Goal: Communication & Community: Answer question/provide support

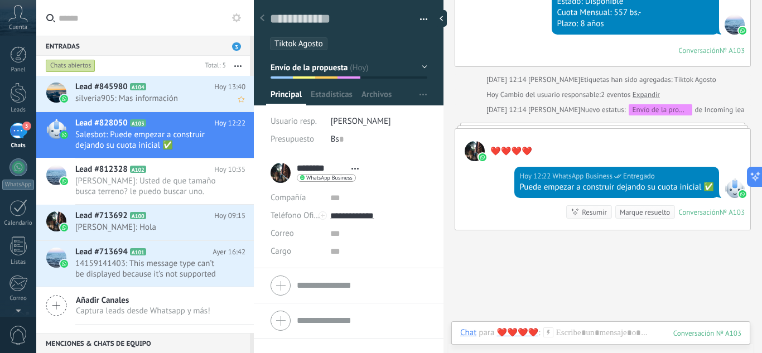
click at [152, 98] on span "silveria905: Mas información" at bounding box center [149, 98] width 149 height 11
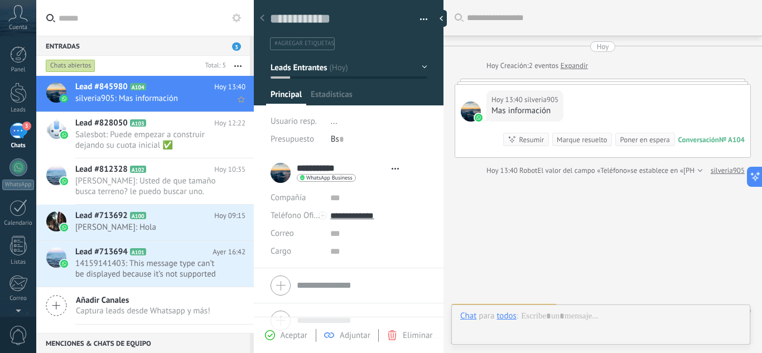
type textarea "**********"
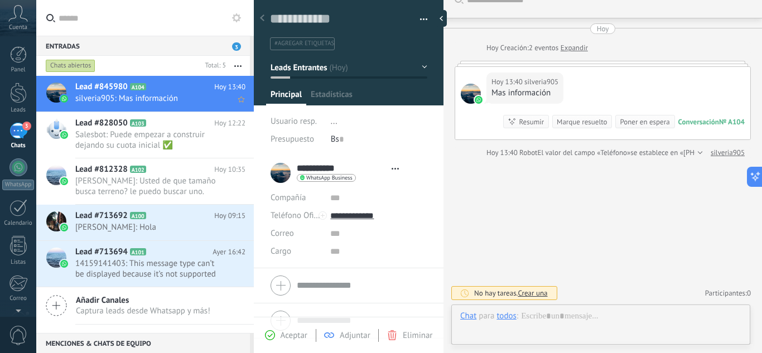
scroll to position [17, 0]
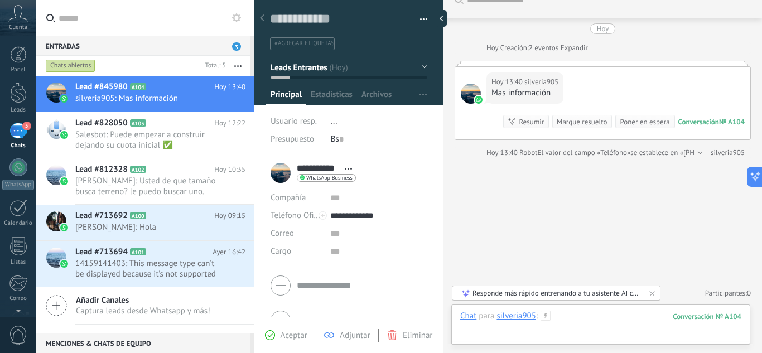
click at [571, 320] on div at bounding box center [600, 327] width 281 height 33
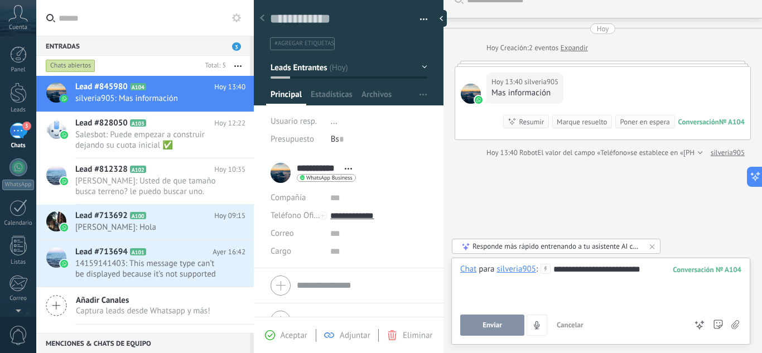
click at [498, 327] on span "Enviar" at bounding box center [493, 325] width 20 height 8
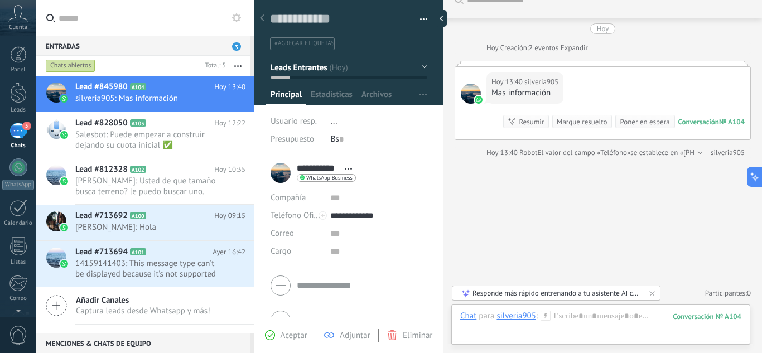
scroll to position [108, 0]
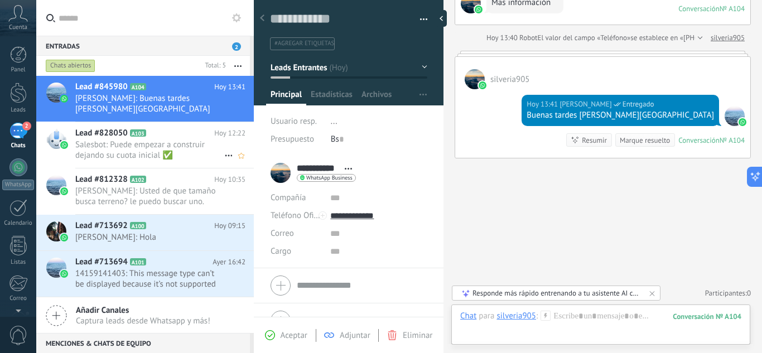
click at [162, 140] on span "Salesbot: Puede empezar a construir dejando su cuota inicial ✅" at bounding box center [149, 150] width 149 height 21
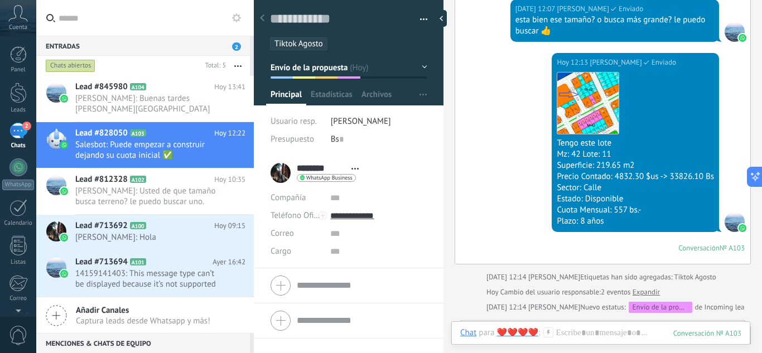
scroll to position [570, 0]
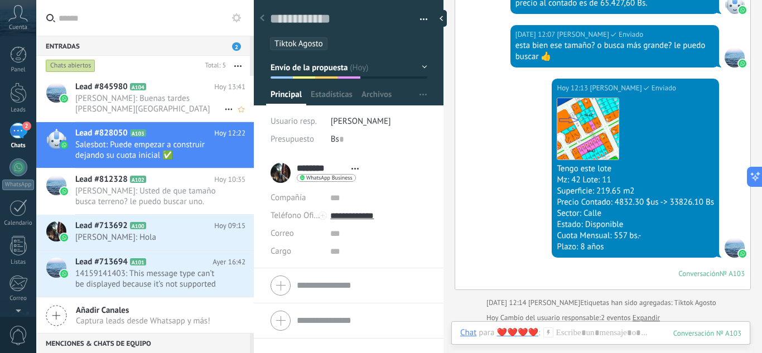
click at [185, 105] on div "Lead #845980 A104 Hoy 13:41 Karen: Buenas tardes sr. Silveria" at bounding box center [164, 99] width 179 height 46
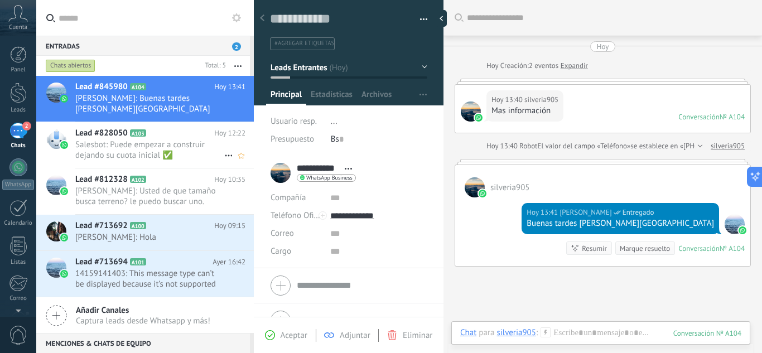
click at [118, 140] on span "Salesbot: Puede empezar a construir dejando su cuota inicial ✅" at bounding box center [149, 150] width 149 height 21
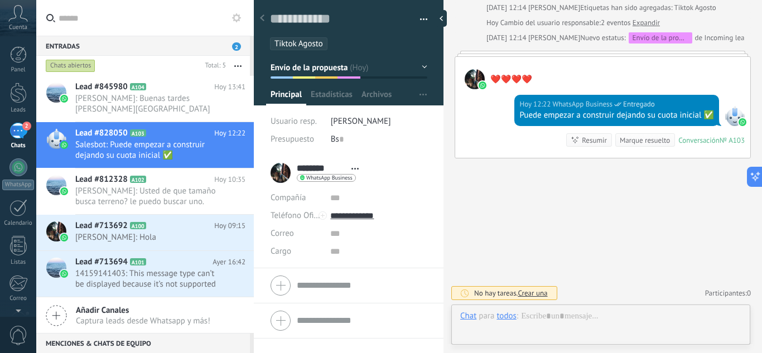
scroll to position [17, 0]
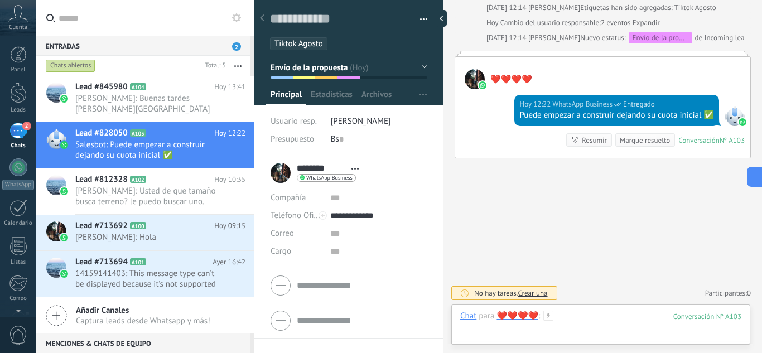
click at [600, 321] on div at bounding box center [600, 327] width 281 height 33
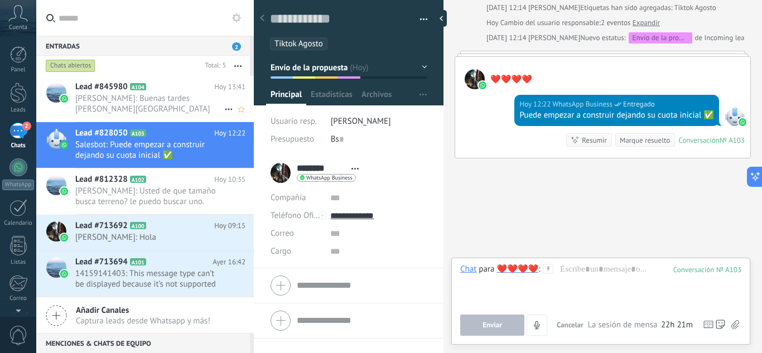
click at [165, 95] on span "Karen: Buenas tardes sr. Silveria" at bounding box center [149, 103] width 149 height 21
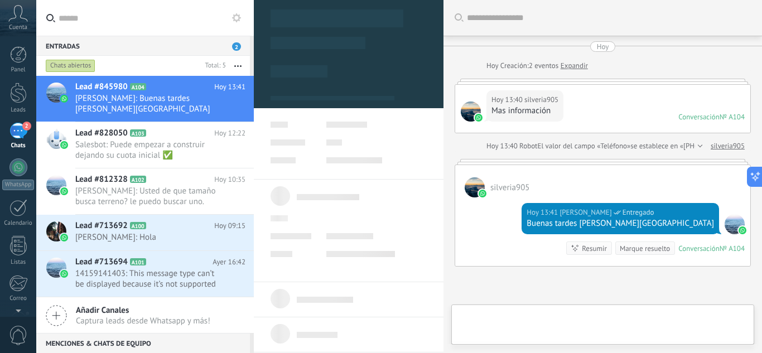
type textarea "**********"
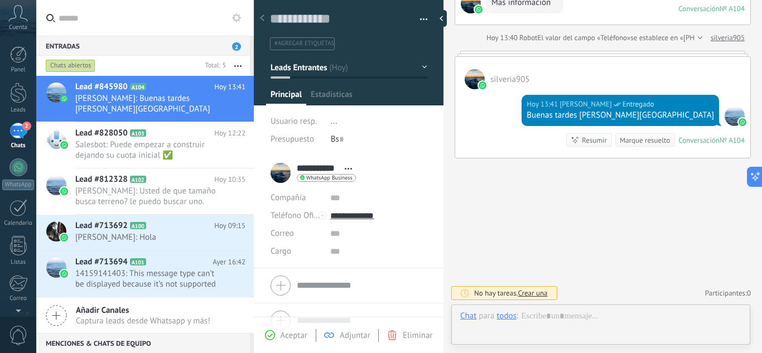
scroll to position [17, 0]
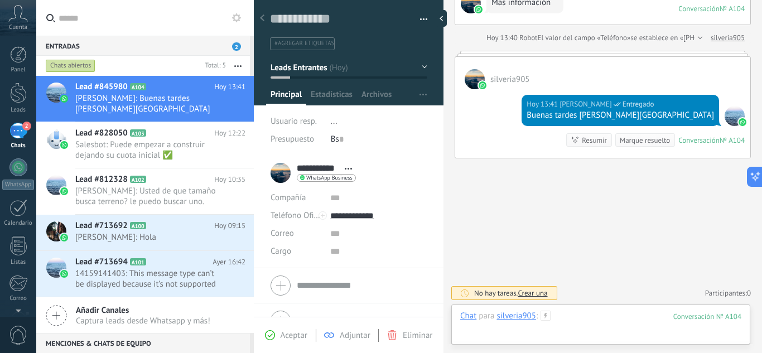
click at [617, 314] on div at bounding box center [600, 327] width 281 height 33
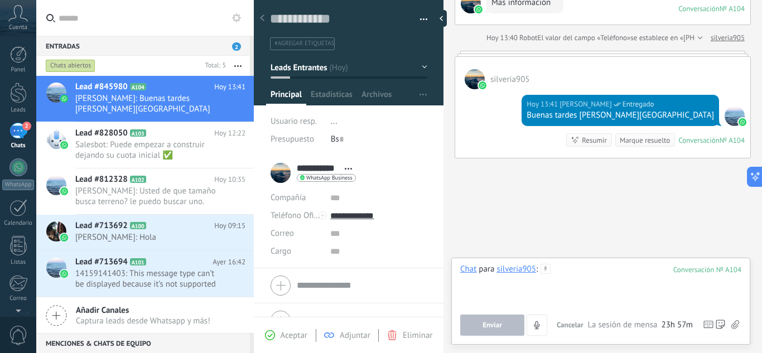
paste div
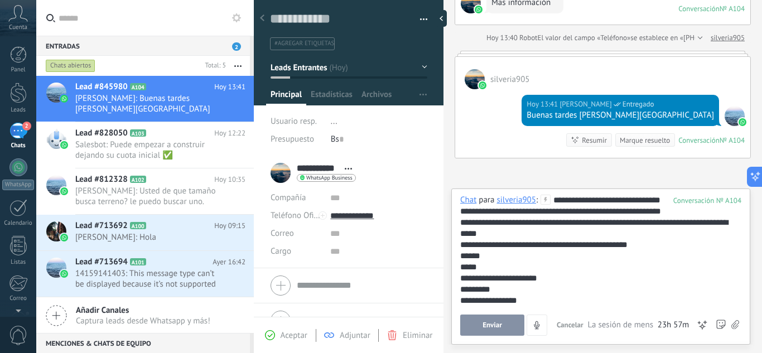
scroll to position [22, 0]
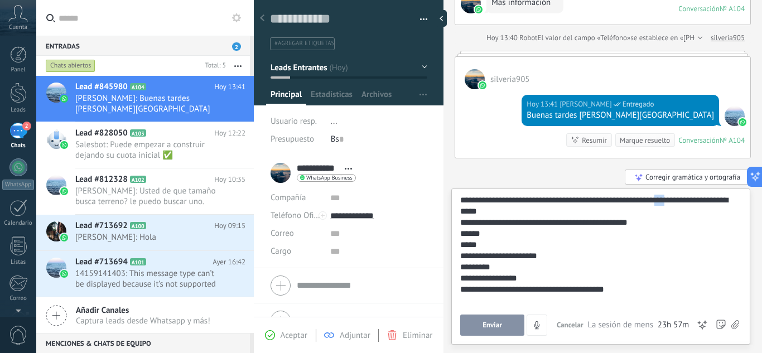
drag, startPoint x: 669, startPoint y: 212, endPoint x: 676, endPoint y: 216, distance: 8.5
click at [677, 217] on div "**********" at bounding box center [598, 206] width 277 height 22
click at [675, 216] on div "**********" at bounding box center [598, 206] width 277 height 22
click at [638, 213] on div "**********" at bounding box center [598, 206] width 277 height 22
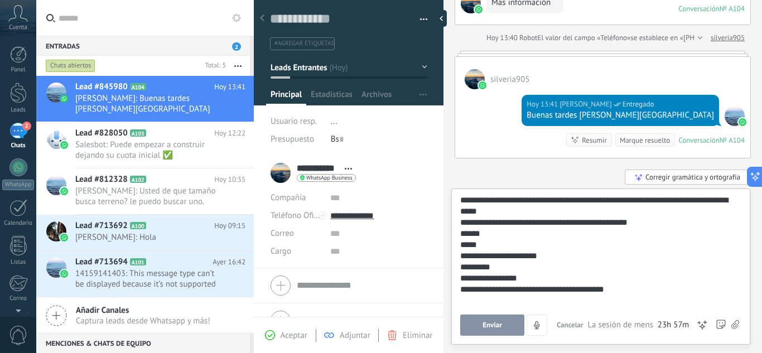
click at [628, 212] on div "**********" at bounding box center [598, 206] width 277 height 22
click at [588, 212] on div "**********" at bounding box center [598, 206] width 277 height 22
click at [461, 217] on div "**********" at bounding box center [598, 206] width 277 height 22
click at [493, 323] on span "Enviar" at bounding box center [493, 325] width 20 height 8
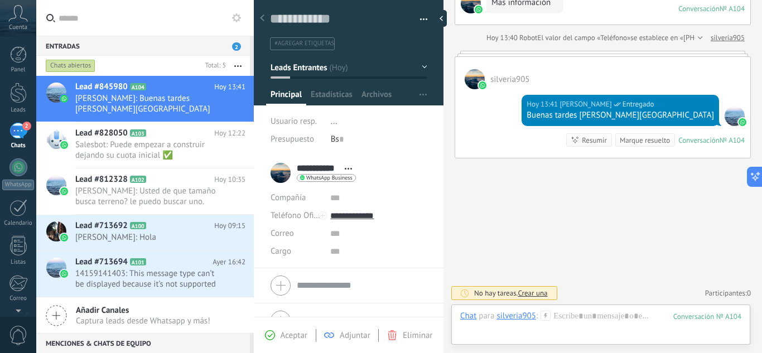
scroll to position [265, 0]
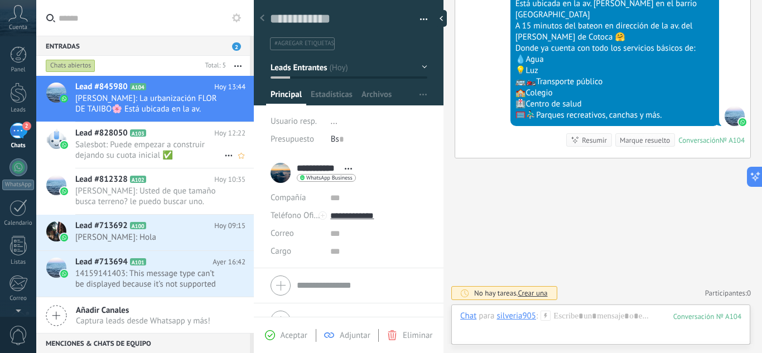
click at [160, 142] on span "Salesbot: Puede empezar a construir dejando su cuota inicial ✅" at bounding box center [149, 150] width 149 height 21
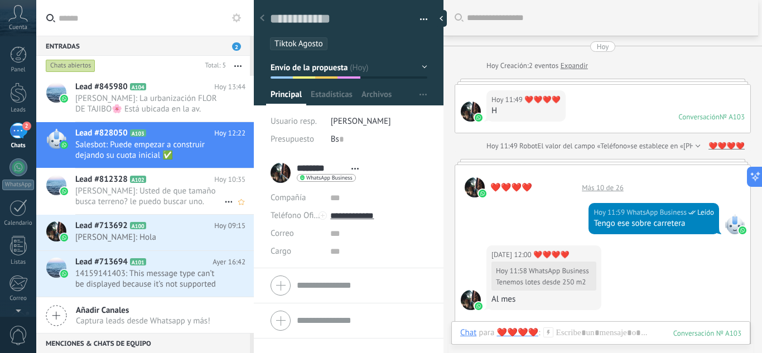
click at [137, 193] on span "[PERSON_NAME]: Usted de que tamaño busca terreno? le puedo buscar uno." at bounding box center [149, 196] width 149 height 21
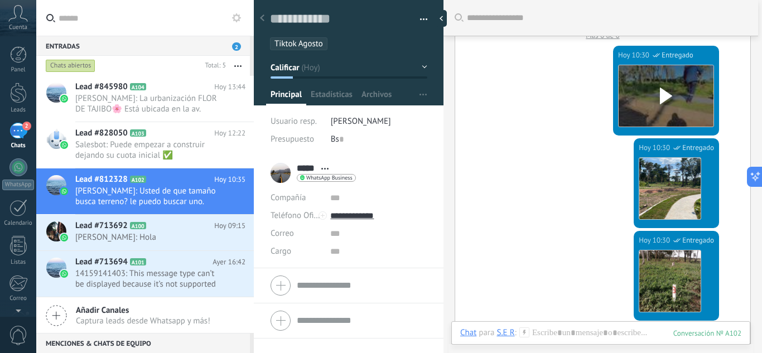
scroll to position [113, 0]
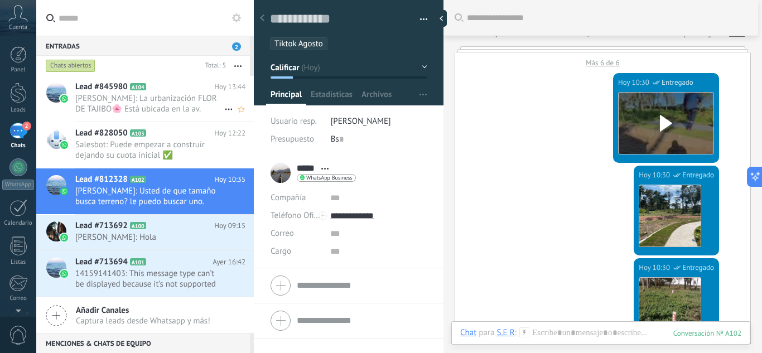
click at [179, 107] on span "Karen: La urbanización FLOR DE TAJIBO🌸 Está ubicada en la av. Virgen de lujan e…" at bounding box center [149, 103] width 149 height 21
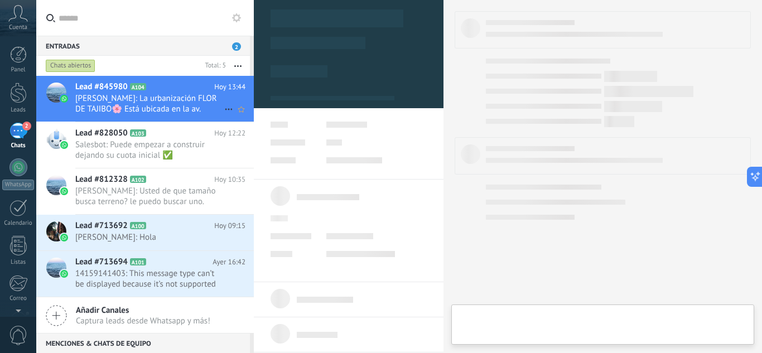
type textarea "**********"
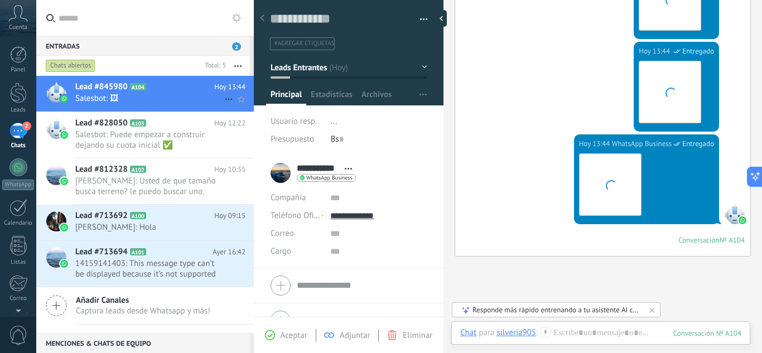
scroll to position [871, 0]
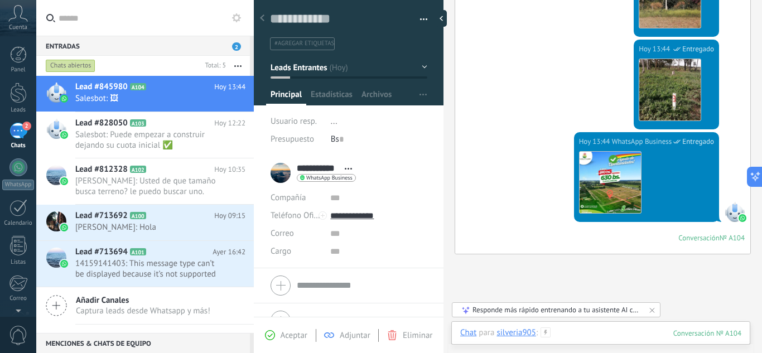
click at [605, 333] on div at bounding box center [600, 344] width 281 height 33
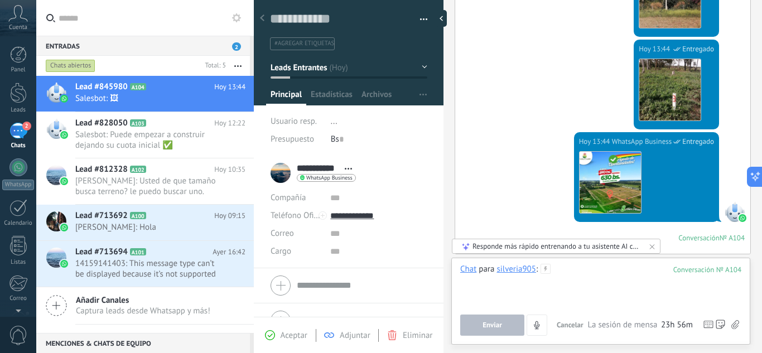
paste div
click at [605, 281] on div at bounding box center [600, 285] width 281 height 42
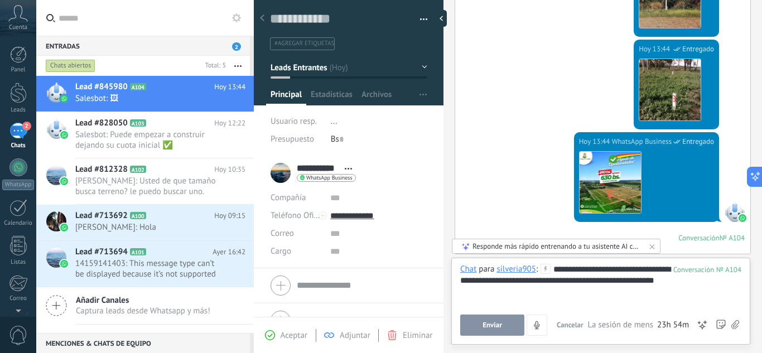
click at [483, 324] on span "Enviar" at bounding box center [493, 325] width 20 height 8
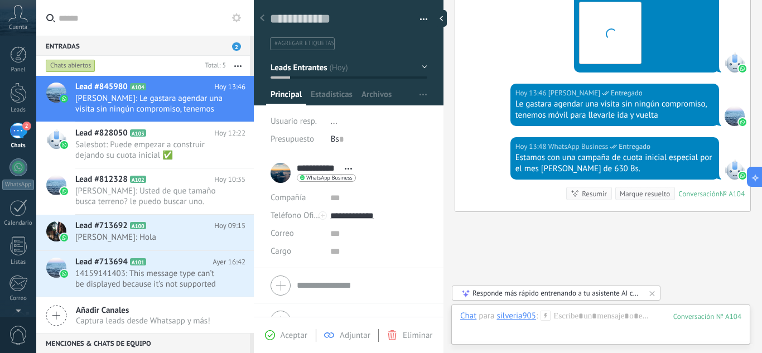
scroll to position [1074, 0]
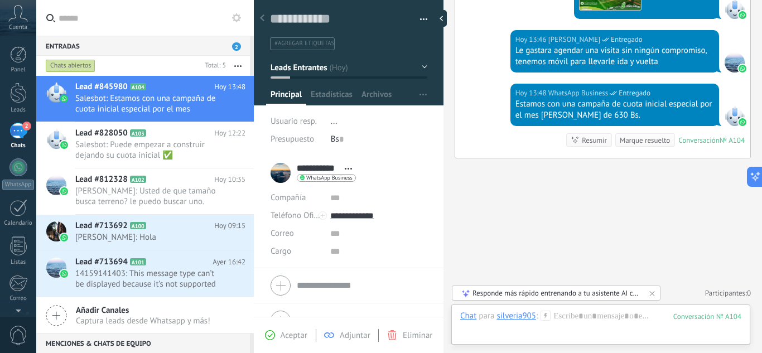
click at [311, 32] on div "#agregar etiquetas" at bounding box center [349, 40] width 158 height 21
click at [313, 40] on span "#agregar etiquetas" at bounding box center [305, 44] width 60 height 8
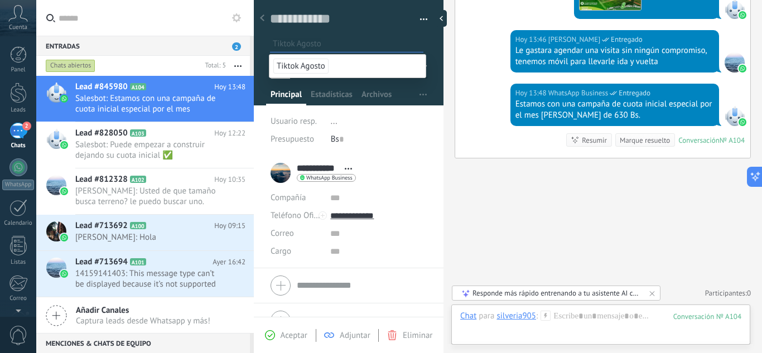
click at [301, 63] on span "Tiktok Agosto" at bounding box center [300, 66] width 55 height 15
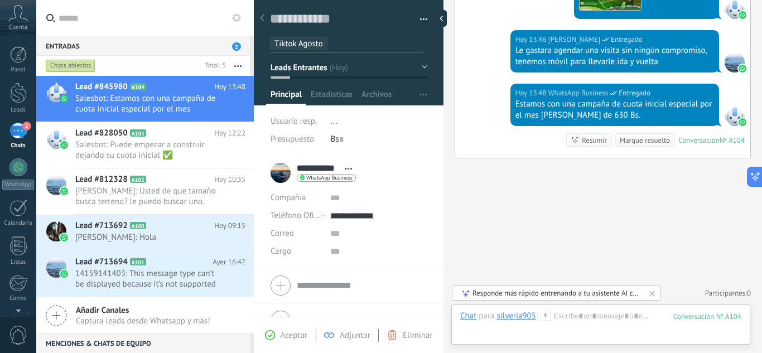
click at [323, 73] on span "Leads Entrantes" at bounding box center [299, 67] width 56 height 11
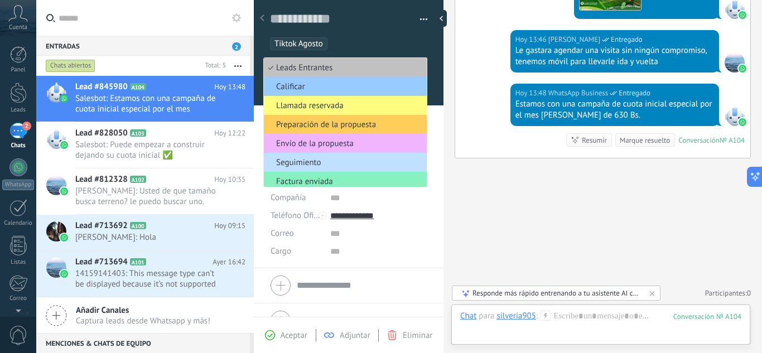
click at [324, 145] on span "Envío de la propuesta" at bounding box center [344, 143] width 160 height 11
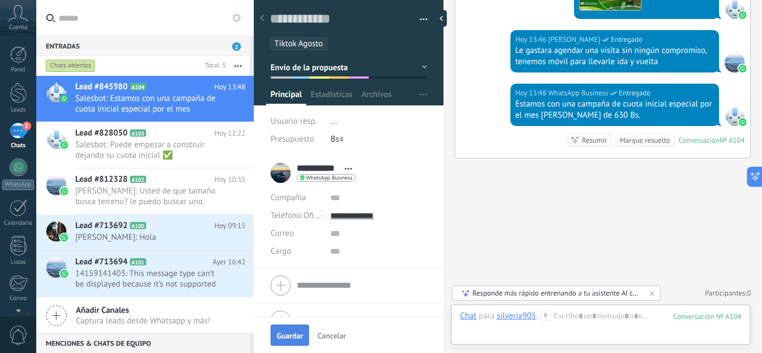
click at [281, 334] on span "Guardar" at bounding box center [290, 336] width 26 height 8
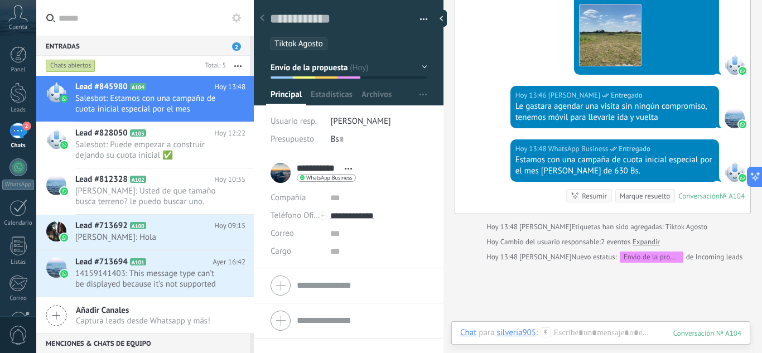
click at [262, 11] on div at bounding box center [262, 19] width 16 height 22
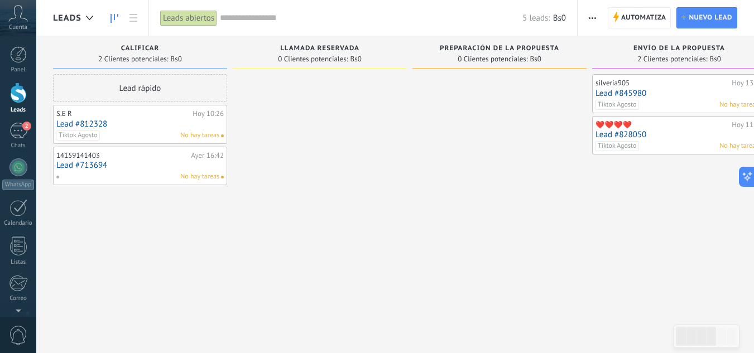
click at [124, 174] on div "No hay tareas" at bounding box center [138, 177] width 164 height 10
click at [128, 166] on link "Lead #713694" at bounding box center [139, 165] width 167 height 9
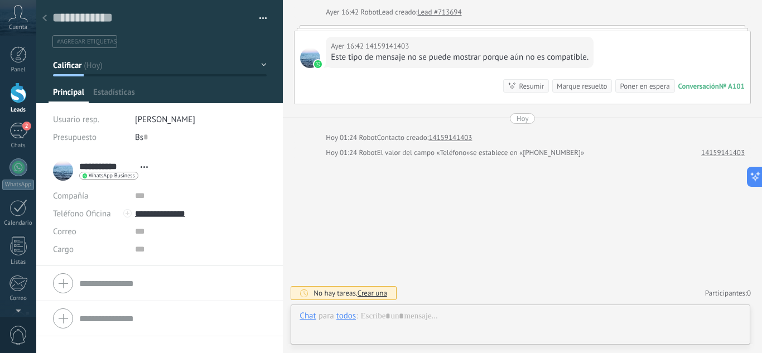
scroll to position [17, 0]
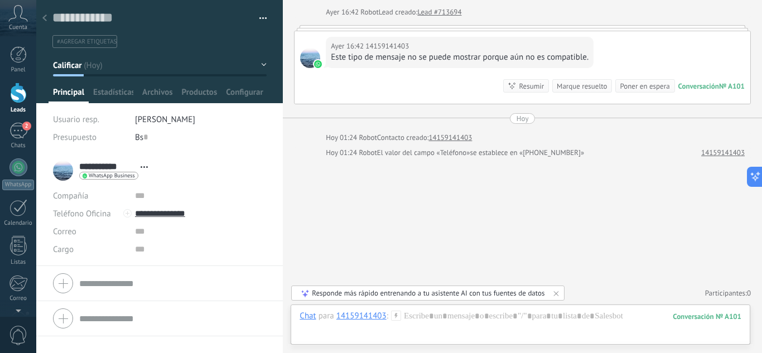
click at [47, 18] on div at bounding box center [45, 19] width 16 height 22
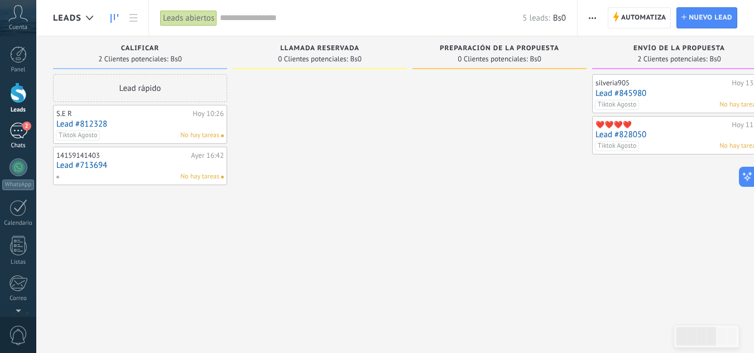
click at [26, 135] on div "2" at bounding box center [18, 131] width 18 height 16
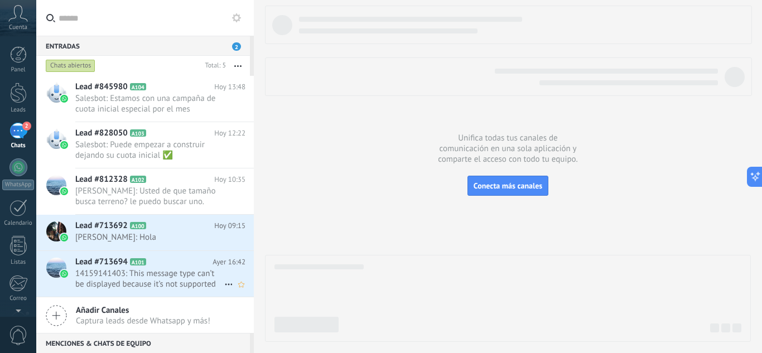
click at [224, 284] on icon at bounding box center [228, 284] width 13 height 13
click at [248, 311] on span "Conversación cerrada" at bounding box center [279, 312] width 76 height 22
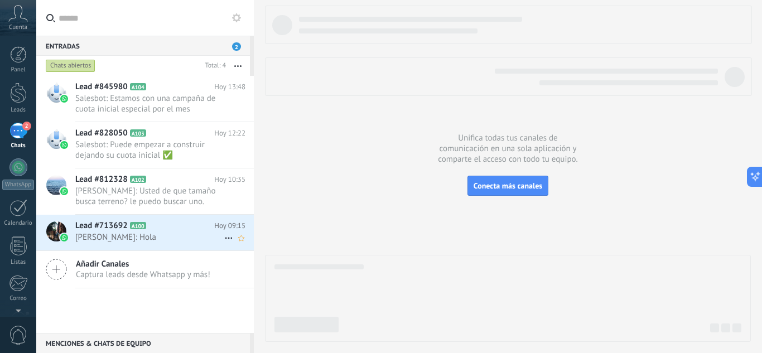
click at [223, 238] on icon at bounding box center [228, 238] width 13 height 13
click at [233, 257] on div "Conversación cerrada" at bounding box center [283, 266] width 110 height 22
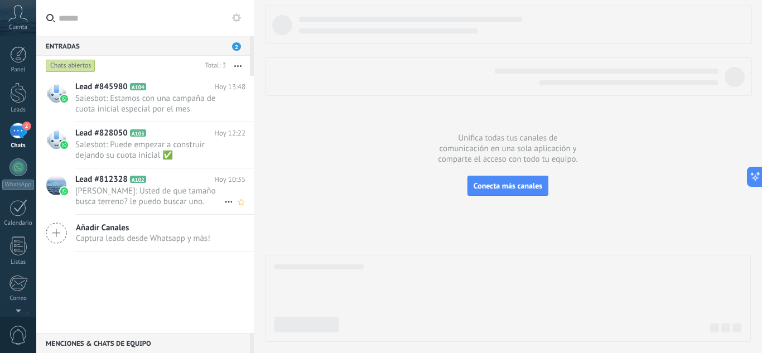
click at [174, 200] on span "[PERSON_NAME]: Usted de que tamaño busca terreno? le puedo buscar uno." at bounding box center [149, 196] width 149 height 21
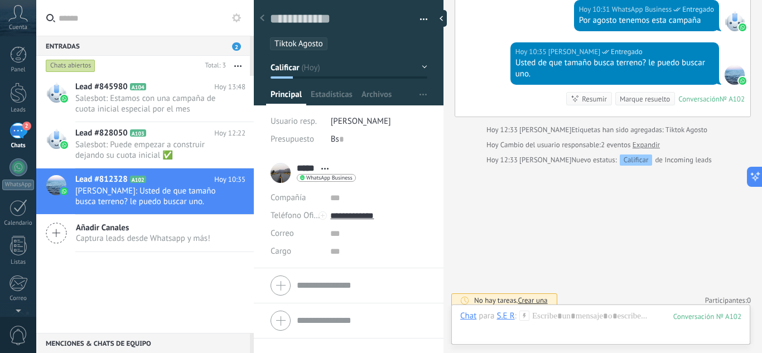
scroll to position [887, 0]
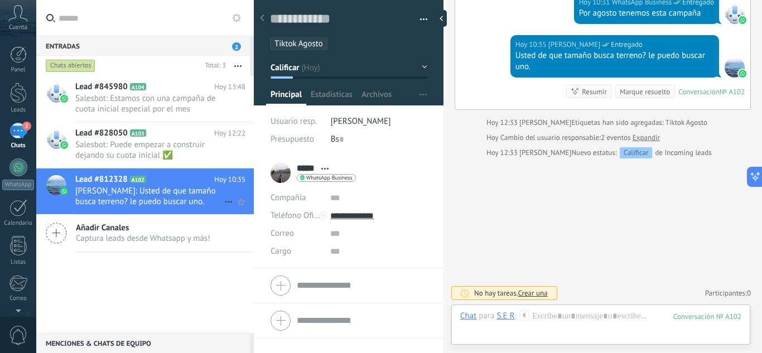
click at [130, 186] on span "[PERSON_NAME]: Usted de que tamaño busca terreno? le puedo buscar uno." at bounding box center [149, 196] width 149 height 21
click at [20, 134] on div "2" at bounding box center [18, 131] width 18 height 16
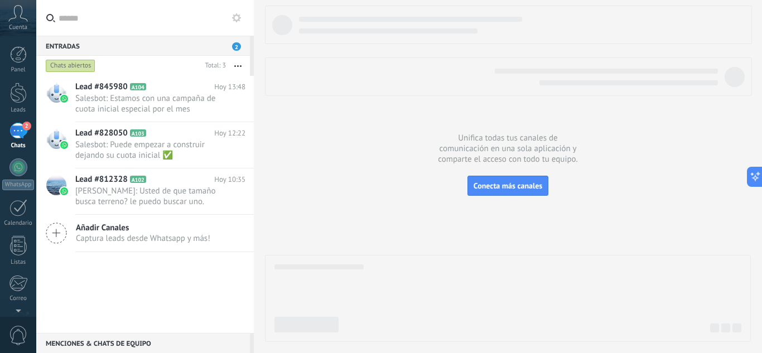
click at [20, 134] on div "2" at bounding box center [18, 131] width 18 height 16
click at [140, 112] on span "Salesbot: Estamos con una campaña de cuota inicial especial por el mes [PERSON_…" at bounding box center [149, 103] width 149 height 21
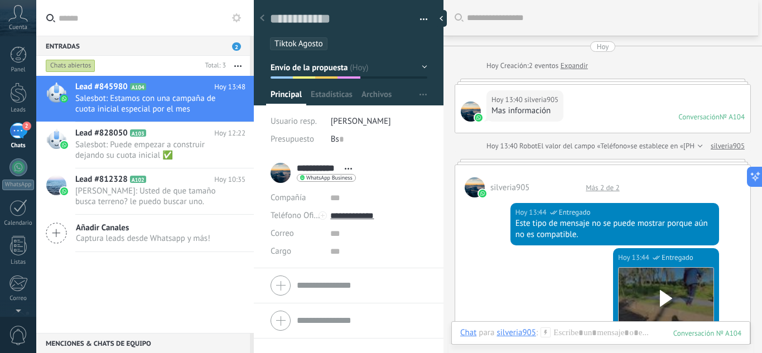
click at [597, 189] on div "Más 2 de 2" at bounding box center [602, 187] width 45 height 9
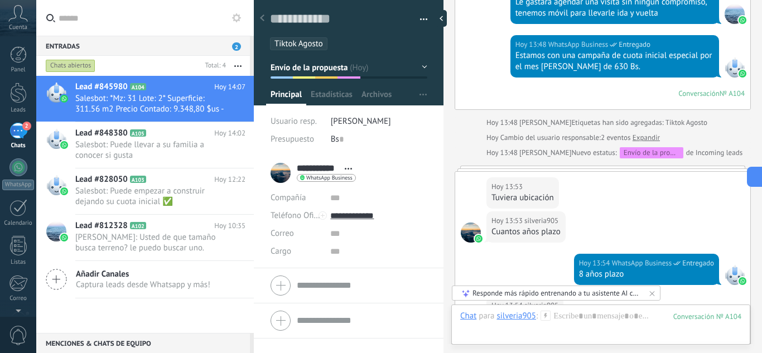
scroll to position [2369, 0]
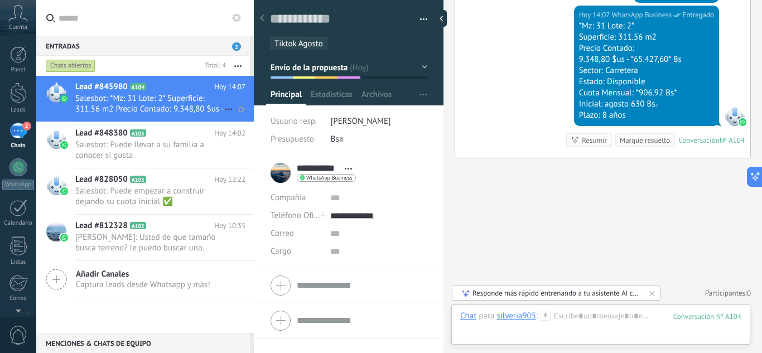
click at [140, 103] on span "Salesbot: *Mz: 31 Lote: 2* Superficie: 311.56 m2 Precio Contado: 9.348,80 $us -…" at bounding box center [149, 103] width 149 height 21
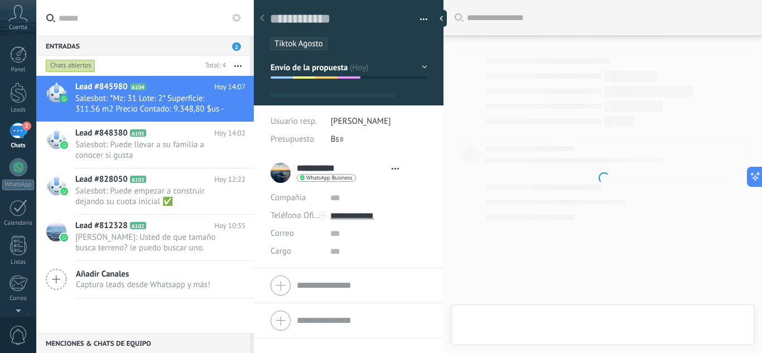
type textarea "**********"
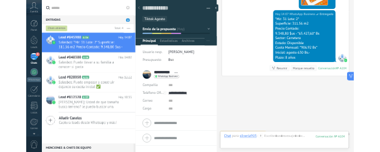
scroll to position [1735, 0]
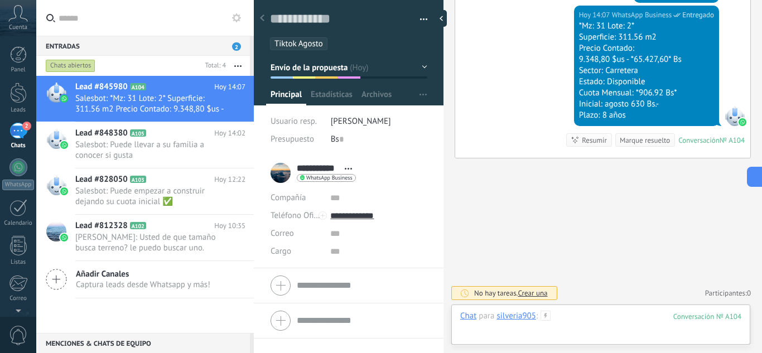
click at [591, 320] on div at bounding box center [600, 327] width 281 height 33
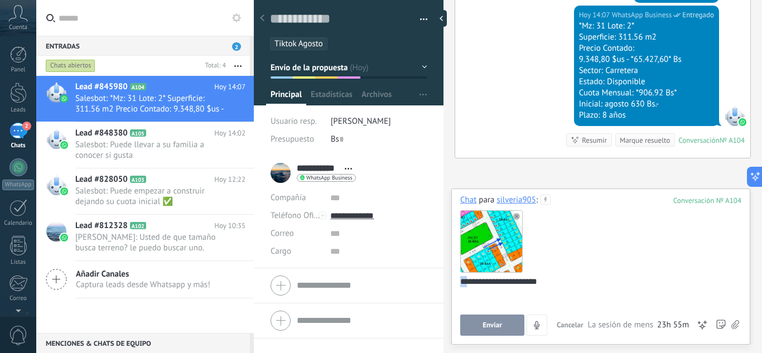
drag, startPoint x: 467, startPoint y: 281, endPoint x: 460, endPoint y: 281, distance: 6.7
click at [460, 281] on div "**********" at bounding box center [600, 267] width 299 height 156
click at [547, 283] on div "**********" at bounding box center [598, 297] width 277 height 42
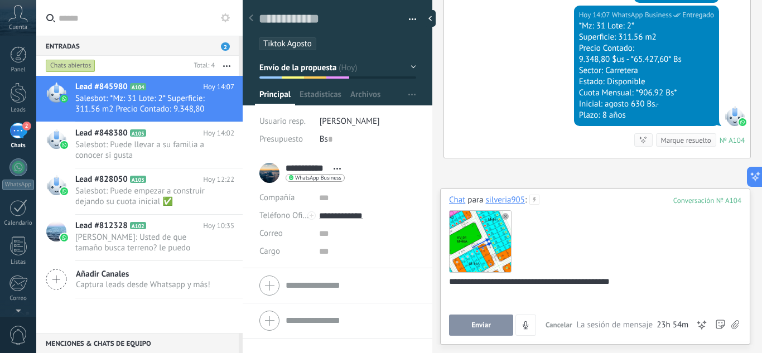
type textarea "**********"
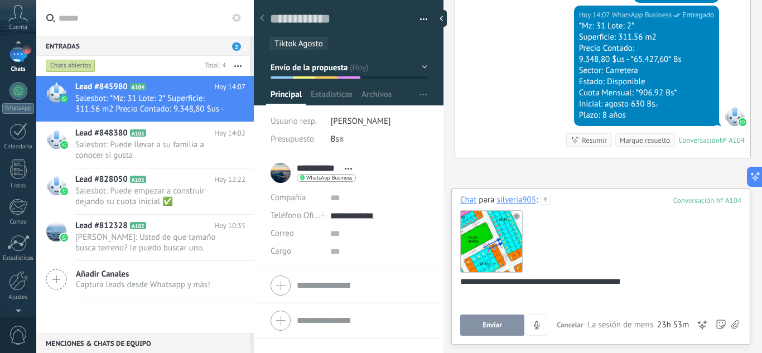
scroll to position [0, 0]
click at [629, 282] on div "**********" at bounding box center [598, 297] width 277 height 42
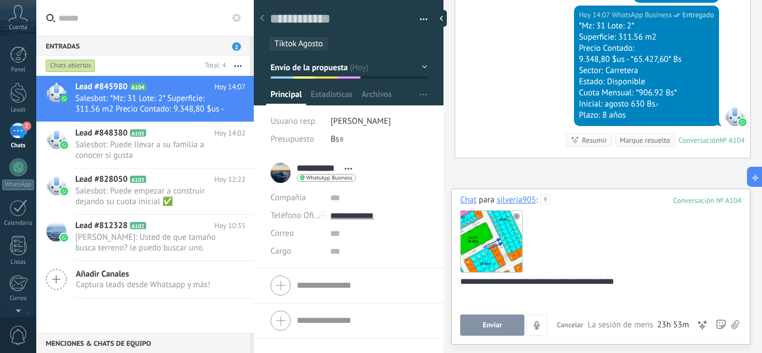
click at [501, 328] on span "Enviar" at bounding box center [493, 325] width 20 height 8
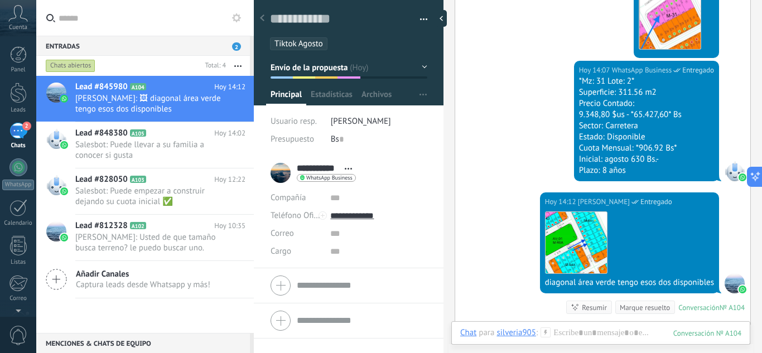
scroll to position [1847, 0]
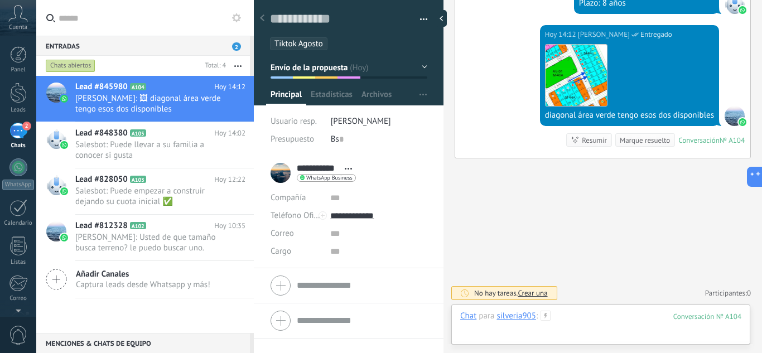
click at [581, 318] on div at bounding box center [600, 327] width 281 height 33
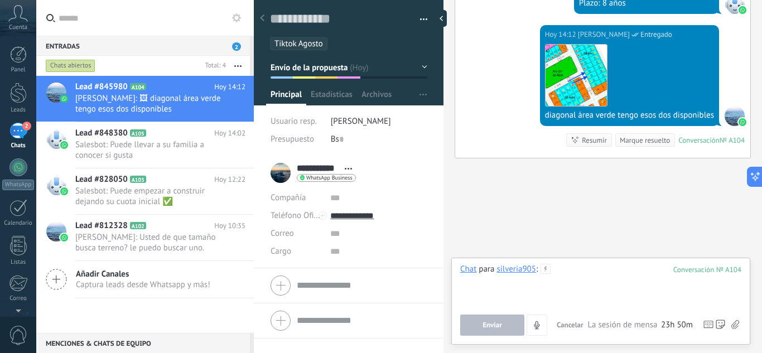
paste div
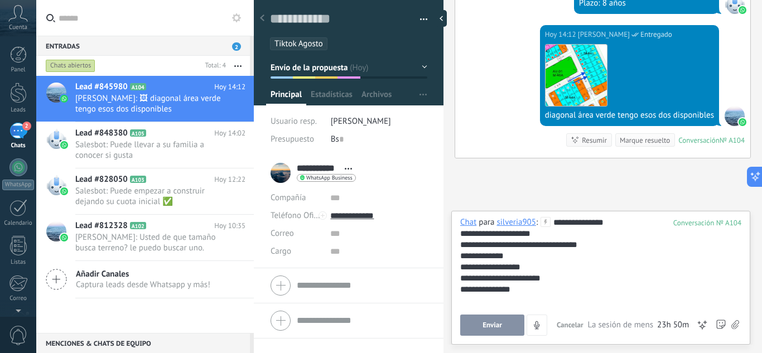
click at [555, 220] on div "**********" at bounding box center [600, 261] width 281 height 89
click at [613, 219] on div "**********" at bounding box center [600, 261] width 281 height 89
click at [460, 277] on div "**********" at bounding box center [600, 278] width 281 height 11
click at [548, 278] on div "**********" at bounding box center [600, 278] width 281 height 11
click at [460, 244] on div "**********" at bounding box center [600, 244] width 281 height 11
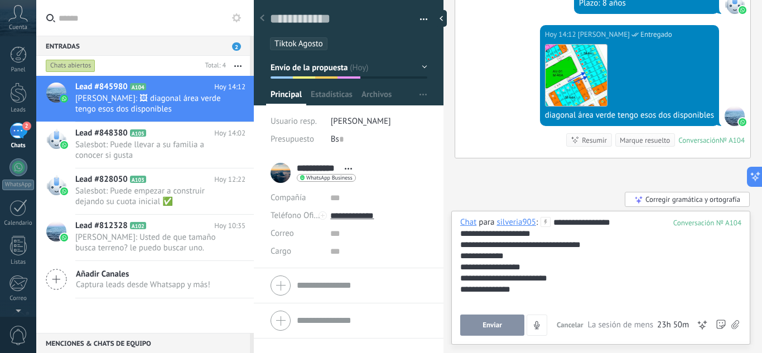
click at [597, 244] on div "**********" at bounding box center [600, 244] width 281 height 11
click at [494, 328] on span "Enviar" at bounding box center [493, 325] width 20 height 8
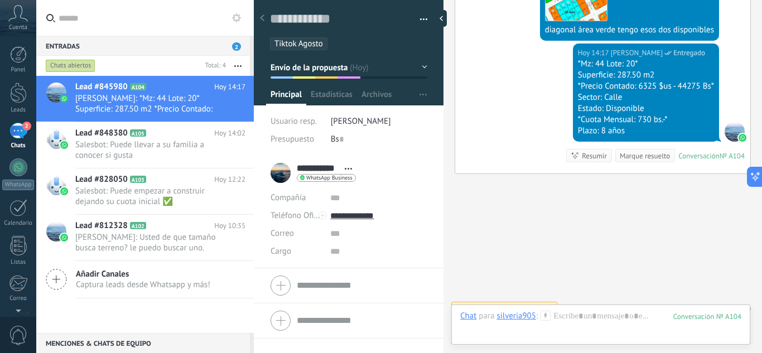
scroll to position [1948, 0]
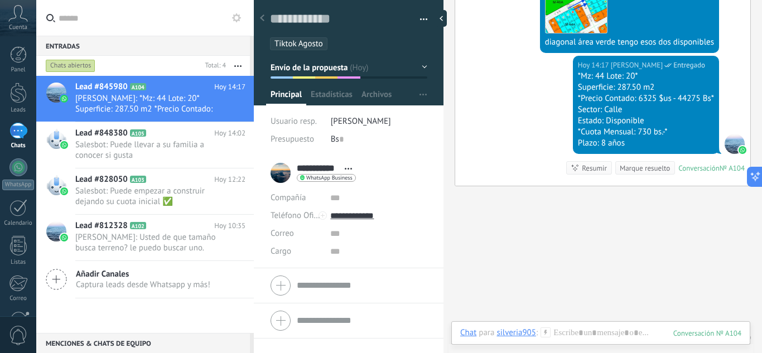
scroll to position [1838, 0]
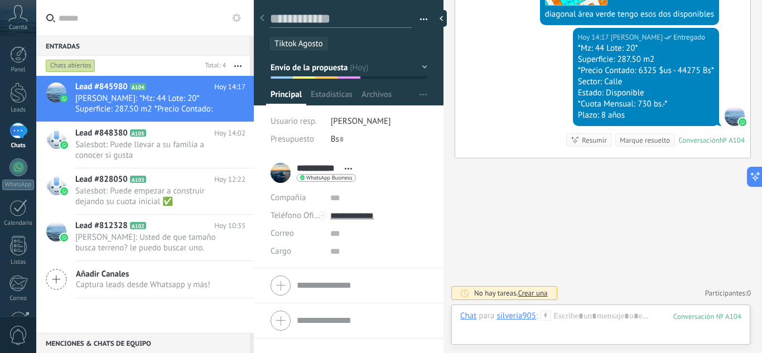
click at [313, 18] on textarea at bounding box center [341, 19] width 142 height 17
click at [589, 314] on div at bounding box center [600, 327] width 281 height 33
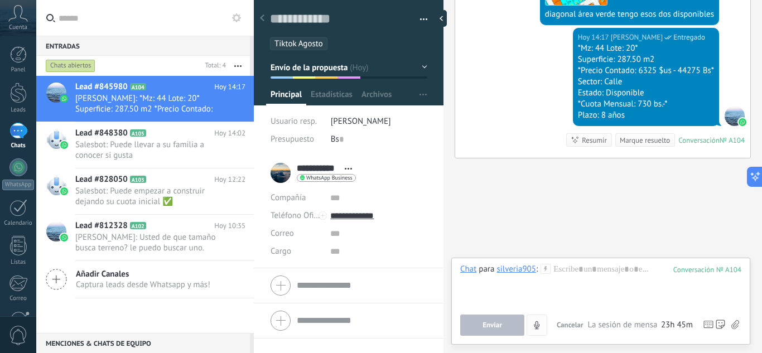
click at [537, 320] on button "4" at bounding box center [537, 325] width 21 height 21
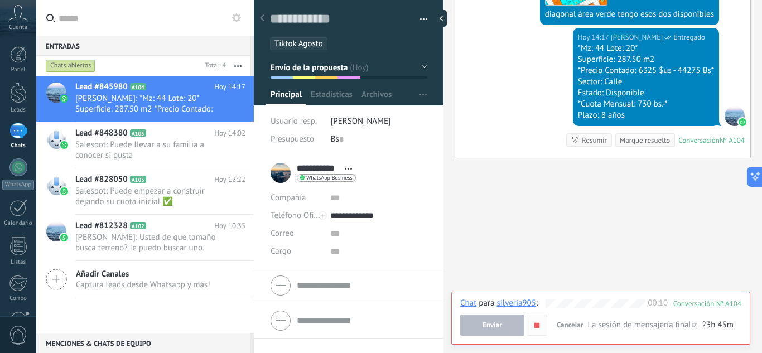
click at [532, 325] on icon "button" at bounding box center [536, 325] width 9 height 9
click at [568, 326] on span "Cancelar" at bounding box center [570, 324] width 27 height 9
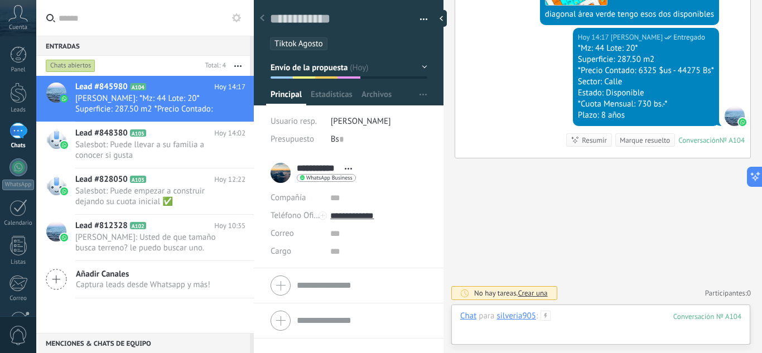
click at [590, 322] on div at bounding box center [600, 327] width 281 height 33
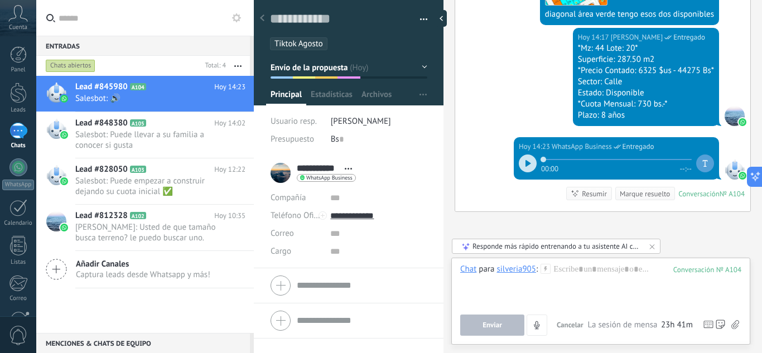
scroll to position [1892, 0]
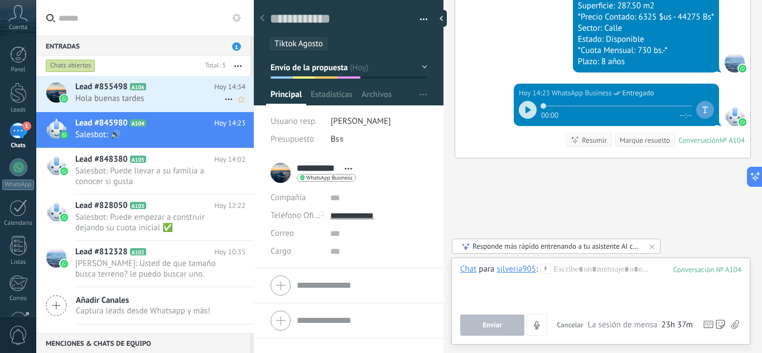
click at [140, 103] on span "Hola buenas tardes" at bounding box center [149, 98] width 149 height 11
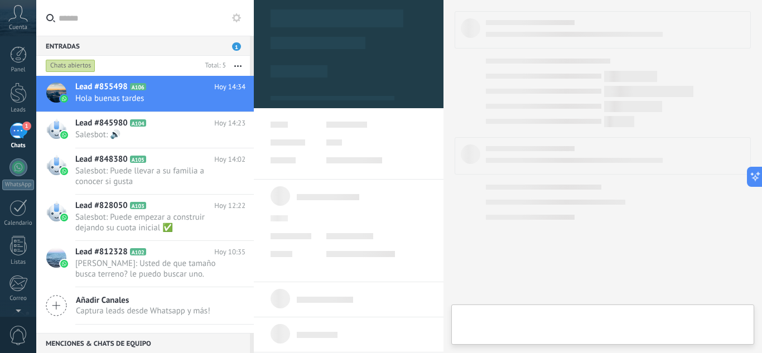
type textarea "**********"
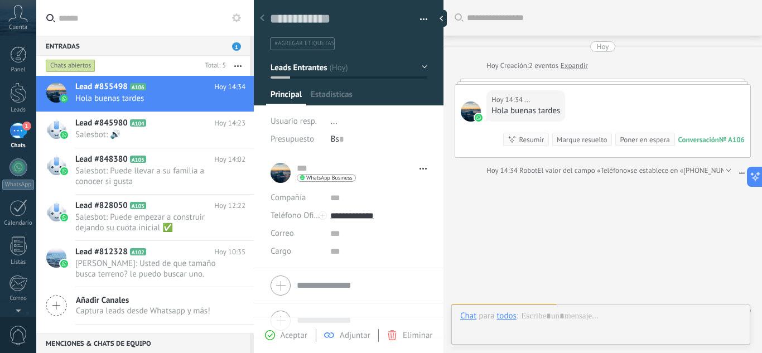
scroll to position [18, 0]
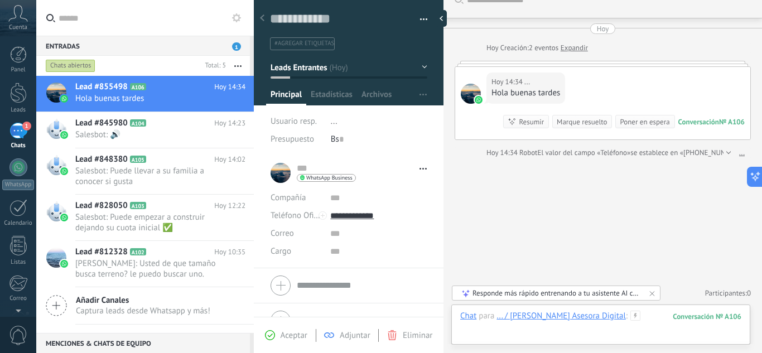
click at [659, 322] on div at bounding box center [600, 327] width 281 height 33
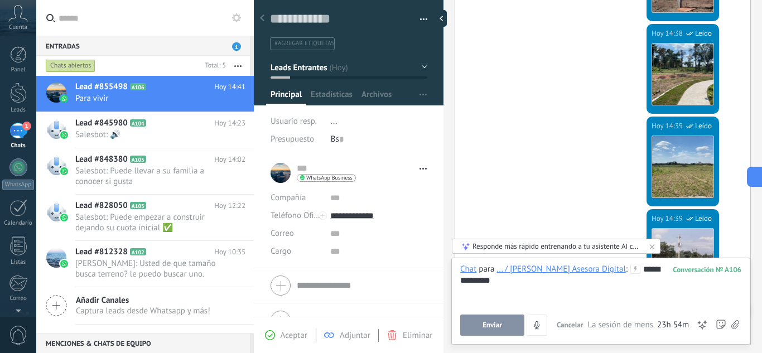
scroll to position [939, 0]
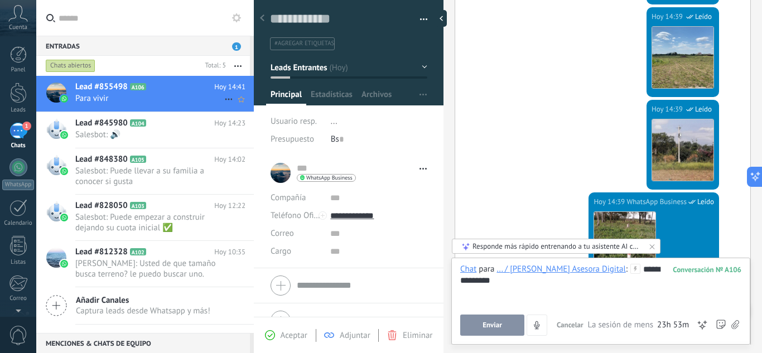
click at [147, 99] on span "Para vivir" at bounding box center [149, 98] width 149 height 11
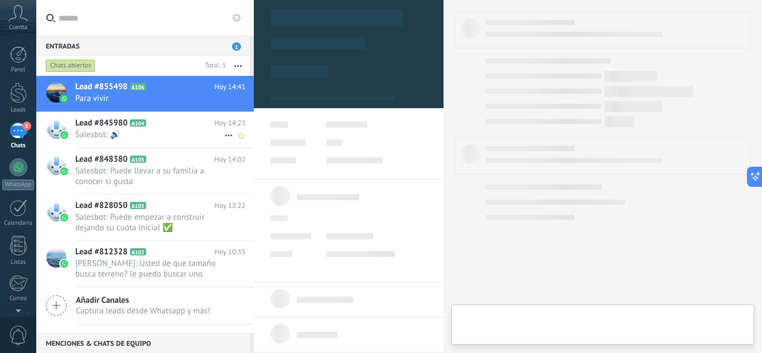
click at [158, 135] on span "Salesbot: 🔊" at bounding box center [149, 134] width 149 height 11
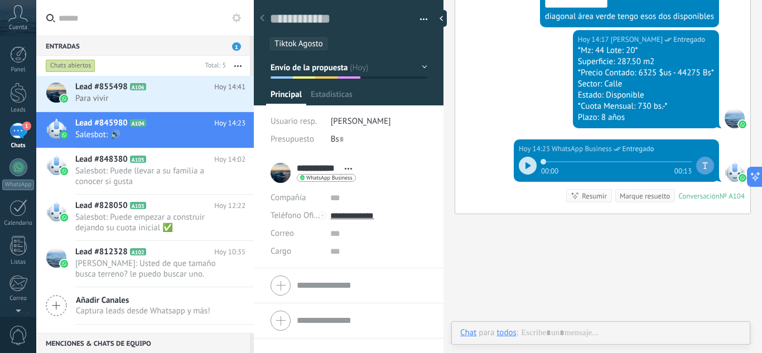
scroll to position [17, 0]
click at [161, 171] on span "Salesbot: Puede llevar a su familia a conocer si gusta" at bounding box center [149, 176] width 149 height 21
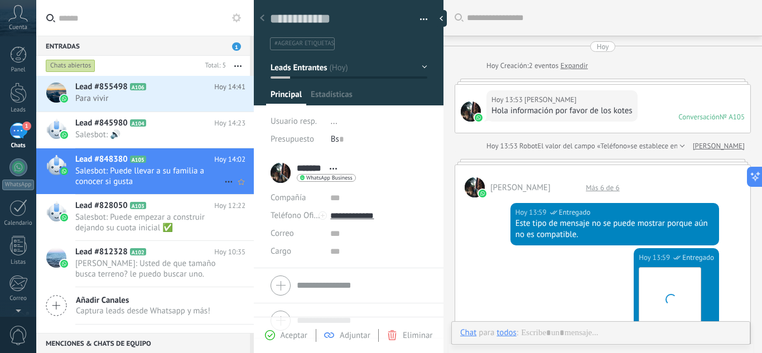
scroll to position [772, 0]
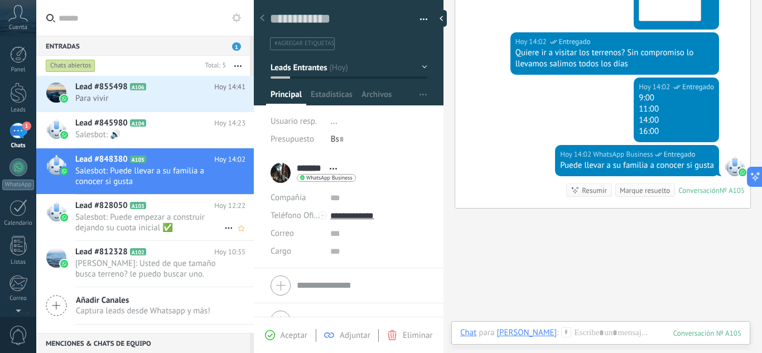
click at [156, 216] on span "Salesbot: Puede empezar a construir dejando su cuota inicial ✅" at bounding box center [149, 222] width 149 height 21
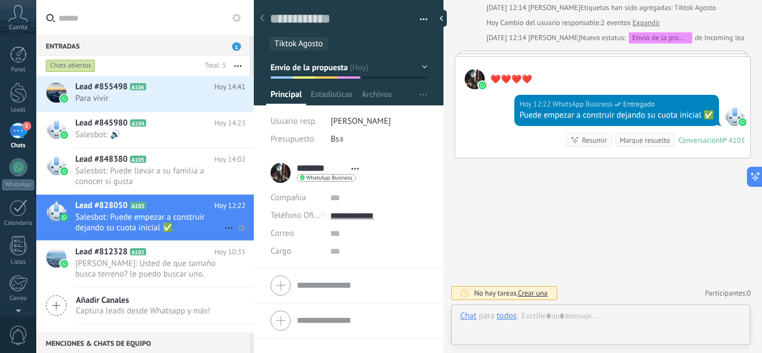
scroll to position [17, 0]
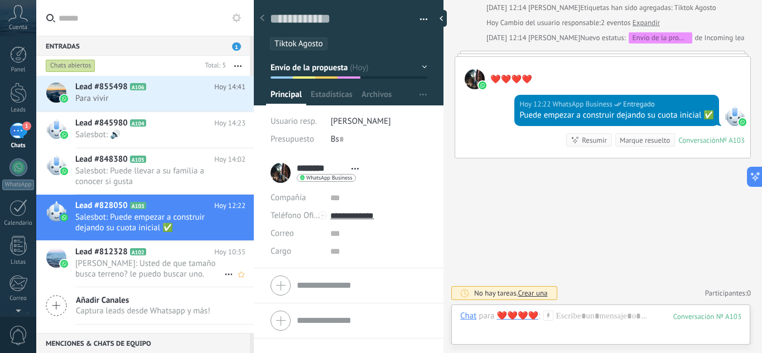
click at [141, 270] on span "[PERSON_NAME]: Usted de que tamaño busca terreno? le puedo buscar uno." at bounding box center [149, 268] width 149 height 21
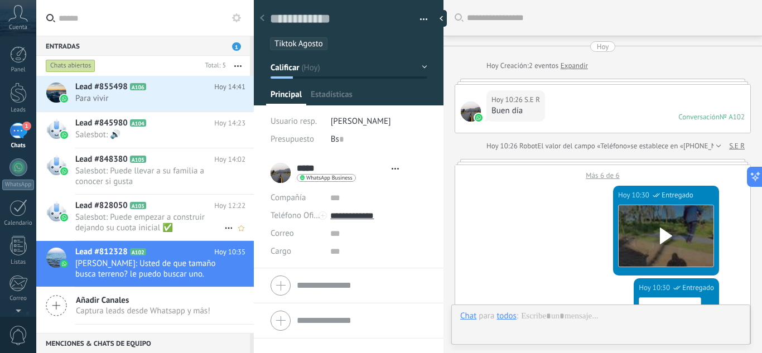
scroll to position [782, 0]
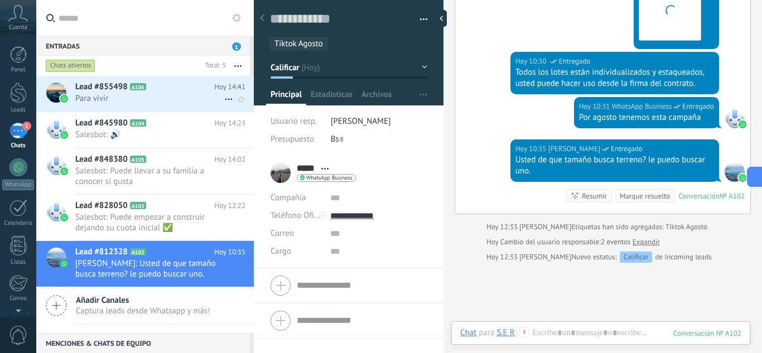
click at [154, 94] on span "Para vivir" at bounding box center [149, 98] width 149 height 11
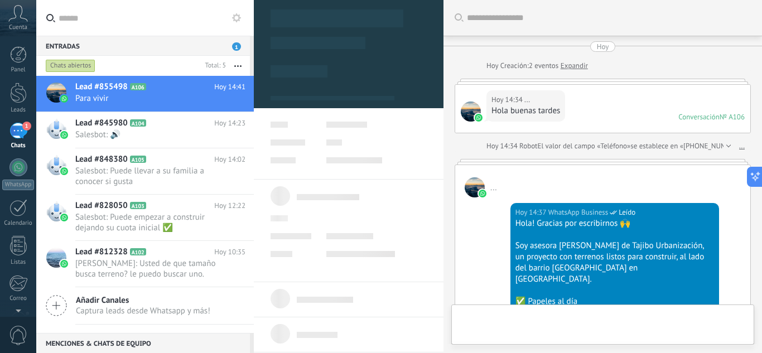
type textarea "**********"
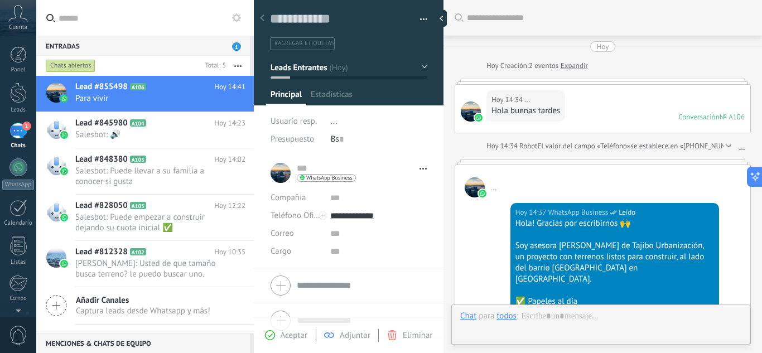
scroll to position [17, 0]
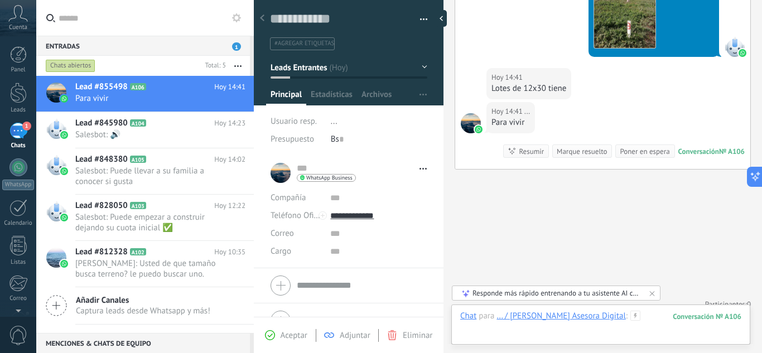
click at [651, 318] on div at bounding box center [600, 327] width 281 height 33
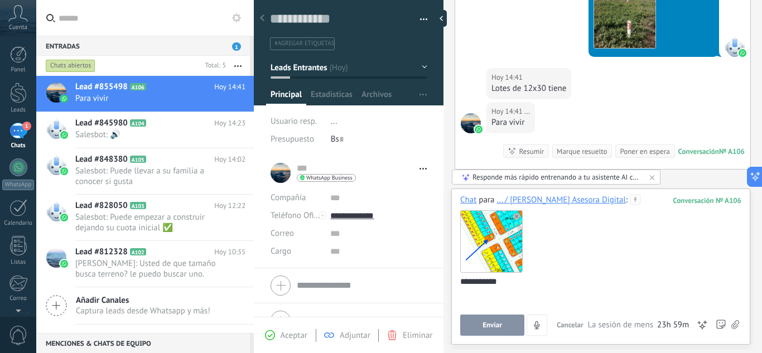
click at [503, 318] on button "Enviar" at bounding box center [492, 325] width 64 height 21
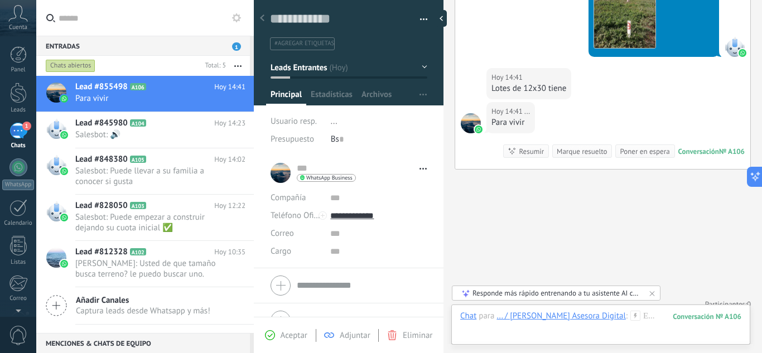
scroll to position [1196, 0]
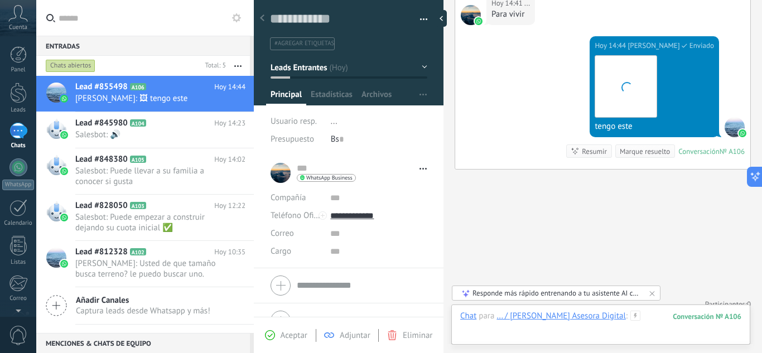
click at [638, 314] on div at bounding box center [600, 327] width 281 height 33
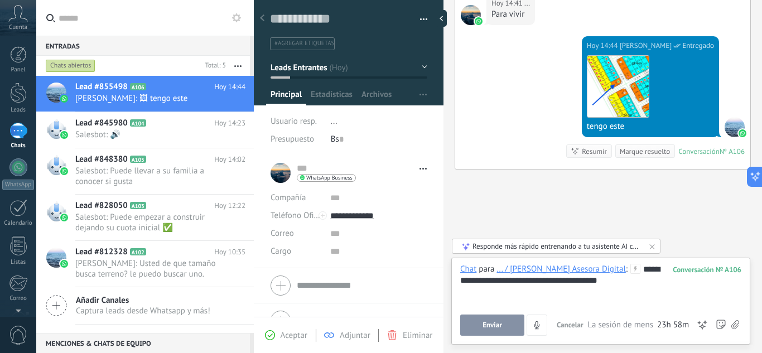
click at [488, 322] on span "Enviar" at bounding box center [493, 325] width 20 height 8
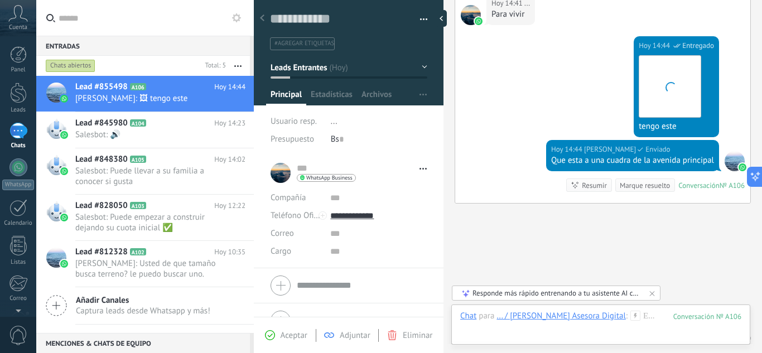
scroll to position [1230, 0]
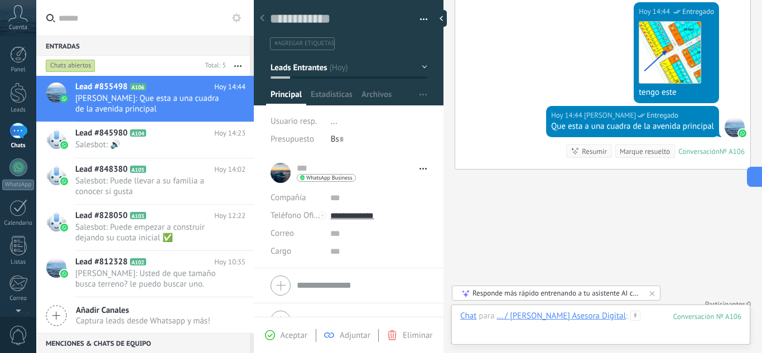
click at [633, 321] on div at bounding box center [600, 327] width 281 height 33
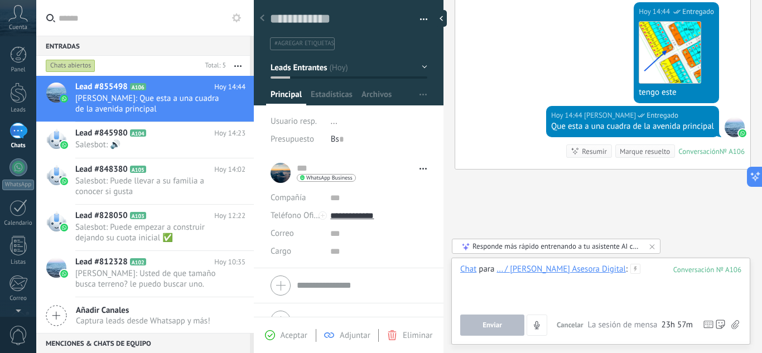
paste div
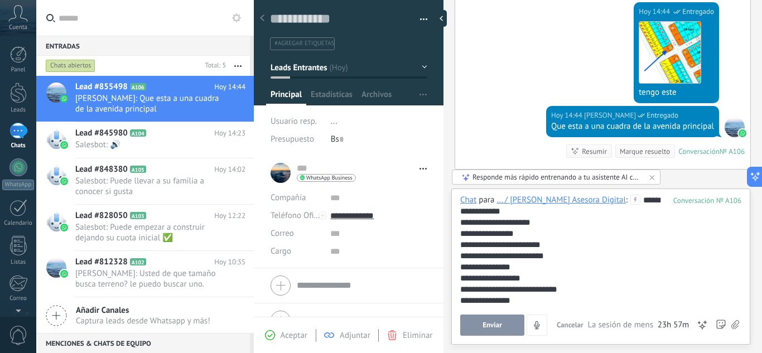
click at [498, 325] on span "Enviar" at bounding box center [493, 325] width 20 height 8
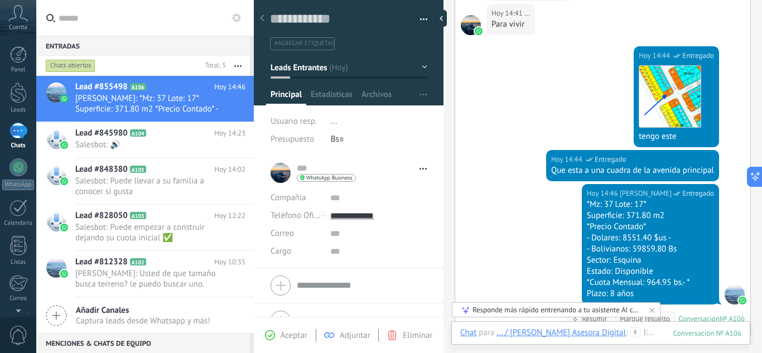
scroll to position [1353, 0]
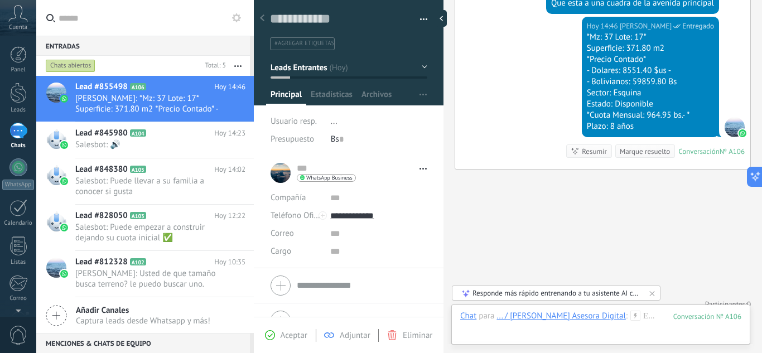
click at [631, 316] on use at bounding box center [635, 315] width 9 height 9
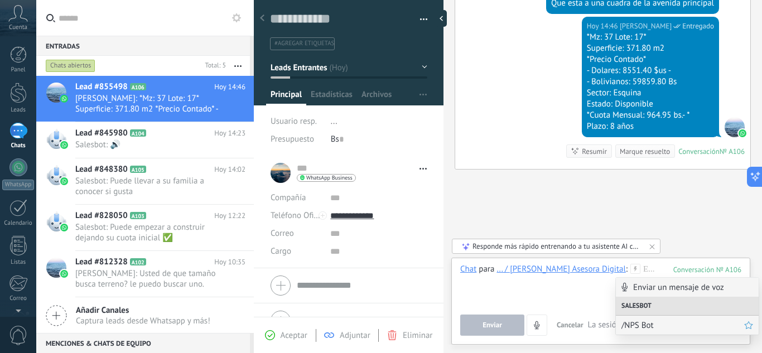
click at [636, 328] on span "/NPS Bot" at bounding box center [683, 325] width 123 height 11
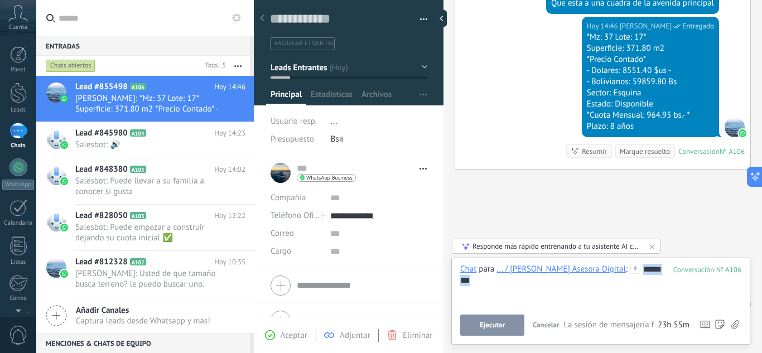
drag, startPoint x: 664, startPoint y: 270, endPoint x: 615, endPoint y: 270, distance: 49.1
click at [615, 270] on div "Chat para ... / Flor De Tajibo Asesora Digital : 106 ********" at bounding box center [600, 285] width 281 height 42
click at [631, 270] on icon at bounding box center [636, 269] width 10 height 10
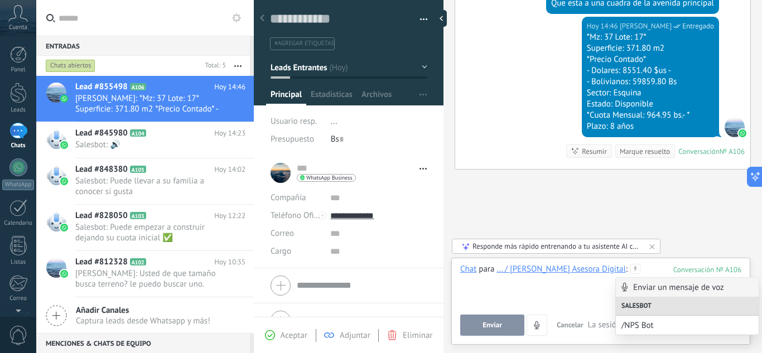
click at [646, 268] on div at bounding box center [600, 285] width 281 height 42
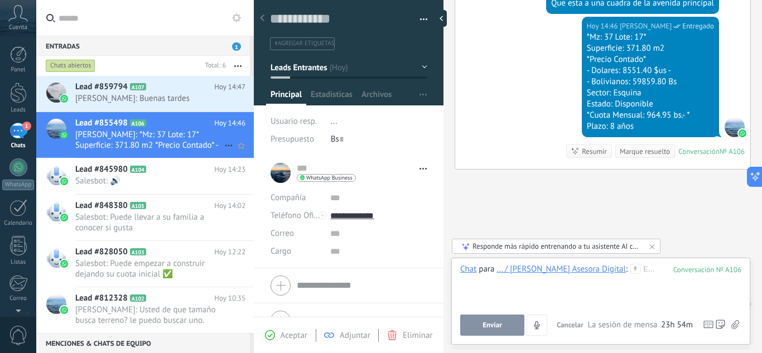
click at [161, 136] on span "Karen: *Mz: 37 Lote: 17* Superficie: 371.80 m2 *Precio Contado* - Dolares: 8551…" at bounding box center [149, 139] width 149 height 21
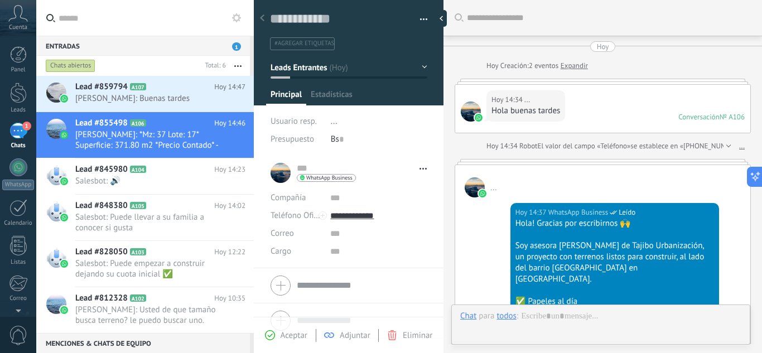
type textarea "**********"
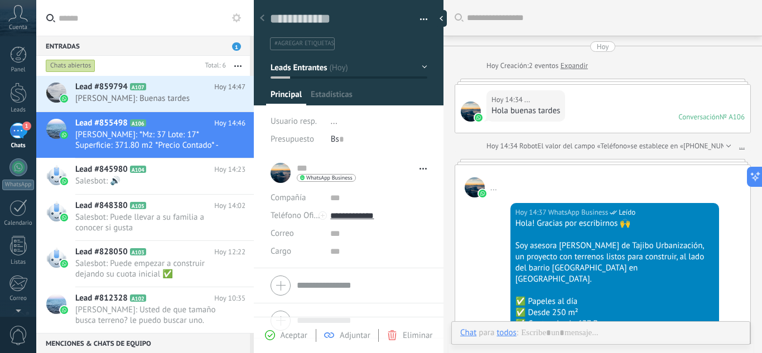
scroll to position [1121, 0]
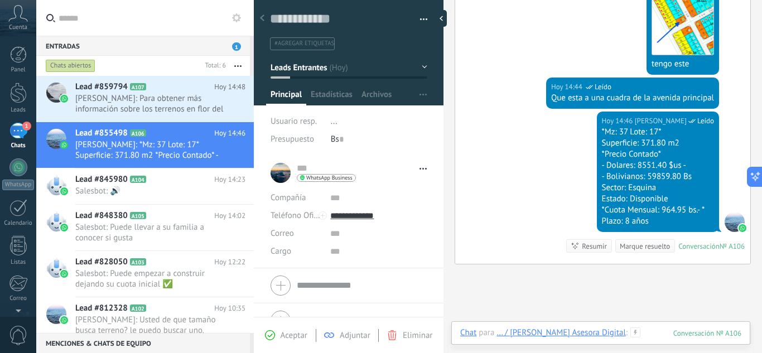
click at [647, 335] on div at bounding box center [600, 344] width 281 height 33
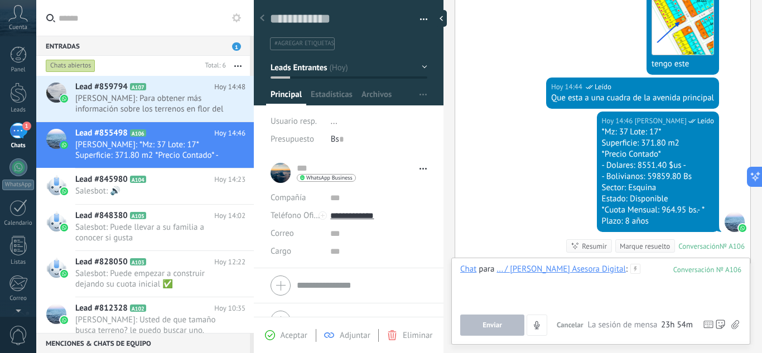
paste div
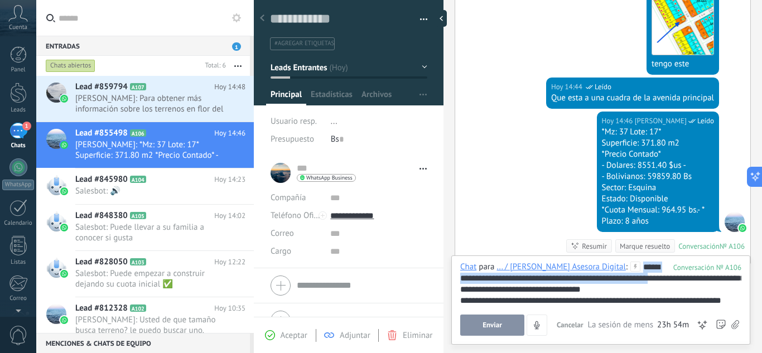
drag, startPoint x: 645, startPoint y: 278, endPoint x: 623, endPoint y: 264, distance: 25.9
click at [623, 264] on div "**********" at bounding box center [600, 284] width 281 height 45
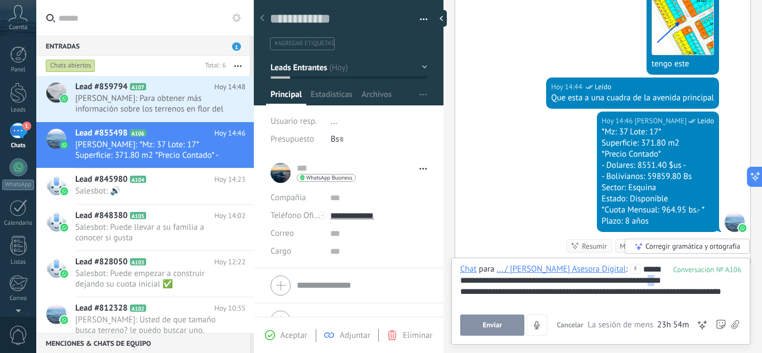
drag, startPoint x: 642, startPoint y: 281, endPoint x: 651, endPoint y: 281, distance: 8.9
click at [651, 281] on div "**********" at bounding box center [600, 285] width 281 height 42
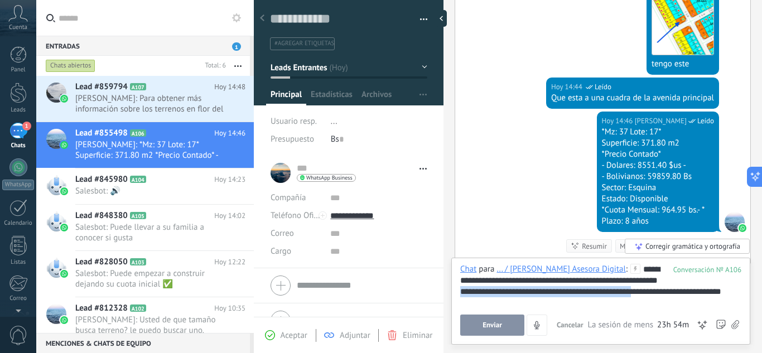
drag, startPoint x: 638, startPoint y: 291, endPoint x: 451, endPoint y: 287, distance: 187.0
click at [451, 287] on div "**********" at bounding box center [600, 301] width 299 height 87
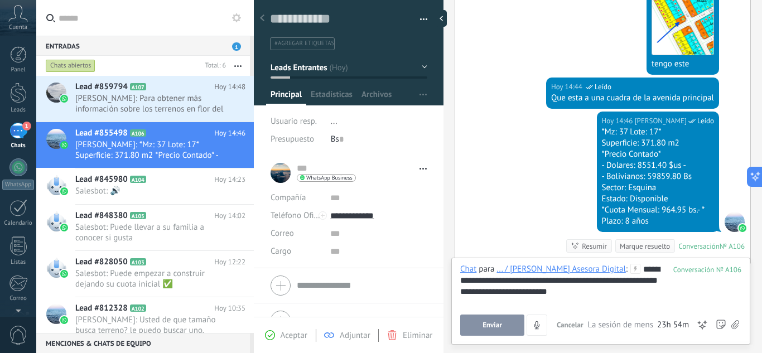
click at [561, 296] on div "**********" at bounding box center [600, 291] width 281 height 11
click at [643, 279] on div "**********" at bounding box center [600, 285] width 281 height 42
click at [632, 302] on div "**********" at bounding box center [600, 285] width 281 height 42
click at [503, 326] on button "Enviar" at bounding box center [492, 325] width 64 height 21
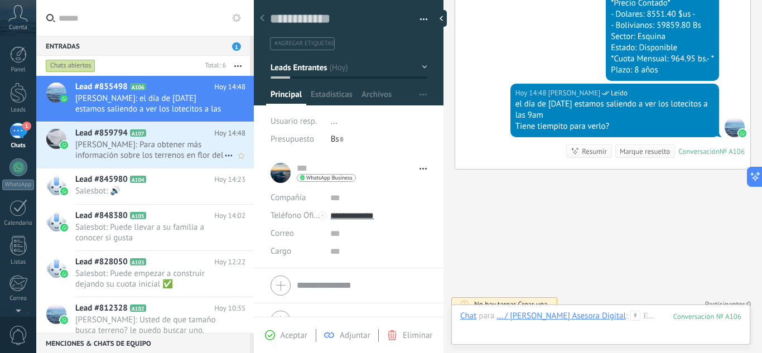
click at [151, 146] on span "Ernesto Llano: Para obtener más información sobre los terrenos en flor del taji…" at bounding box center [149, 150] width 149 height 21
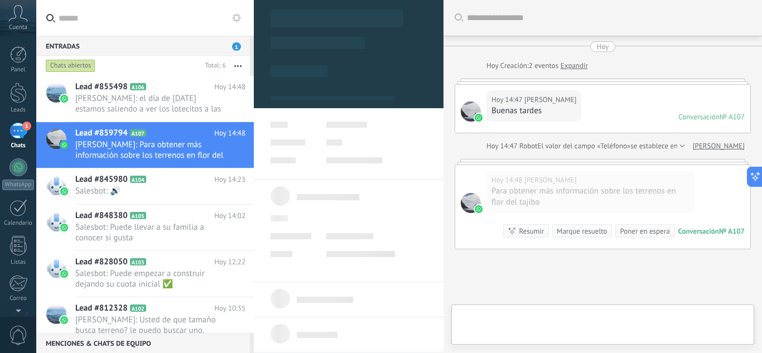
type textarea "**********"
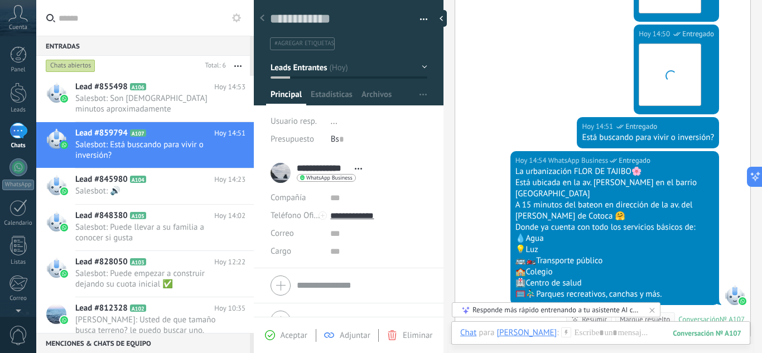
scroll to position [1218, 0]
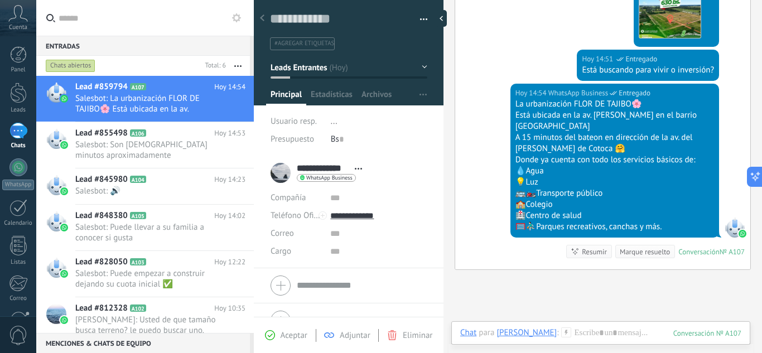
click at [320, 45] on span "#agregar etiquetas" at bounding box center [305, 44] width 60 height 8
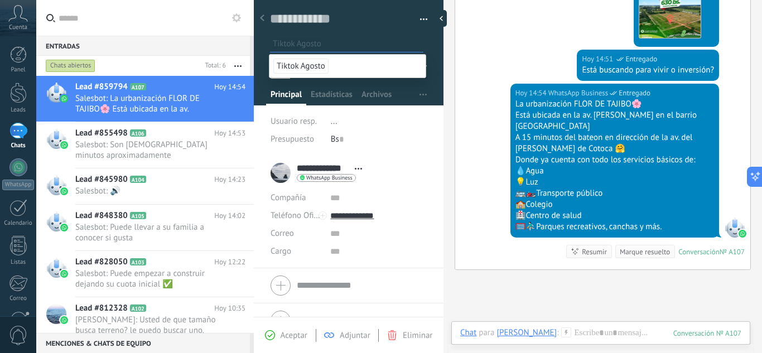
click at [303, 65] on span "Tiktok Agosto" at bounding box center [300, 66] width 55 height 15
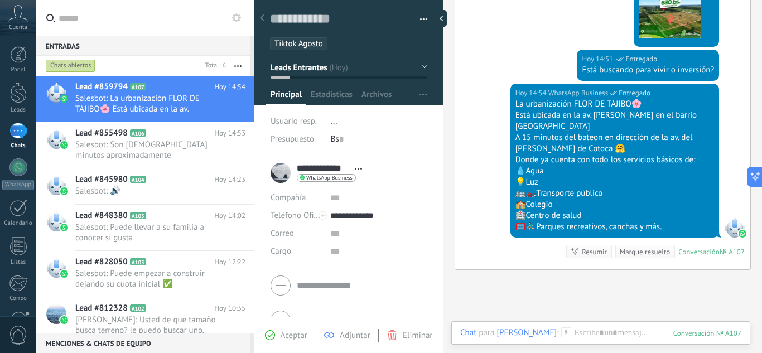
click at [311, 73] on span "Leads Entrantes" at bounding box center [299, 67] width 56 height 11
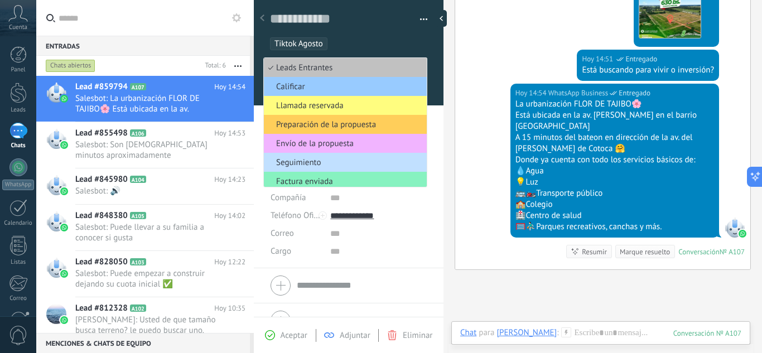
click at [316, 142] on span "Envío de la propuesta" at bounding box center [344, 143] width 160 height 11
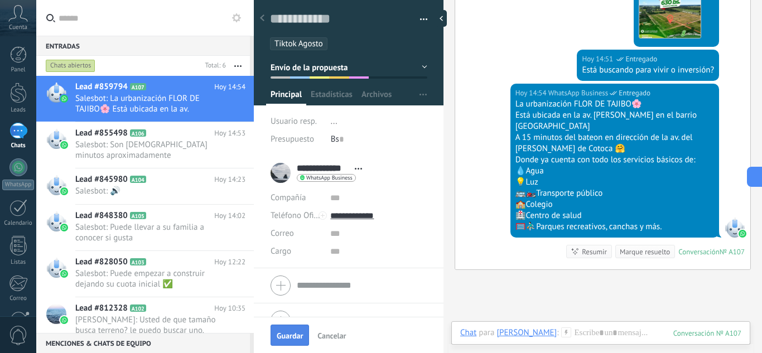
click at [292, 335] on span "Guardar" at bounding box center [290, 336] width 26 height 8
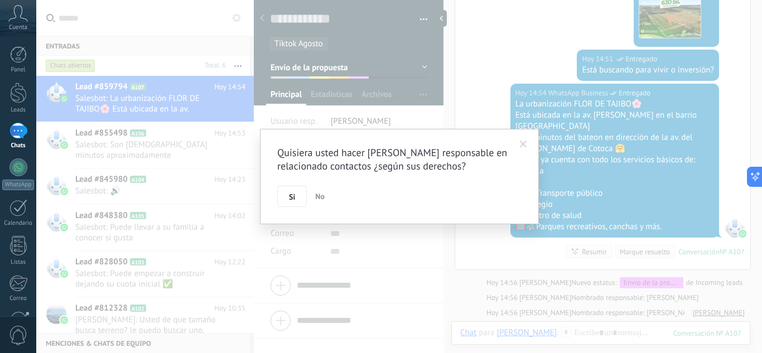
scroll to position [878, 0]
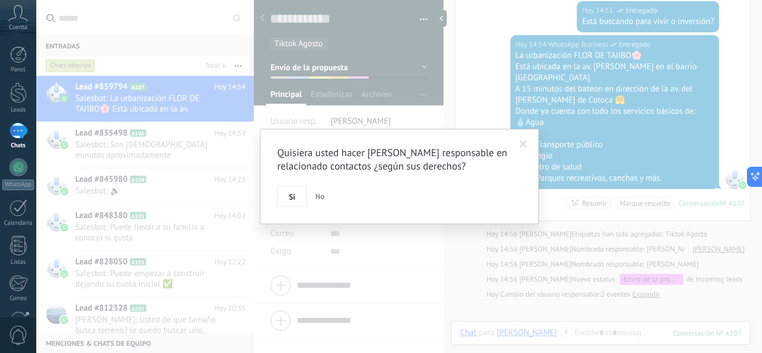
click at [273, 208] on div "Quisiera usted hacer Karen responsable en relacionado contactos ¿según sus dere…" at bounding box center [399, 176] width 279 height 95
click at [295, 198] on span "Si" at bounding box center [292, 197] width 6 height 8
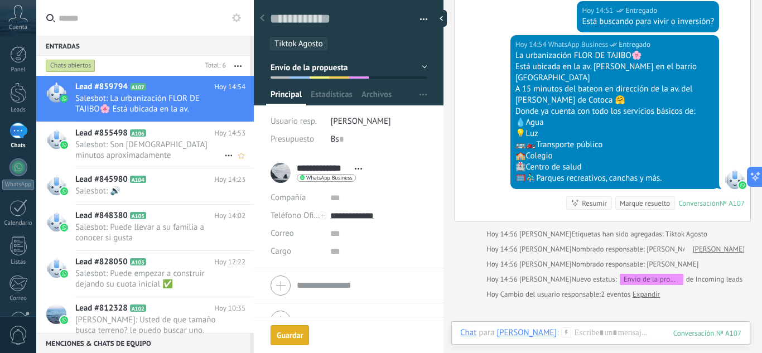
click at [180, 151] on span "Salesbot: Son [DEMOGRAPHIC_DATA] minutos aproximadamente" at bounding box center [149, 150] width 149 height 21
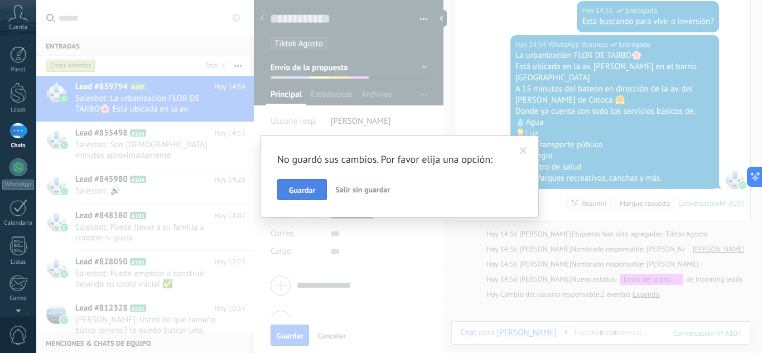
click at [292, 187] on span "Guardar" at bounding box center [302, 190] width 26 height 8
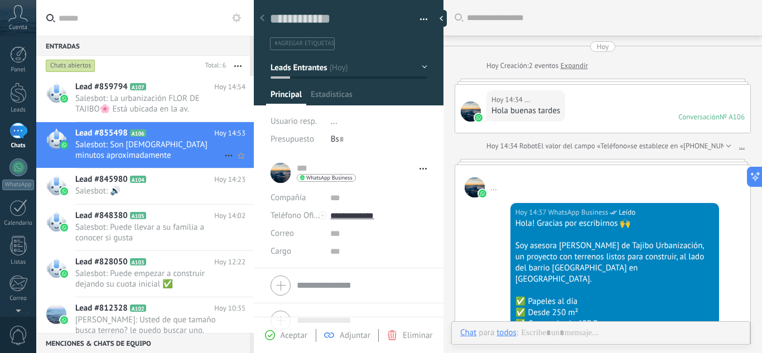
scroll to position [811, 0]
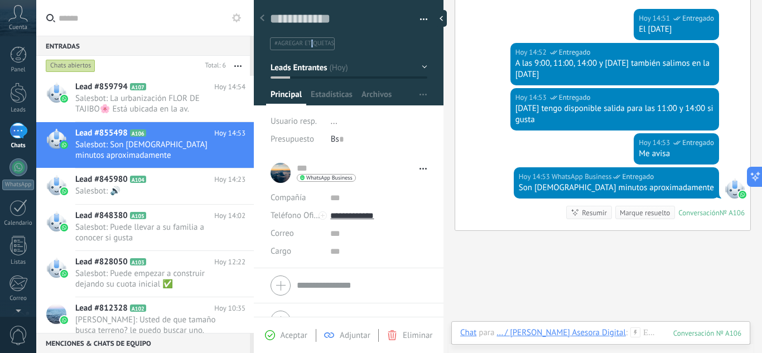
click at [313, 45] on span "#agregar etiquetas" at bounding box center [305, 44] width 60 height 8
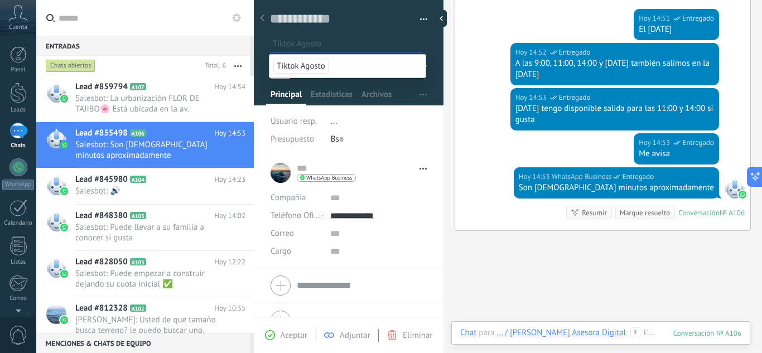
click at [311, 64] on span "Tiktok Agosto" at bounding box center [300, 66] width 55 height 15
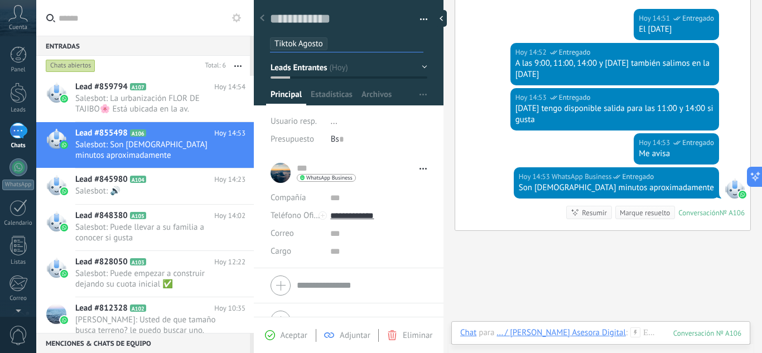
click at [308, 73] on span "Leads Entrantes" at bounding box center [299, 67] width 56 height 11
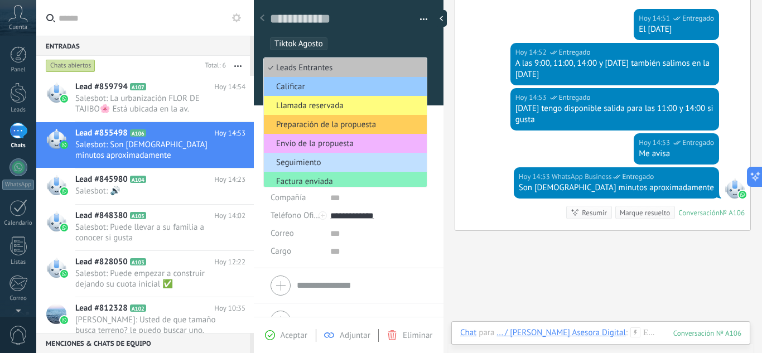
click at [301, 141] on span "Envío de la propuesta" at bounding box center [344, 143] width 160 height 11
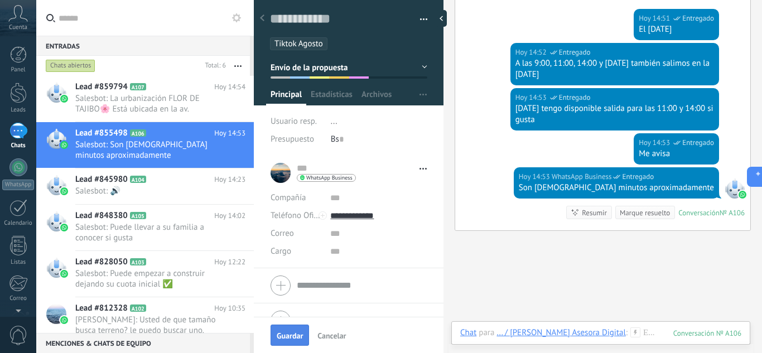
click at [288, 328] on button "Guardar" at bounding box center [290, 335] width 39 height 21
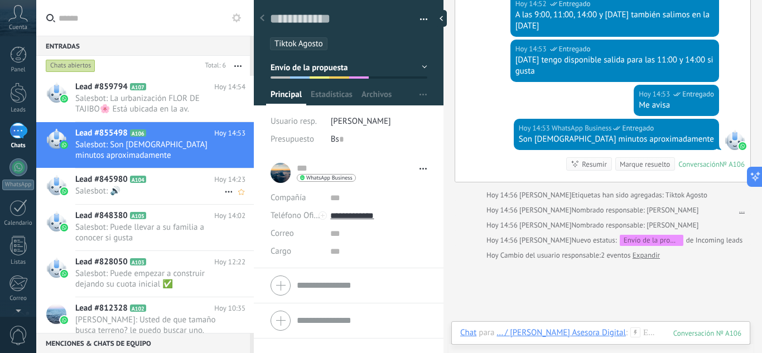
click at [152, 183] on icon at bounding box center [155, 179] width 11 height 11
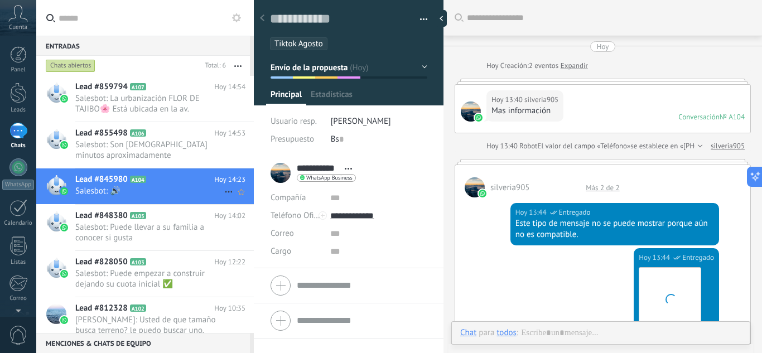
scroll to position [1794, 0]
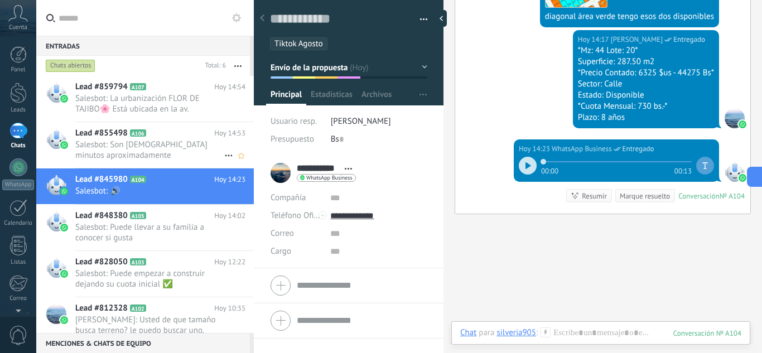
click at [153, 151] on span "Salesbot: Son 20 minutos aproximadamente" at bounding box center [149, 150] width 149 height 21
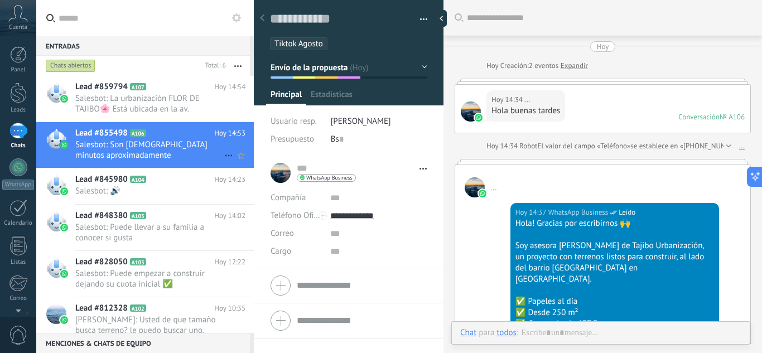
scroll to position [811, 0]
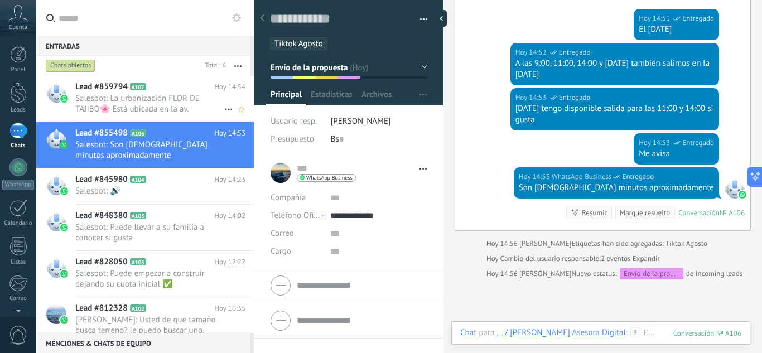
click at [156, 104] on span "Salesbot: La urbanización FLOR DE TAJIBO🌸 Está ubicada en la av. Virgen de luja…" at bounding box center [149, 103] width 149 height 21
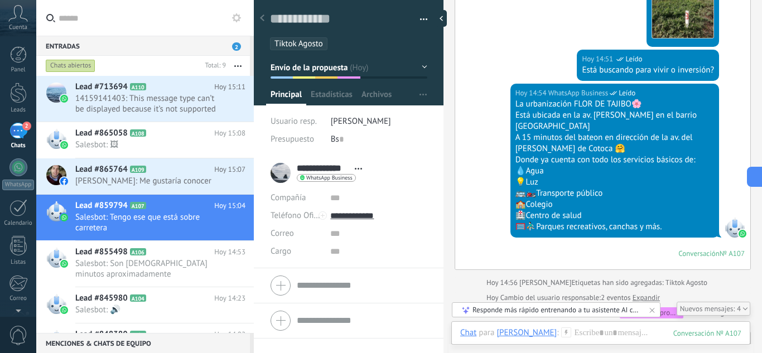
scroll to position [1098, 0]
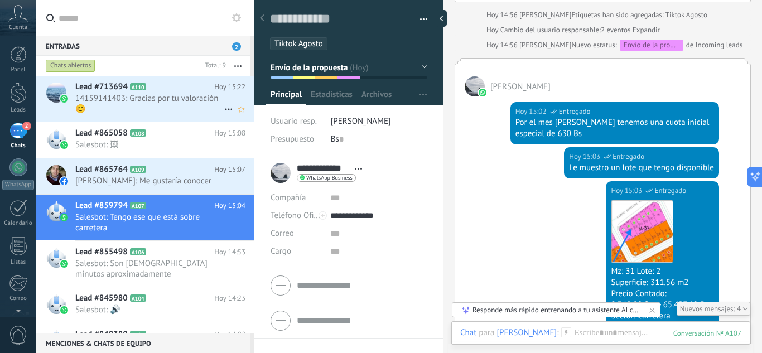
click at [227, 109] on use at bounding box center [228, 110] width 7 height 2
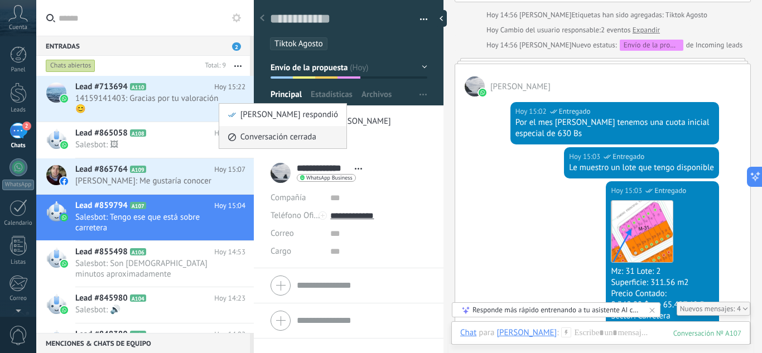
click at [250, 138] on span "Conversación cerrada" at bounding box center [279, 137] width 76 height 22
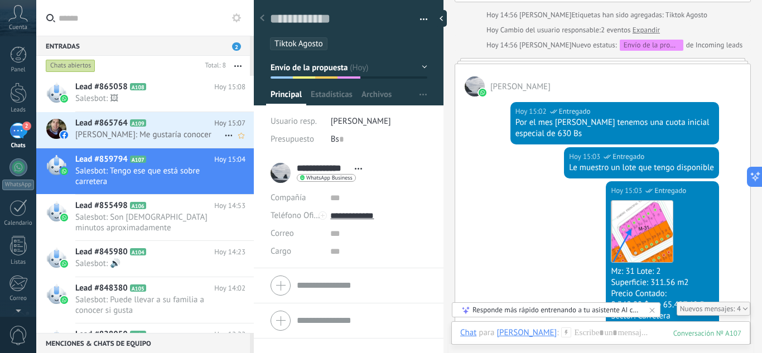
click at [179, 134] on span "Jimmy Parada Gonzales: Me gustaría conocer" at bounding box center [149, 134] width 149 height 11
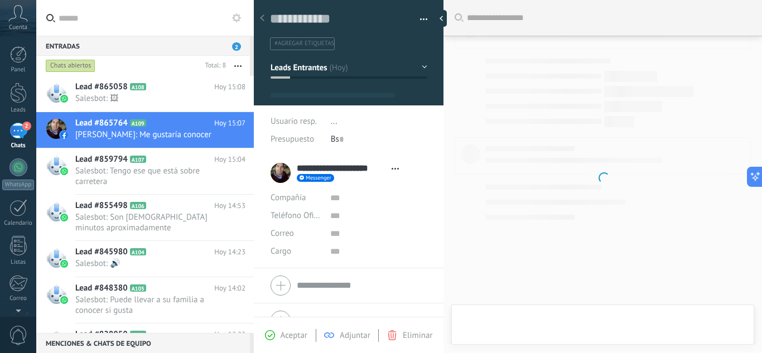
type textarea "**********"
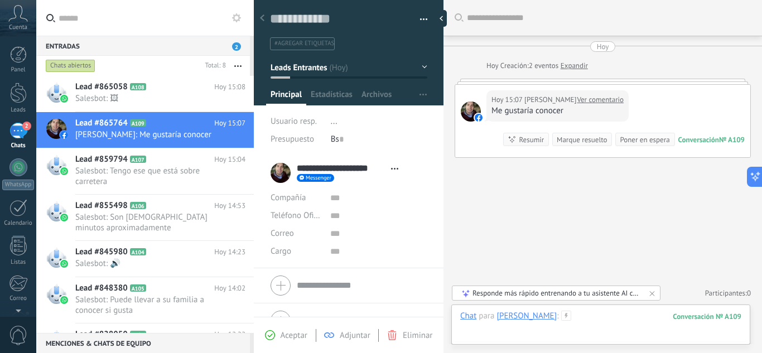
click at [611, 314] on div at bounding box center [600, 327] width 281 height 33
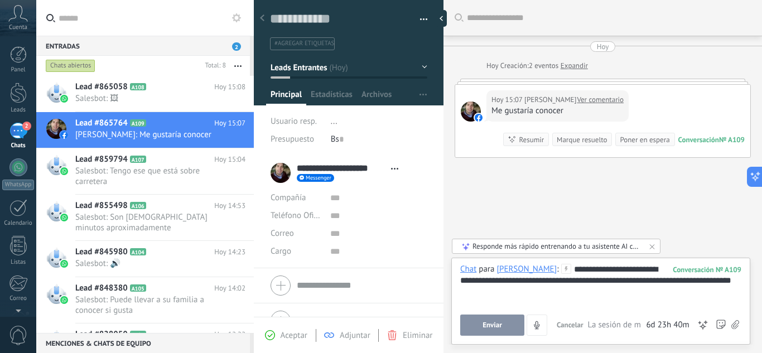
click at [565, 301] on div "**********" at bounding box center [600, 285] width 281 height 42
drag, startPoint x: 707, startPoint y: 281, endPoint x: 717, endPoint y: 294, distance: 16.3
click at [717, 294] on div "**********" at bounding box center [600, 285] width 281 height 42
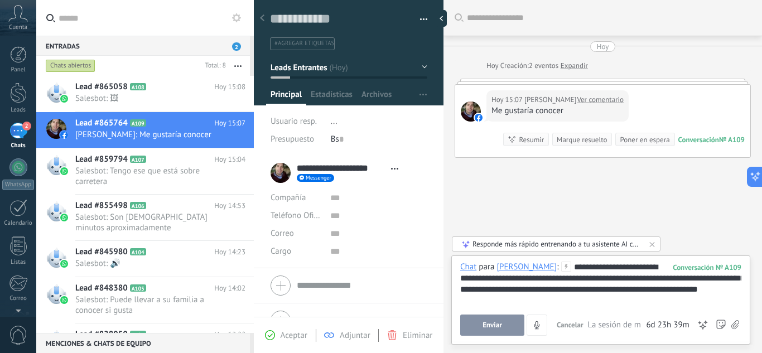
click at [597, 306] on div "**********" at bounding box center [600, 299] width 281 height 74
drag, startPoint x: 706, startPoint y: 280, endPoint x: 486, endPoint y: 277, distance: 220.4
click at [486, 277] on div "**********" at bounding box center [600, 284] width 281 height 45
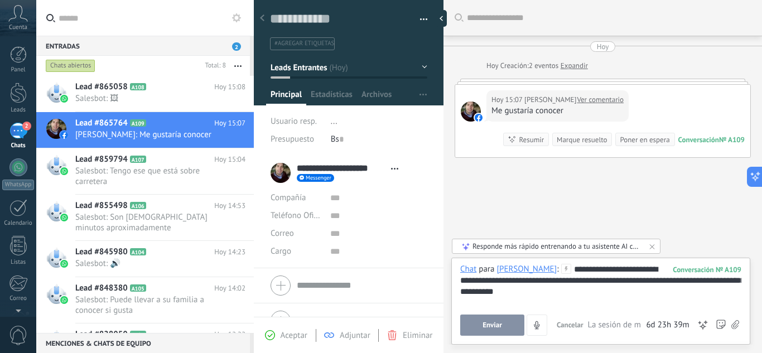
click at [580, 296] on div "**********" at bounding box center [600, 285] width 281 height 42
click at [501, 321] on span "Enviar" at bounding box center [493, 325] width 20 height 8
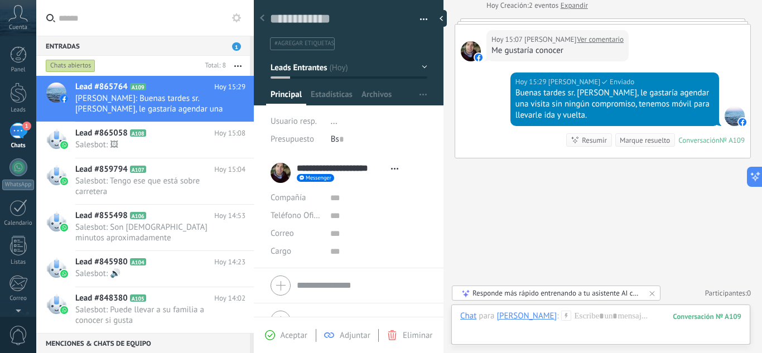
scroll to position [0, 0]
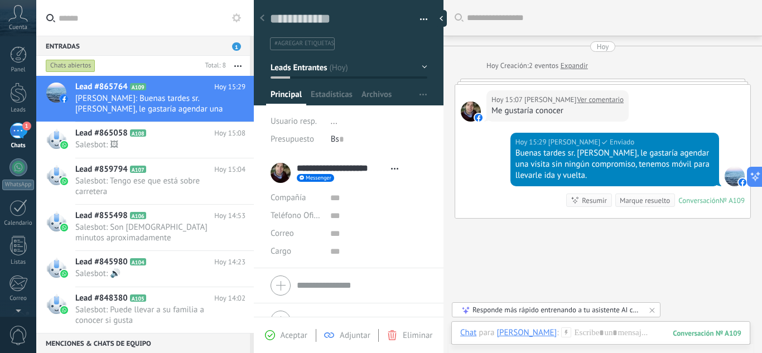
click at [624, 99] on link "Ver comentario" at bounding box center [600, 99] width 47 height 11
click at [535, 113] on div "Me gustaría conocer" at bounding box center [558, 110] width 132 height 11
click at [614, 335] on div at bounding box center [600, 344] width 281 height 33
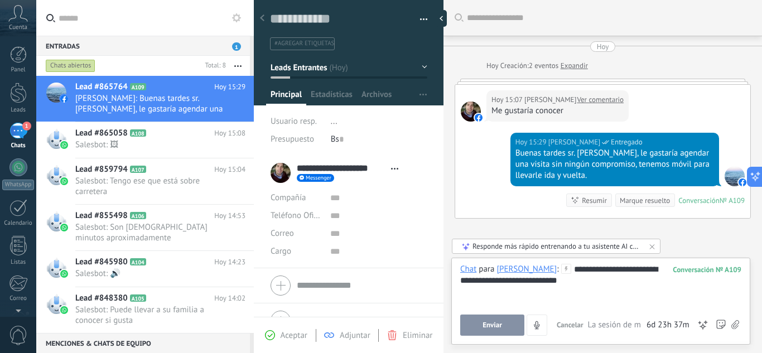
click at [579, 290] on div "**********" at bounding box center [600, 285] width 281 height 42
click at [501, 325] on span "Enviar" at bounding box center [493, 325] width 20 height 8
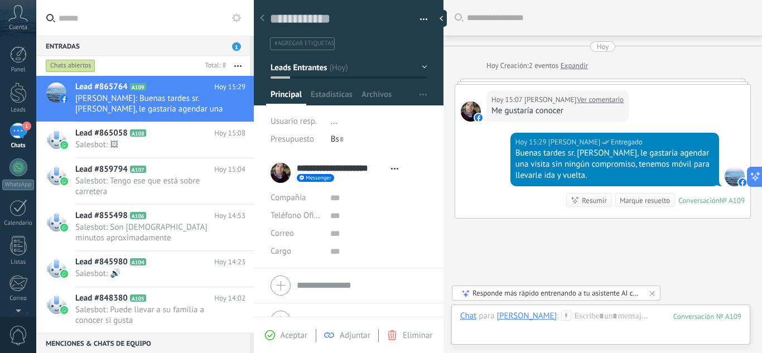
scroll to position [105, 0]
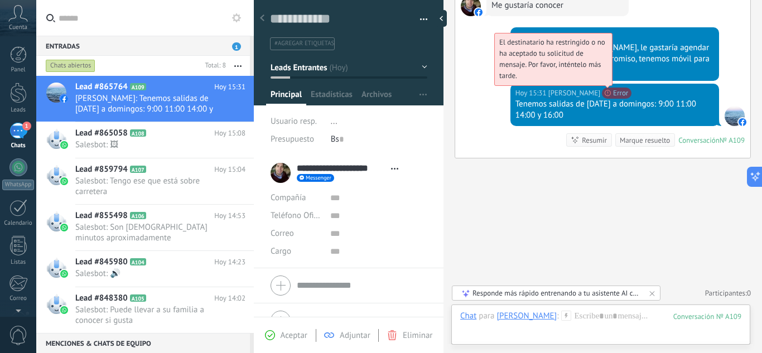
click at [579, 80] on span "El destinatario ha restringido o no ha aceptado tu solicitud de mensaje. Por fa…" at bounding box center [552, 58] width 106 height 43
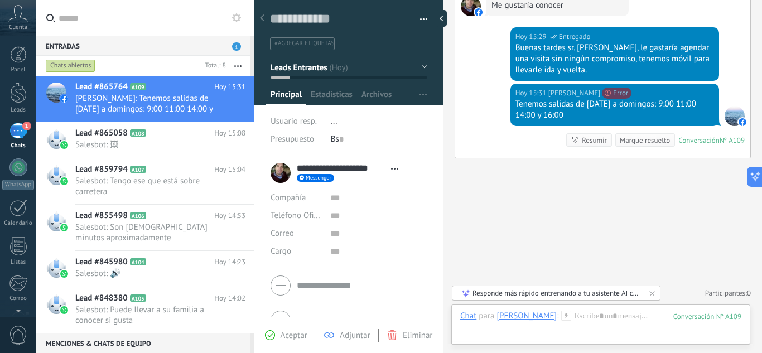
click at [507, 253] on div "Buscar Carga más Hoy Hoy Creación: 2 eventos Expandir Hoy 15:07 Jimmy Parada Go…" at bounding box center [603, 124] width 319 height 459
click at [175, 100] on span "Karen: Tenemos salidas de lunes a domingos: 9:00 11:00 14:00 y 16:00" at bounding box center [149, 103] width 149 height 21
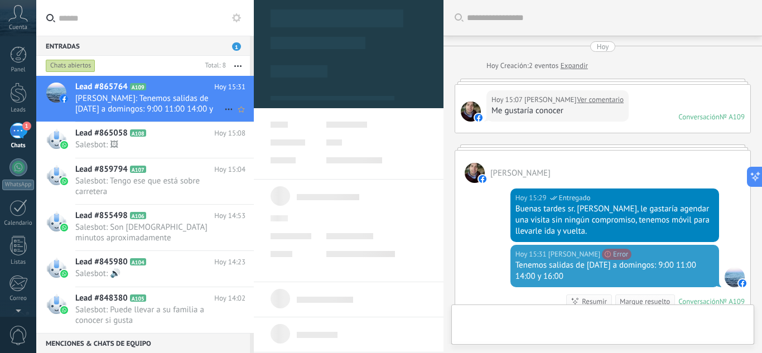
scroll to position [161, 0]
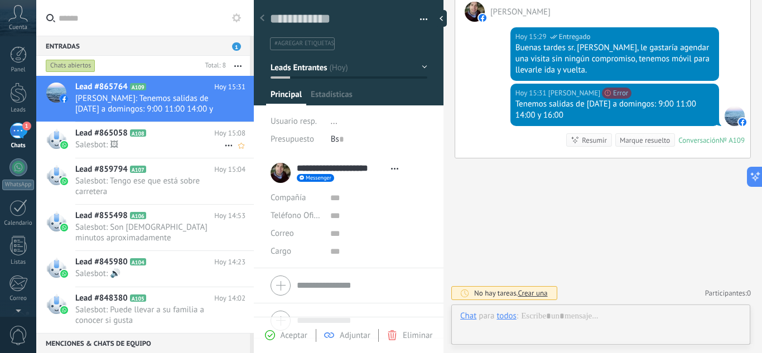
click at [170, 143] on span "Salesbot: 🖼" at bounding box center [149, 145] width 149 height 11
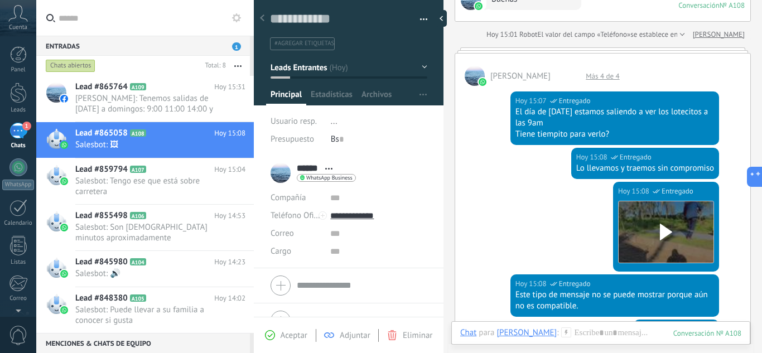
click at [597, 73] on div "Más 4 de 4" at bounding box center [602, 75] width 45 height 9
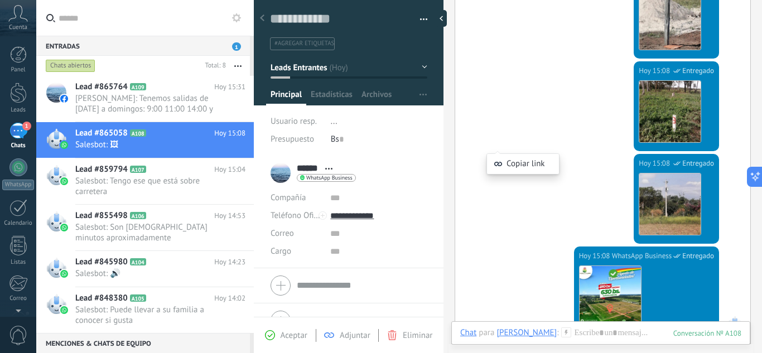
scroll to position [1148, 0]
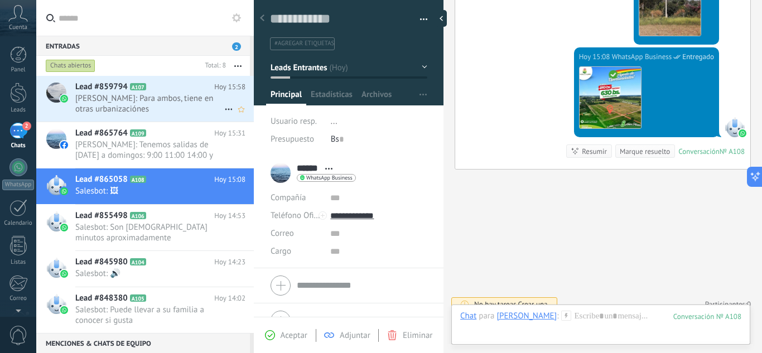
click at [166, 101] on span "Ernesto Llano: Para ambos, tiene en otras urbanizaciónes" at bounding box center [149, 103] width 149 height 21
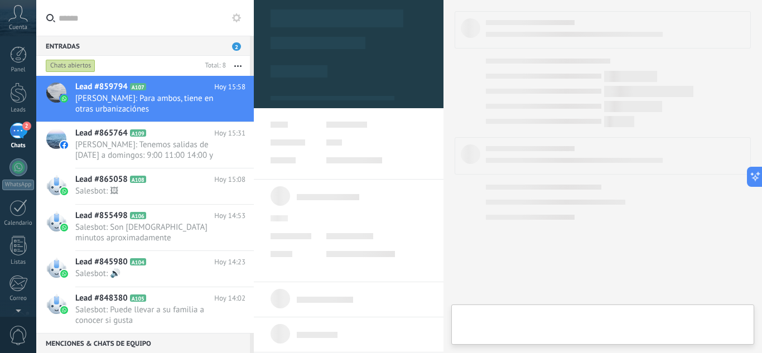
type textarea "**********"
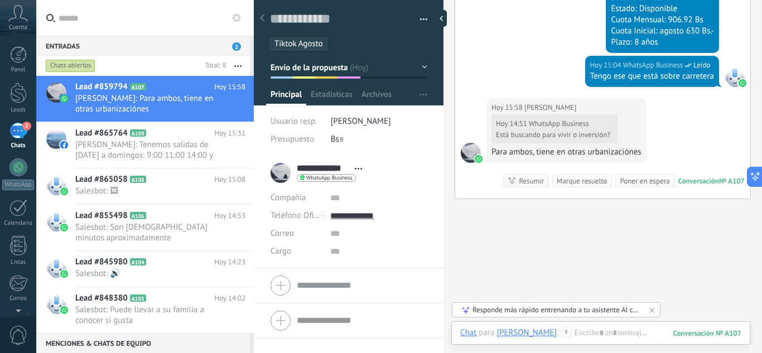
scroll to position [1410, 0]
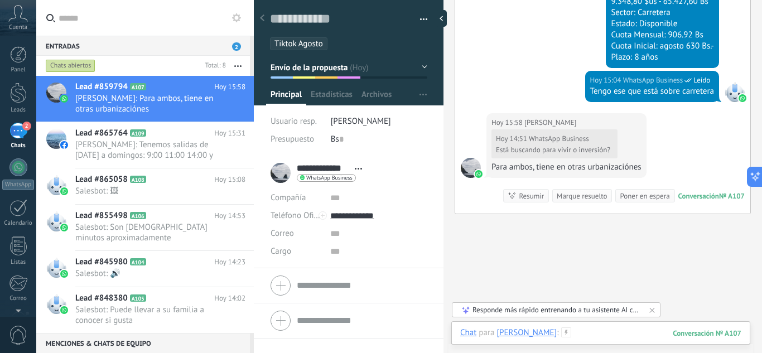
click at [574, 331] on div at bounding box center [600, 344] width 281 height 33
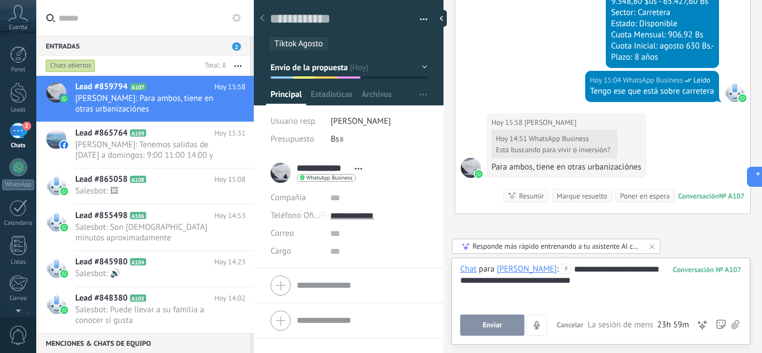
click at [508, 322] on button "Enviar" at bounding box center [492, 325] width 64 height 21
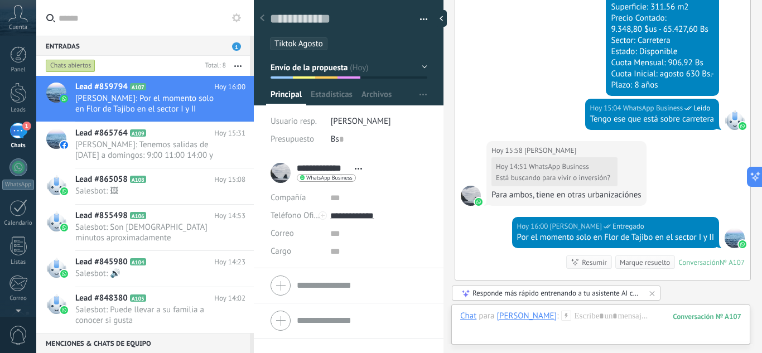
scroll to position [1515, 0]
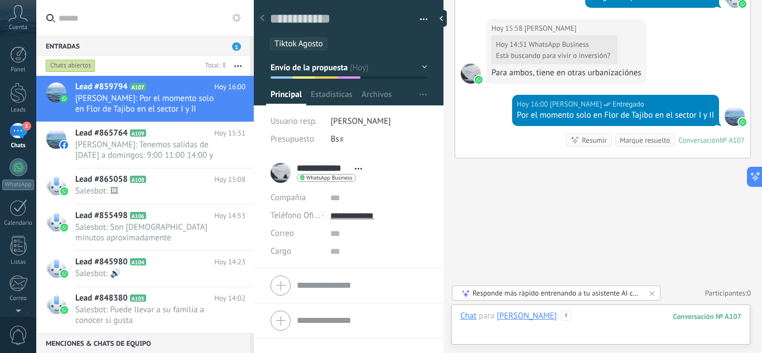
click at [587, 321] on div at bounding box center [600, 327] width 281 height 33
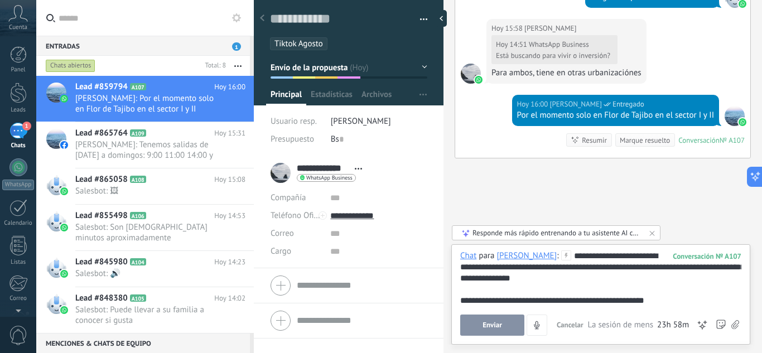
click at [496, 328] on span "Enviar" at bounding box center [493, 325] width 20 height 8
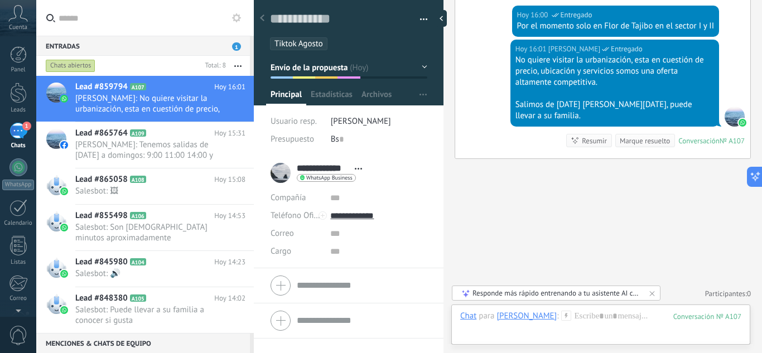
scroll to position [1605, 0]
click at [576, 320] on div at bounding box center [600, 327] width 281 height 33
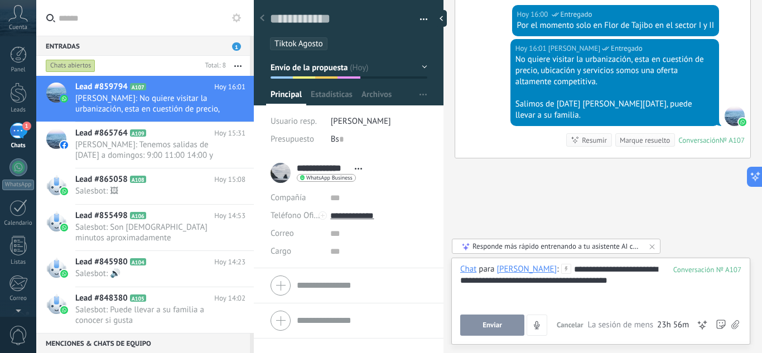
click at [507, 319] on button "Enviar" at bounding box center [492, 325] width 64 height 21
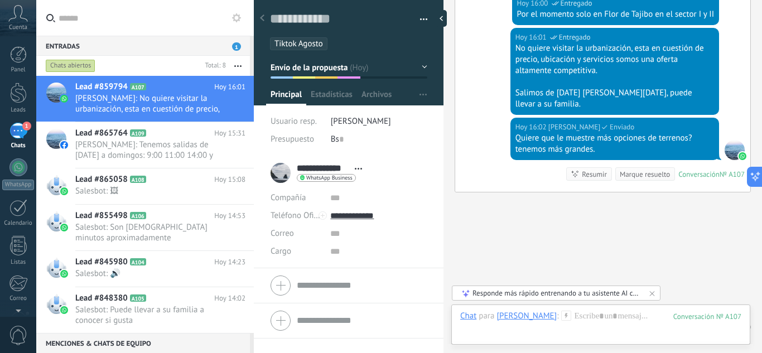
scroll to position [1650, 0]
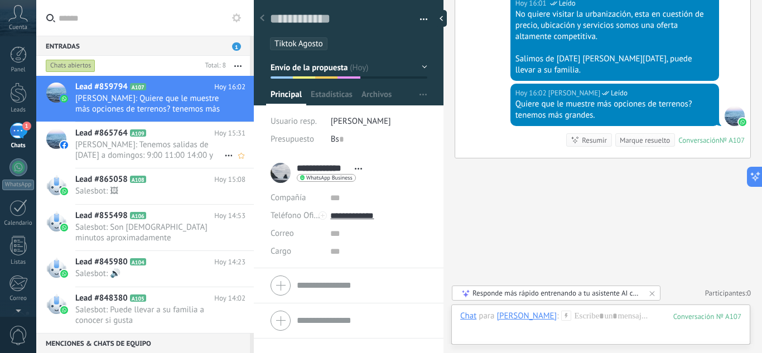
click at [157, 155] on span "[PERSON_NAME]: Tenemos salidas de [DATE] a domingos: 9:00 11:00 14:00 y 16:00" at bounding box center [149, 150] width 149 height 21
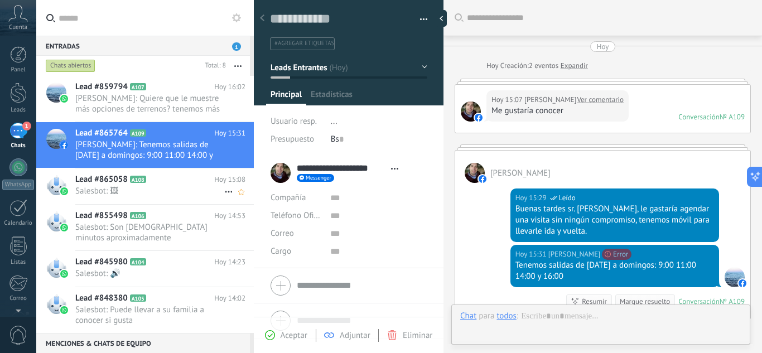
scroll to position [161, 0]
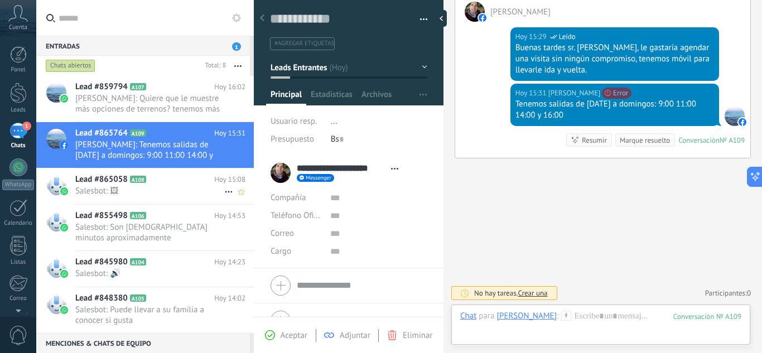
click at [160, 193] on span "Salesbot: 🖼" at bounding box center [149, 191] width 149 height 11
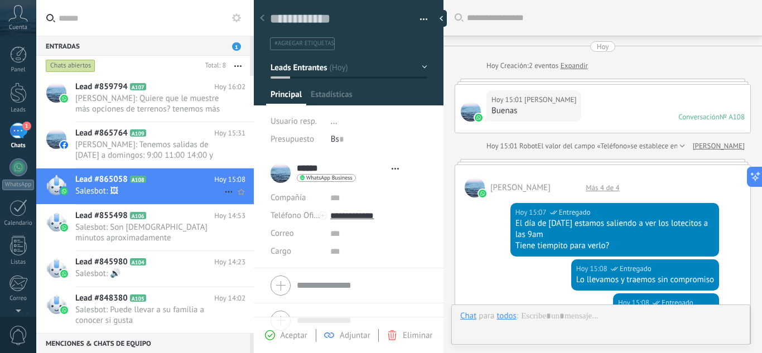
scroll to position [17, 0]
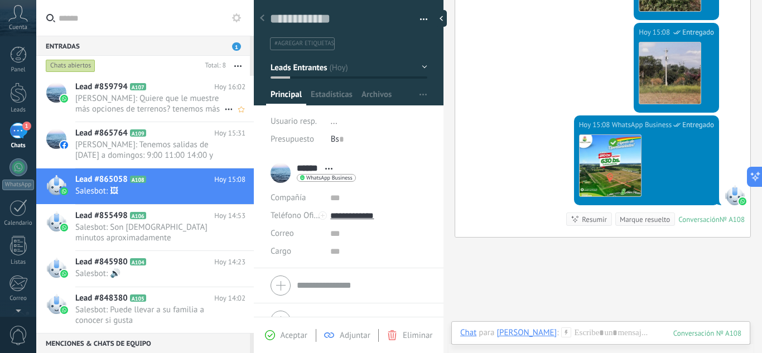
click at [157, 99] on span "Karen: Quiere que le muestre más opciones de terrenos? tenemos más grandes." at bounding box center [149, 103] width 149 height 21
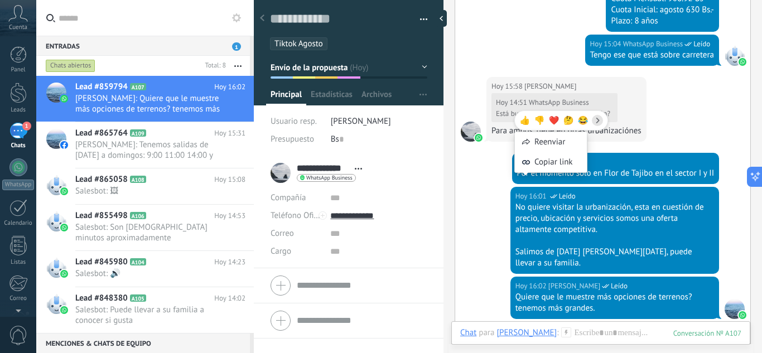
scroll to position [1427, 0]
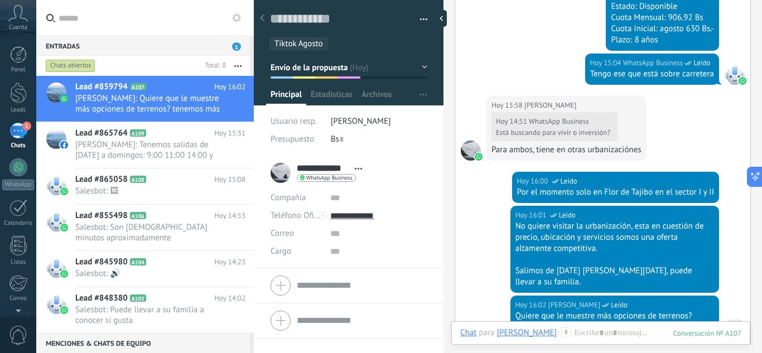
click at [640, 135] on div "Hoy 14:51 WhatsApp Business Está buscando para vivir o inversión? Para ambos, t…" at bounding box center [567, 133] width 150 height 45
click at [633, 150] on div "Para ambos, tiene en otras urbanizaciónes" at bounding box center [567, 150] width 150 height 11
drag, startPoint x: 561, startPoint y: 151, endPoint x: 495, endPoint y: 148, distance: 65.9
click at [550, 150] on div "Para ambos, tiene en otras urbanizaciónes" at bounding box center [567, 150] width 150 height 11
click at [493, 148] on div "Para ambos, tiene en otras urbanizaciónes" at bounding box center [567, 150] width 150 height 11
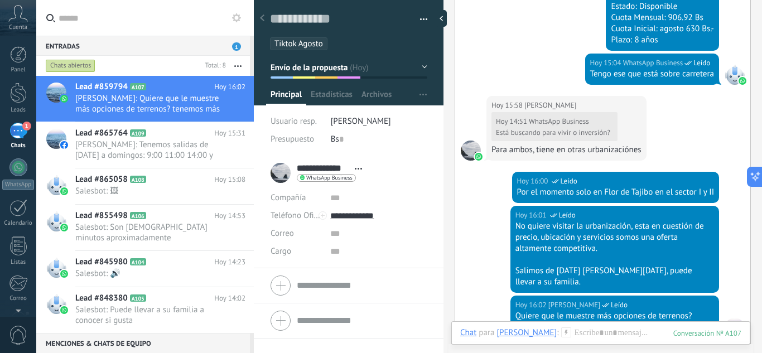
click at [509, 137] on div "Está buscando para vivir o inversión?" at bounding box center [553, 132] width 114 height 9
click at [166, 156] on span "[PERSON_NAME]: Tenemos salidas de [DATE] a domingos: 9:00 11:00 14:00 y 16:00" at bounding box center [149, 150] width 149 height 21
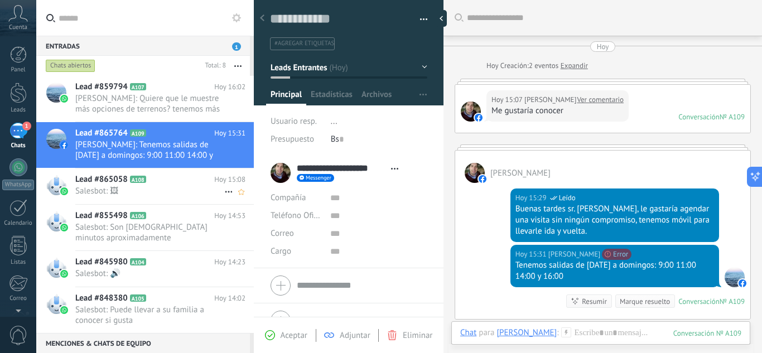
drag, startPoint x: 124, startPoint y: 188, endPoint x: 132, endPoint y: 189, distance: 8.4
click at [124, 189] on span "Salesbot: 🖼" at bounding box center [149, 191] width 149 height 11
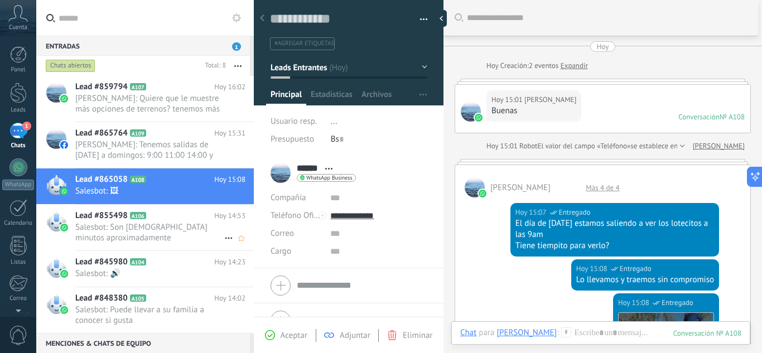
click at [156, 225] on span "Salesbot: Son [DEMOGRAPHIC_DATA] minutos aproximadamente" at bounding box center [149, 232] width 149 height 21
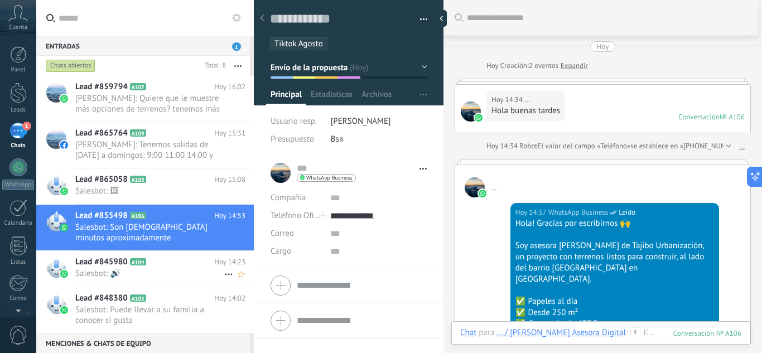
click at [121, 270] on span "Salesbot: 🔊" at bounding box center [149, 273] width 149 height 11
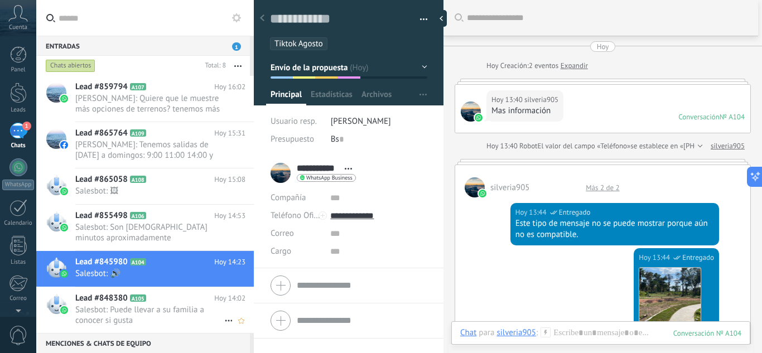
drag, startPoint x: 147, startPoint y: 305, endPoint x: 171, endPoint y: 303, distance: 23.5
click at [149, 305] on span "Salesbot: Puede llevar a su familia a conocer si gusta" at bounding box center [149, 315] width 149 height 21
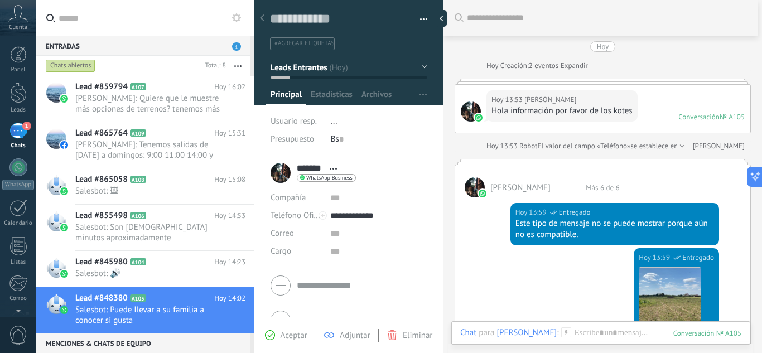
click at [585, 188] on div "Más 6 de 6" at bounding box center [602, 187] width 45 height 9
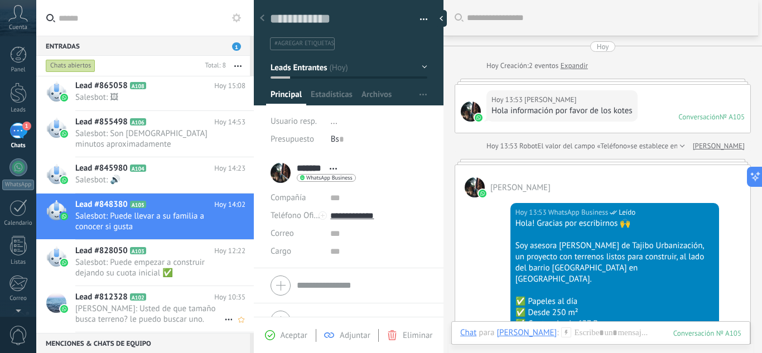
scroll to position [112, 0]
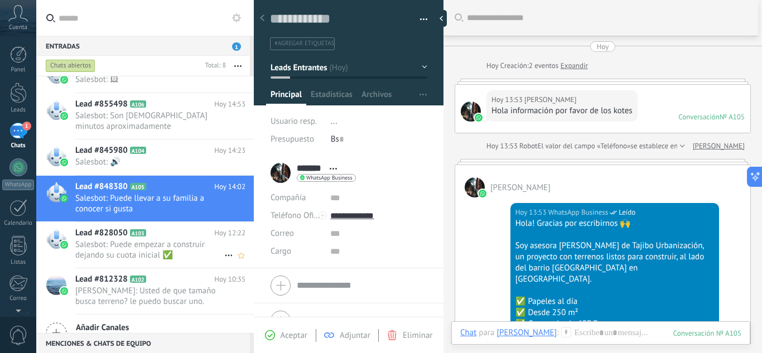
click at [141, 246] on span "Salesbot: Puede empezar a construir dejando su cuota inicial ✅" at bounding box center [149, 249] width 149 height 21
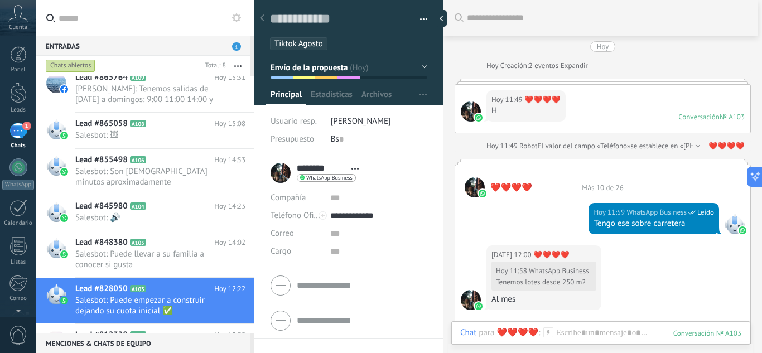
scroll to position [129, 0]
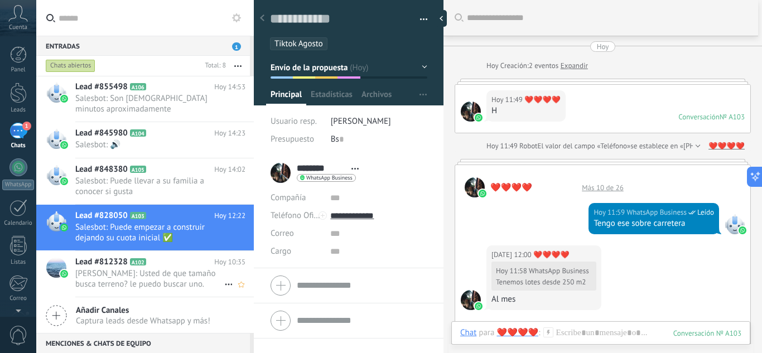
click at [160, 263] on icon at bounding box center [155, 262] width 11 height 11
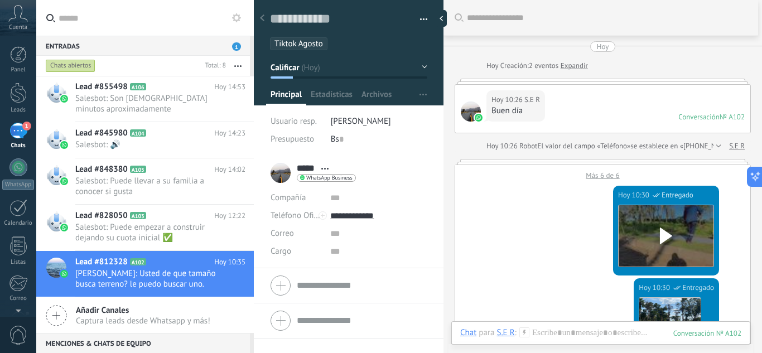
click at [608, 172] on div "Más 6 de 6" at bounding box center [602, 172] width 295 height 15
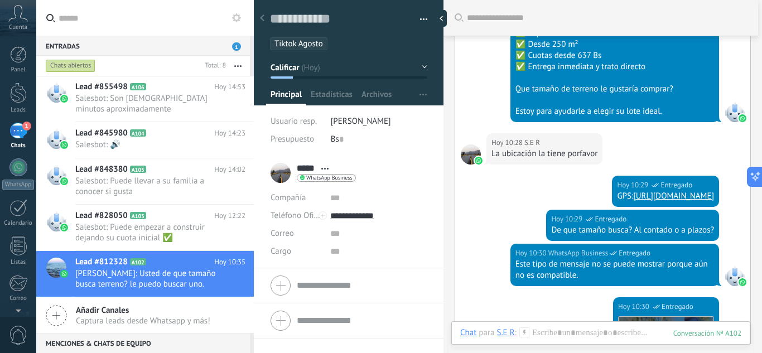
drag, startPoint x: 552, startPoint y: 195, endPoint x: 511, endPoint y: 184, distance: 42.6
click at [612, 184] on div "Hoy 10:29 WhatsApp Business Entregado GPS: https://maps.app.goo.gl/vs4KK2Zp1yzZ…" at bounding box center [665, 191] width 107 height 31
copy div "GPS: https://maps.app.goo.gl/vs4KK2Zp1yzZz4Kz6?g_st=ipc"
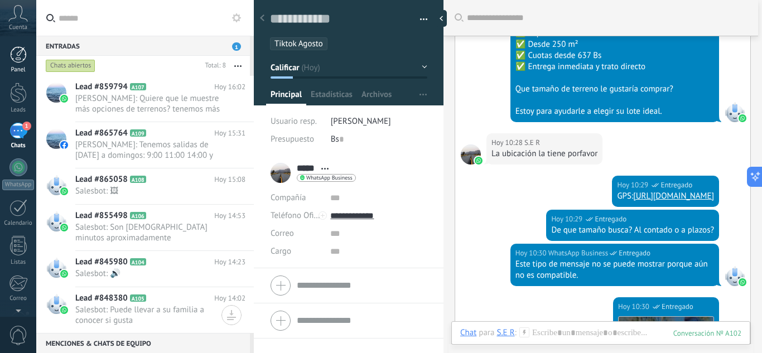
click at [15, 56] on div at bounding box center [18, 54] width 17 height 17
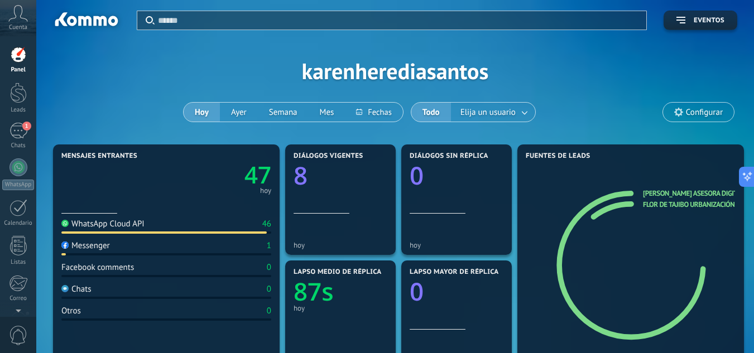
click at [208, 112] on button "Hoy" at bounding box center [202, 112] width 36 height 19
click at [233, 116] on button "Ayer" at bounding box center [239, 112] width 38 height 19
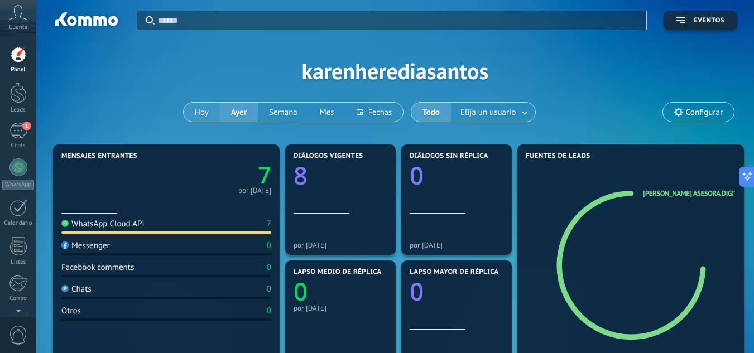
click at [205, 115] on button "Hoy" at bounding box center [202, 112] width 36 height 19
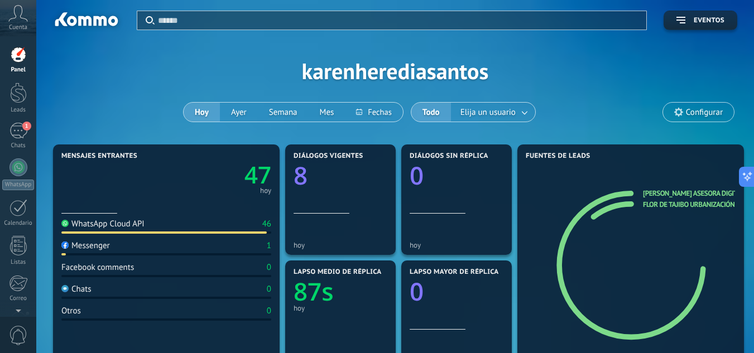
click at [156, 229] on div "WhatsApp Cloud API 46" at bounding box center [166, 226] width 210 height 15
drag, startPoint x: 234, startPoint y: 229, endPoint x: 245, endPoint y: 229, distance: 11.2
click at [236, 229] on div "WhatsApp Cloud API 46" at bounding box center [166, 226] width 210 height 15
drag, startPoint x: 254, startPoint y: 229, endPoint x: 263, endPoint y: 227, distance: 9.2
click at [257, 228] on div "WhatsApp Cloud API 46" at bounding box center [166, 226] width 210 height 15
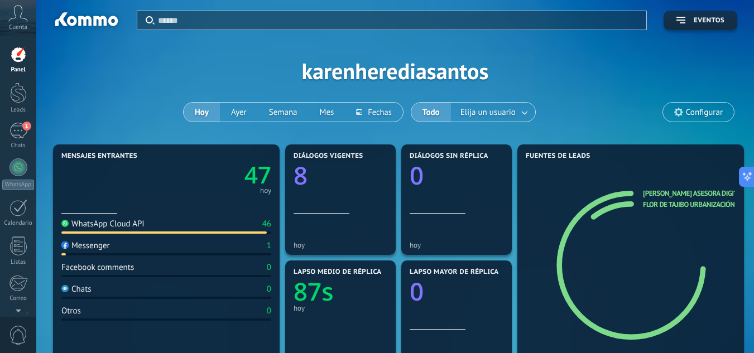
click at [263, 226] on div "46" at bounding box center [266, 224] width 9 height 11
click at [265, 225] on div "46" at bounding box center [266, 224] width 9 height 11
click at [20, 134] on div "1" at bounding box center [18, 131] width 18 height 16
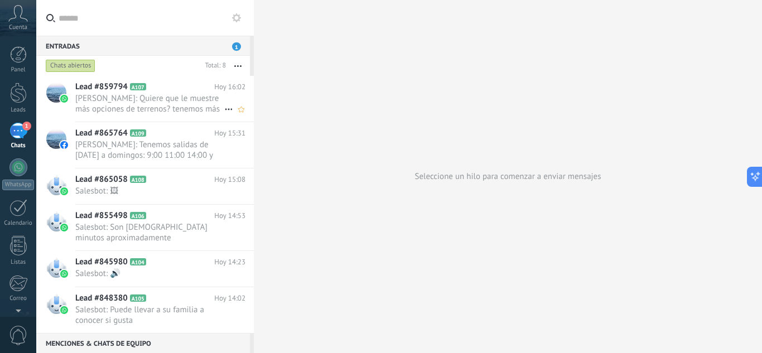
click at [165, 100] on span "Karen: Quiere que le muestre más opciones de terrenos? tenemos más grandes." at bounding box center [149, 103] width 149 height 21
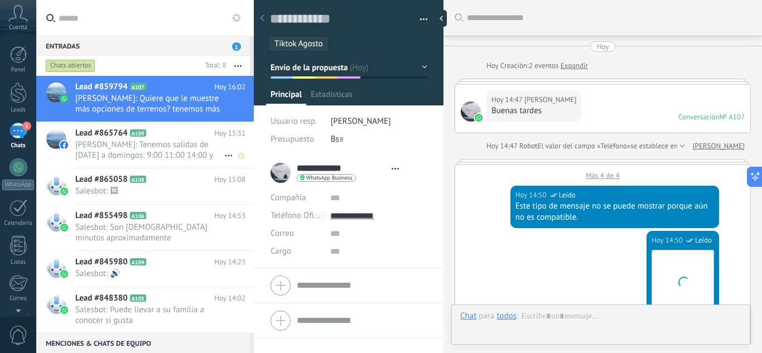
click at [164, 141] on span "[PERSON_NAME]: Tenemos salidas de [DATE] a domingos: 9:00 11:00 14:00 y 16:00" at bounding box center [149, 150] width 149 height 21
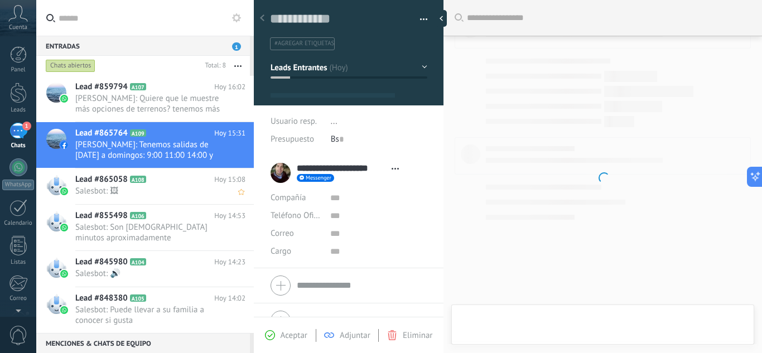
scroll to position [17, 0]
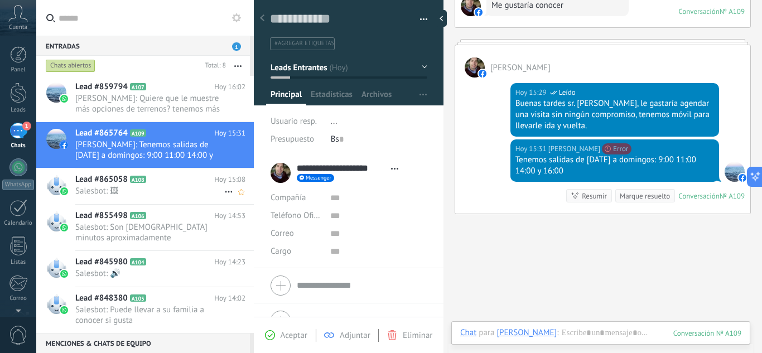
click at [172, 186] on span "Salesbot: 🖼" at bounding box center [149, 191] width 149 height 11
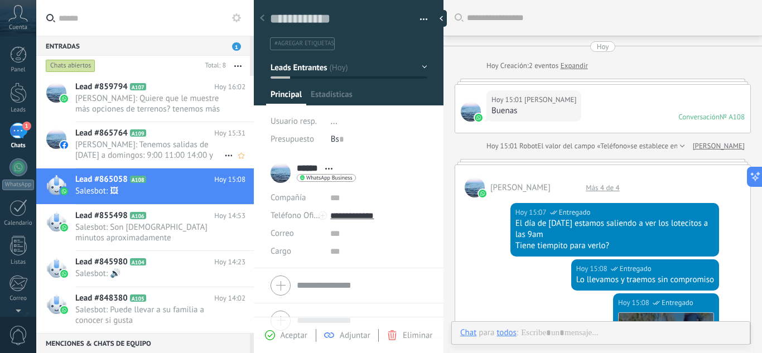
scroll to position [17, 0]
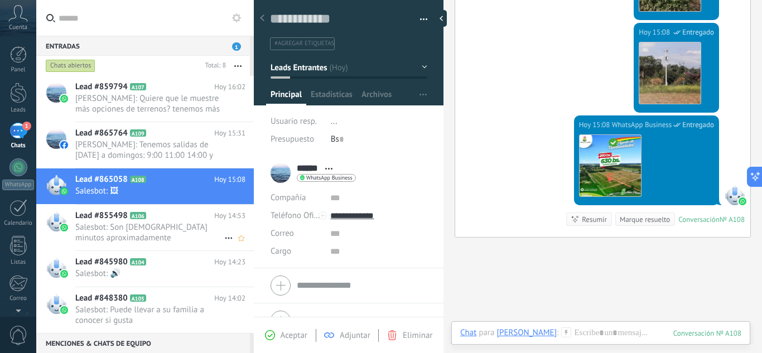
click at [180, 218] on h2 "Lead #855498 A106" at bounding box center [144, 215] width 139 height 11
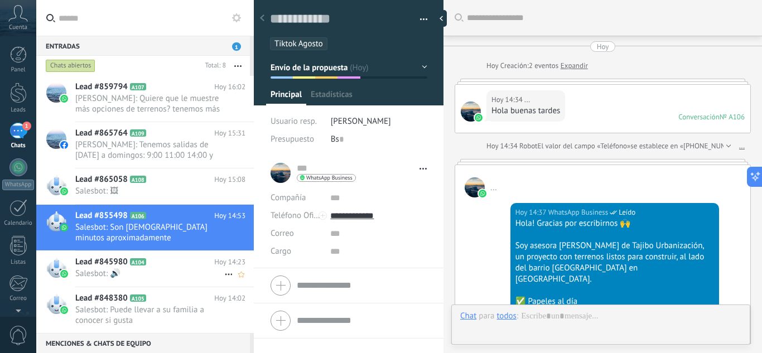
scroll to position [811, 0]
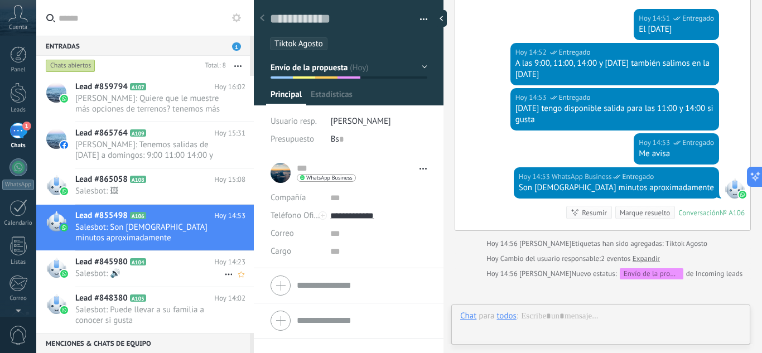
click at [160, 267] on icon at bounding box center [155, 262] width 11 height 11
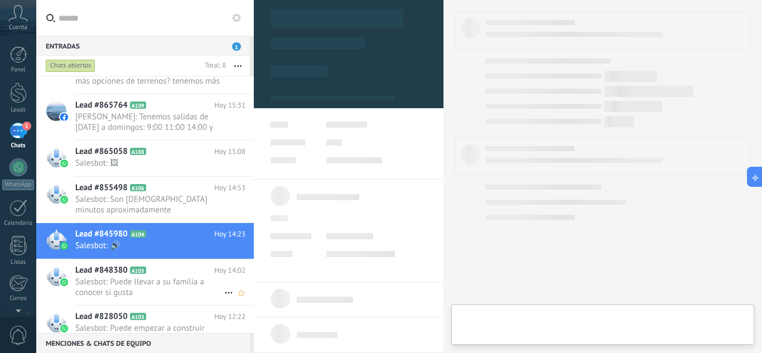
scroll to position [56, 0]
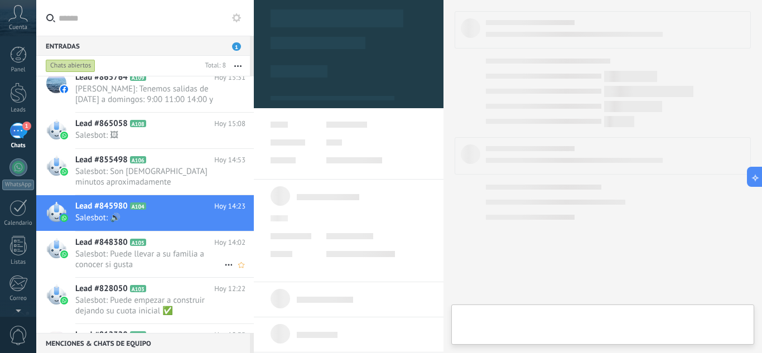
click at [158, 251] on span "Salesbot: Puede llevar a su familia a conocer si gusta" at bounding box center [149, 259] width 149 height 21
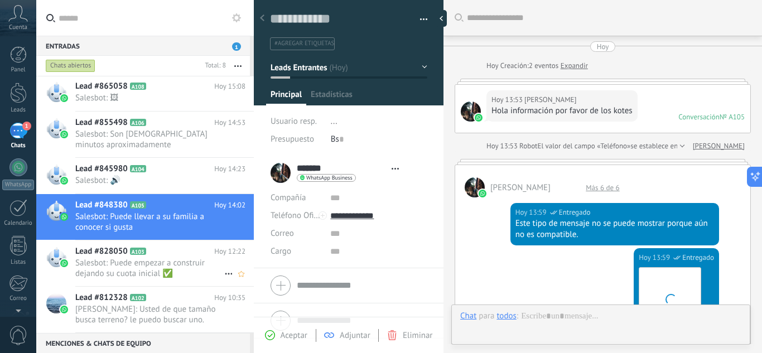
scroll to position [17, 0]
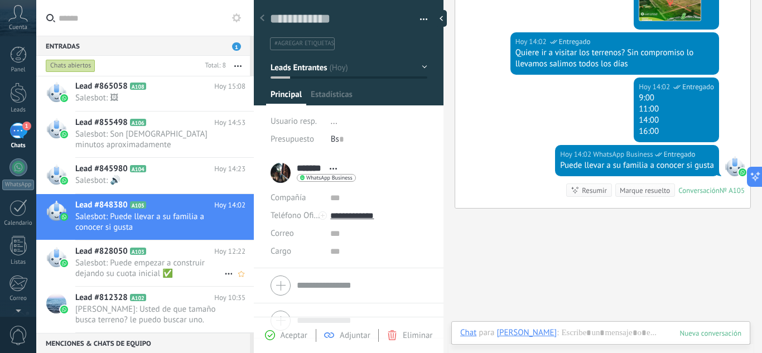
click at [164, 251] on h2 "Lead #828050 A103" at bounding box center [144, 251] width 139 height 11
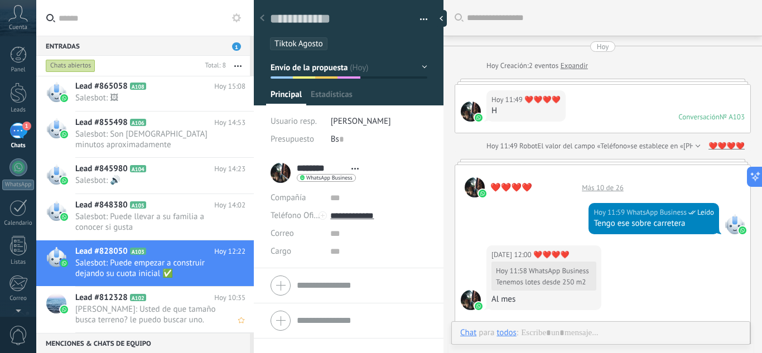
scroll to position [794, 0]
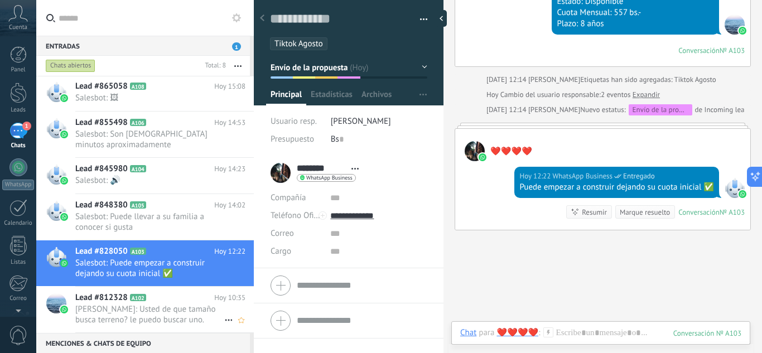
click at [173, 299] on h2 "Lead #812328 A102" at bounding box center [144, 297] width 139 height 11
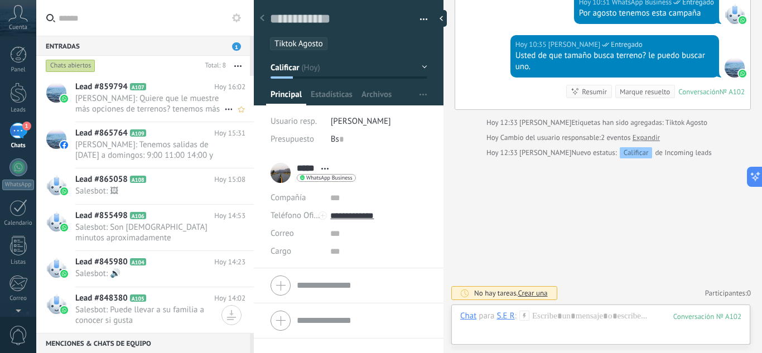
click at [156, 97] on span "Karen: Quiere que le muestre más opciones de terrenos? tenemos más grandes." at bounding box center [149, 103] width 149 height 21
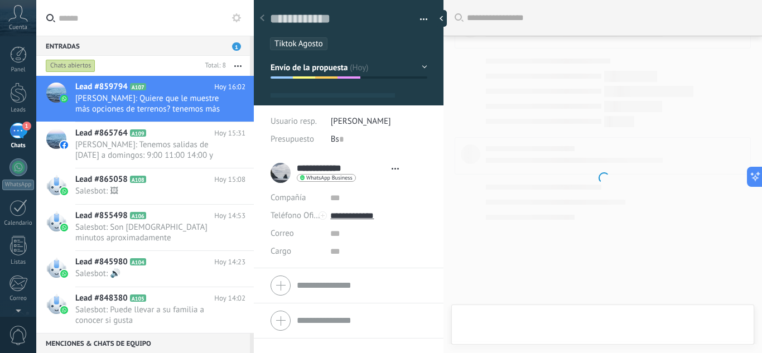
type textarea "**********"
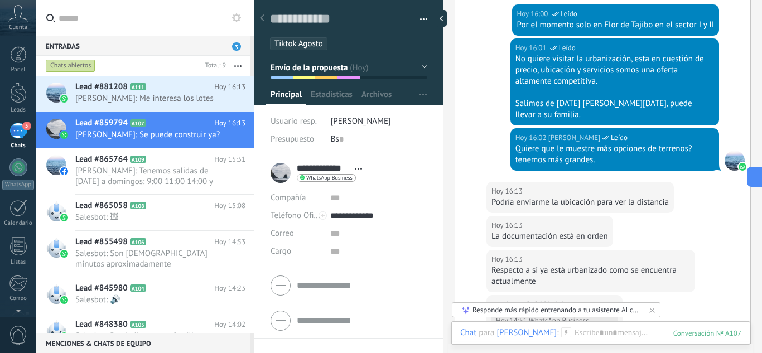
scroll to position [1767, 0]
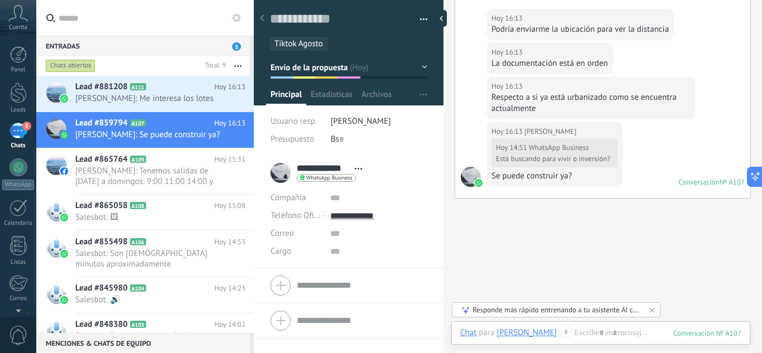
click at [590, 335] on div at bounding box center [600, 344] width 281 height 33
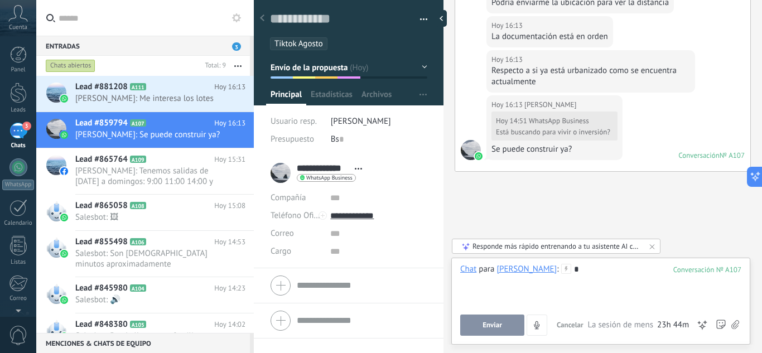
scroll to position [1819, 0]
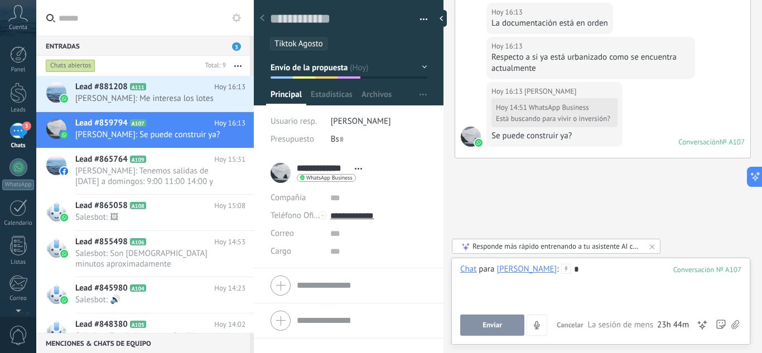
click at [575, 271] on div "*" at bounding box center [600, 285] width 281 height 42
click at [579, 271] on div "*" at bounding box center [600, 285] width 281 height 42
click at [563, 268] on div "**********" at bounding box center [600, 285] width 281 height 42
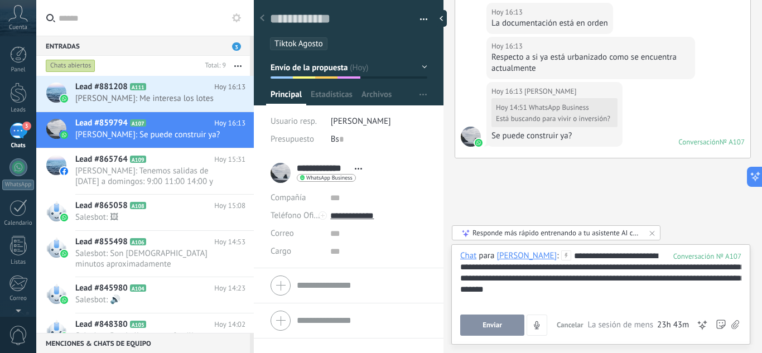
click at [496, 328] on span "Enviar" at bounding box center [493, 325] width 20 height 8
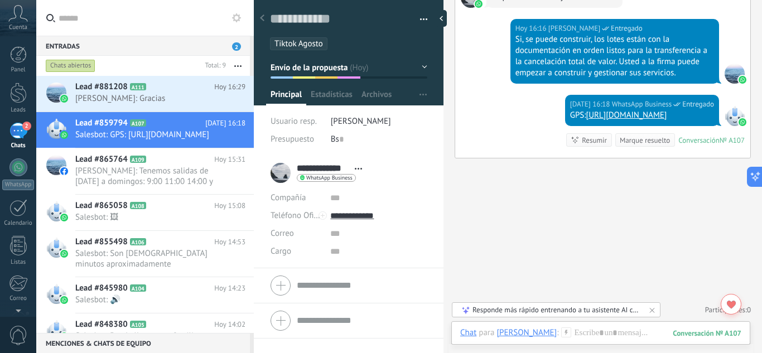
scroll to position [1977, 0]
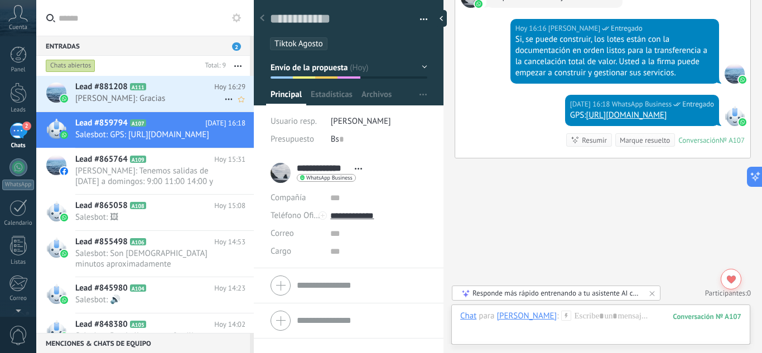
click at [171, 97] on span "[PERSON_NAME]: Gracias" at bounding box center [149, 98] width 149 height 11
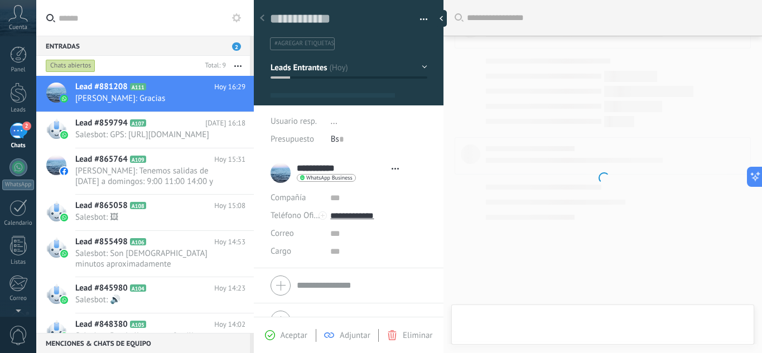
type textarea "**********"
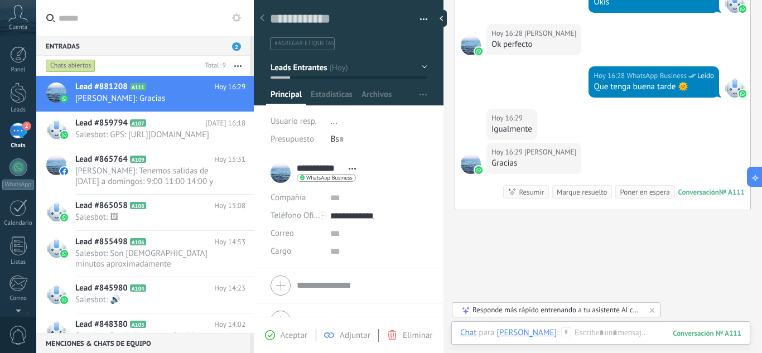
scroll to position [17, 0]
click at [91, 64] on div "Chats abiertos" at bounding box center [71, 65] width 50 height 13
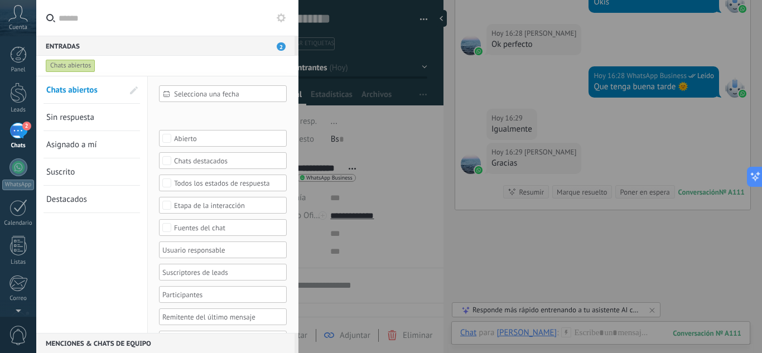
click at [110, 54] on div "Entradas 2" at bounding box center [165, 46] width 258 height 20
click at [281, 46] on span "2" at bounding box center [281, 46] width 9 height 8
click at [25, 16] on icon at bounding box center [18, 13] width 20 height 17
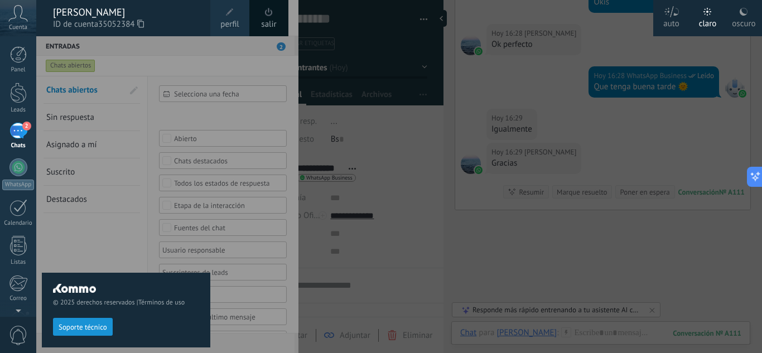
click at [385, 66] on div at bounding box center [417, 176] width 762 height 353
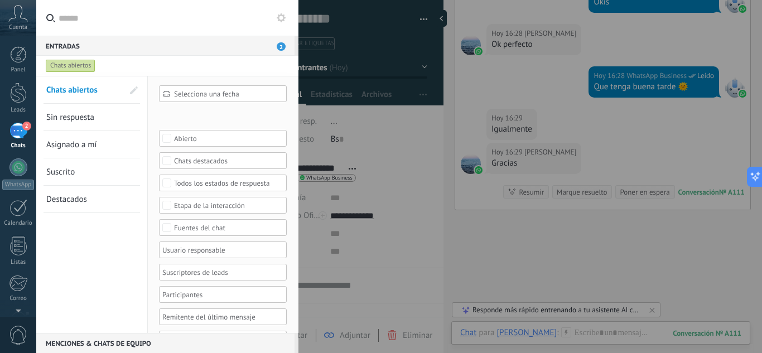
click at [385, 61] on div at bounding box center [381, 176] width 762 height 353
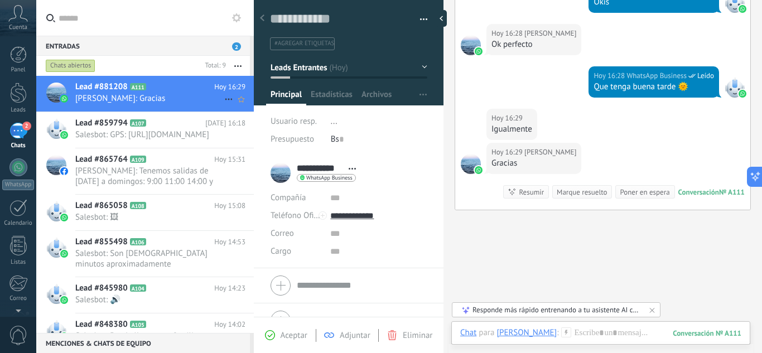
click at [167, 98] on span "[PERSON_NAME]: Gracias" at bounding box center [149, 98] width 149 height 11
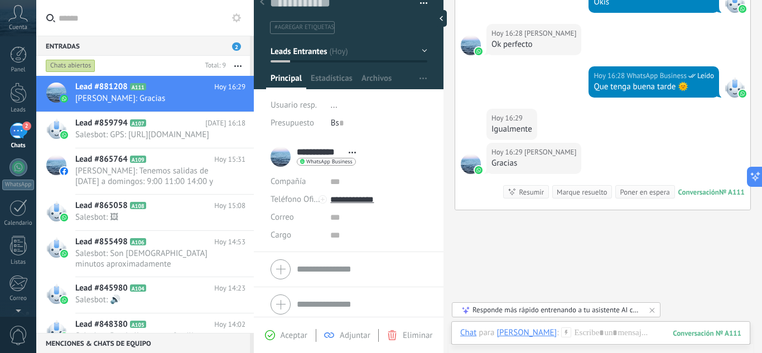
scroll to position [22, 0]
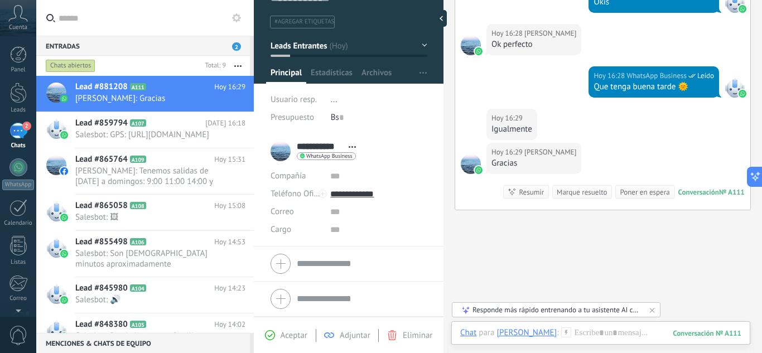
click at [591, 242] on div "Buscar Carga más [DATE] [DATE] 16:13 Robot Contacto creado: [PERSON_NAME] [DATE…" at bounding box center [603, 31] width 319 height 748
drag, startPoint x: 560, startPoint y: 233, endPoint x: 632, endPoint y: 208, distance: 76.6
click at [630, 208] on div "[DATE] 16:29 [PERSON_NAME] Gracias Conversación № A111 Conversación № A111 Resu…" at bounding box center [602, 176] width 295 height 67
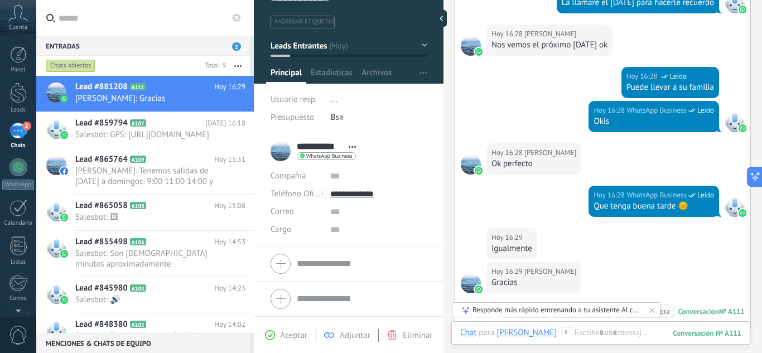
scroll to position [395, 0]
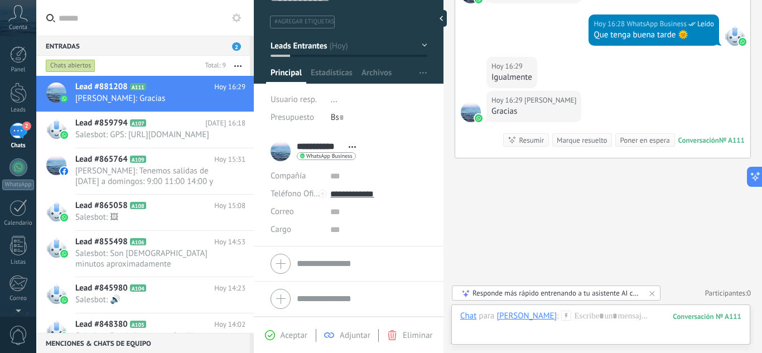
click at [472, 319] on div "Chat" at bounding box center [468, 316] width 16 height 10
click at [474, 300] on div "Tarea" at bounding box center [472, 296] width 40 height 19
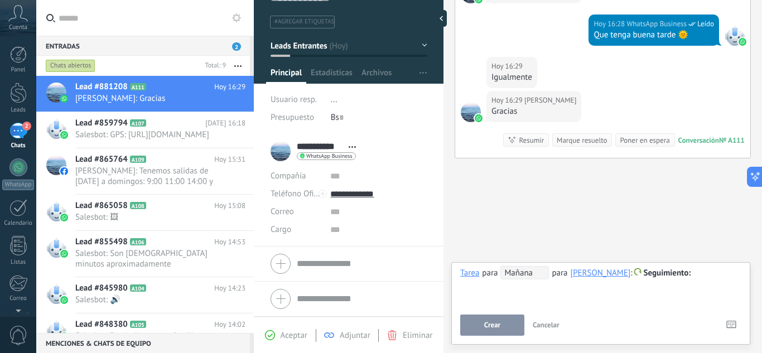
click at [673, 270] on div at bounding box center [600, 273] width 281 height 13
click at [733, 324] on use at bounding box center [731, 324] width 9 height 7
click at [726, 320] on div "Atajos – seleccionar acción – insertar valor del campo" at bounding box center [733, 325] width 18 height 21
click at [727, 322] on icon at bounding box center [732, 325] width 10 height 8
click at [693, 280] on div at bounding box center [600, 273] width 281 height 13
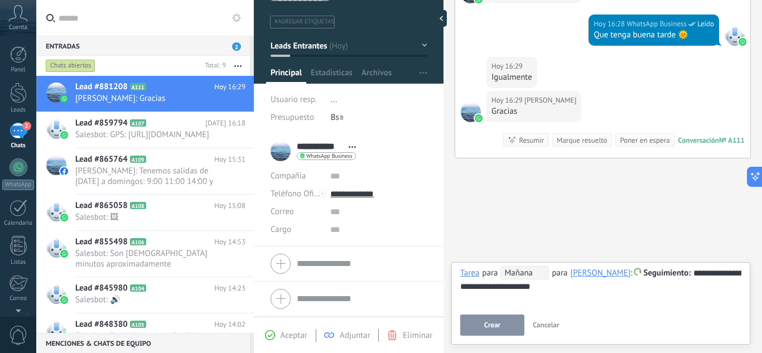
click at [497, 326] on span "Crear" at bounding box center [492, 325] width 16 height 8
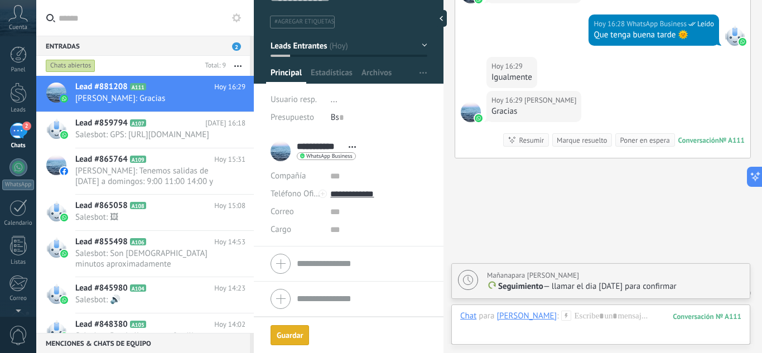
scroll to position [434, 0]
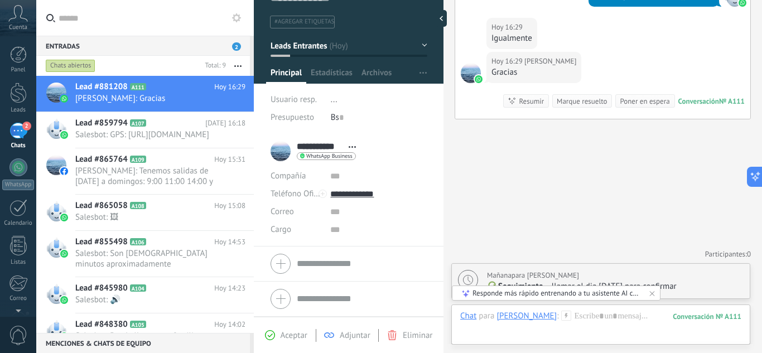
click at [674, 287] on p "Seguimiento — llamar el dia [DATE] para confirmar" at bounding box center [615, 286] width 257 height 11
type textarea "**********"
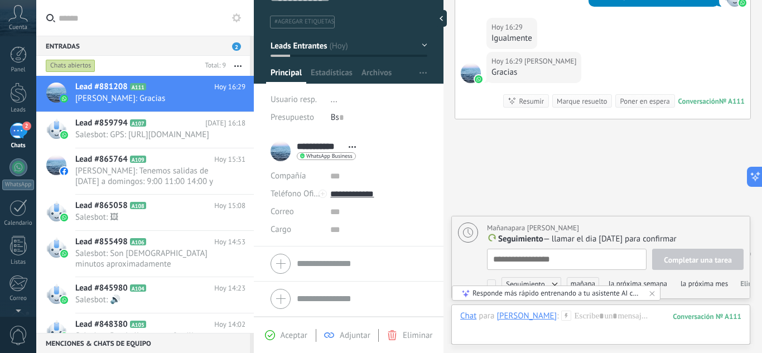
scroll to position [11, 0]
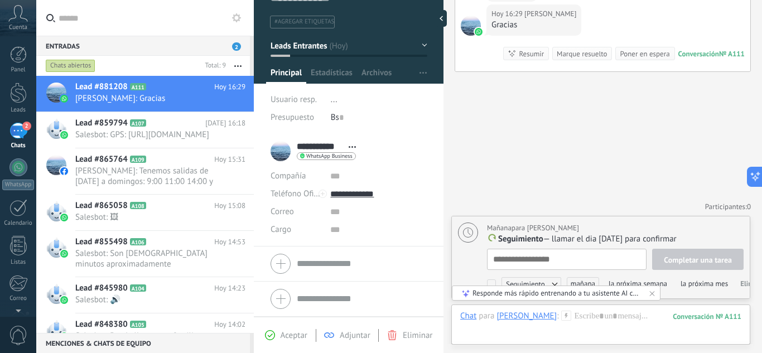
click at [570, 259] on textarea at bounding box center [567, 259] width 160 height 21
click at [662, 282] on span "la próxima semana" at bounding box center [638, 283] width 66 height 13
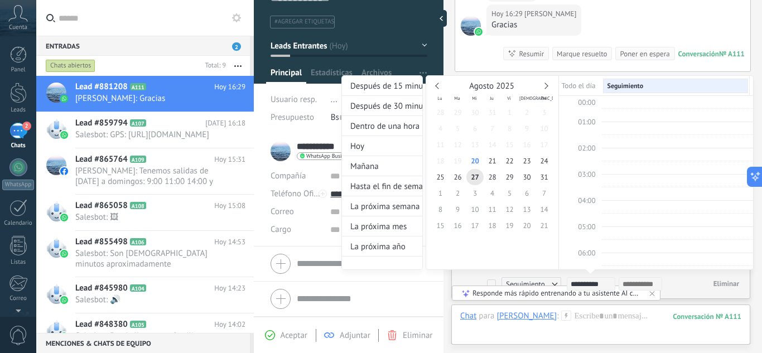
scroll to position [210, 0]
type input "**********"
click at [513, 175] on span "29" at bounding box center [509, 177] width 17 height 16
click at [674, 283] on div "**********" at bounding box center [637, 283] width 140 height 13
click at [653, 294] on div at bounding box center [381, 176] width 762 height 353
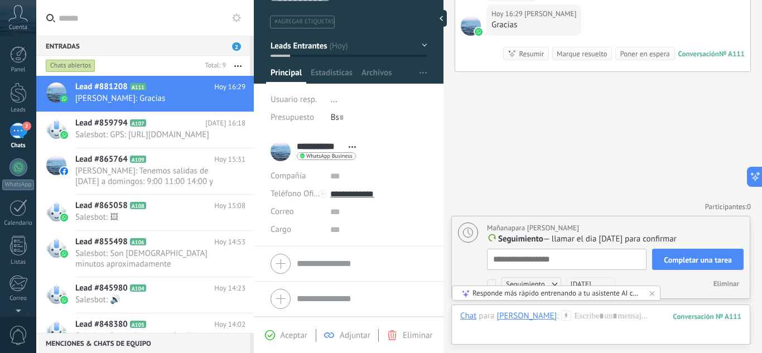
click at [554, 283] on span "Seguimiento" at bounding box center [532, 283] width 60 height 13
click at [681, 290] on div at bounding box center [381, 176] width 762 height 353
click at [685, 262] on span "Completar una tarea" at bounding box center [698, 260] width 68 height 8
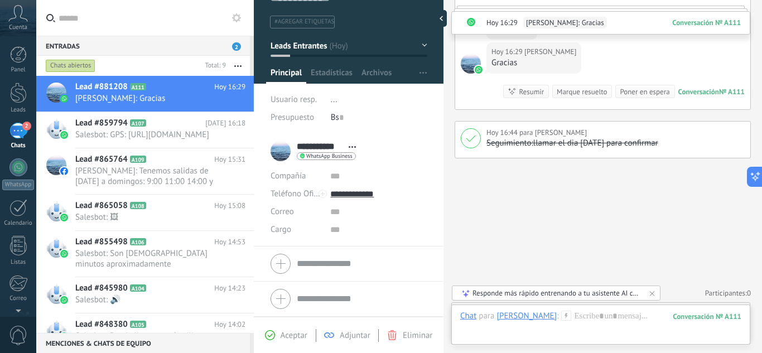
scroll to position [426, 0]
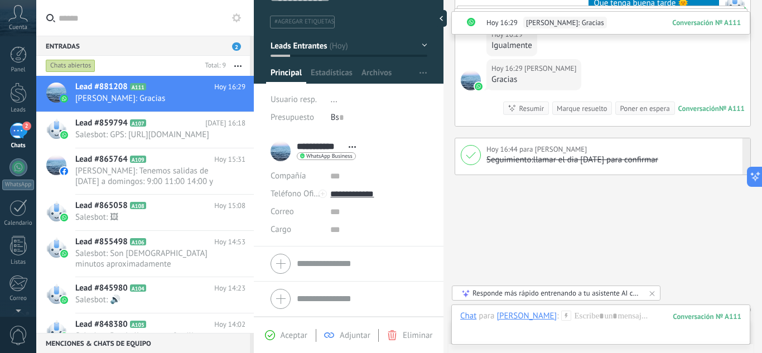
click at [606, 164] on p "llamar el dia [DATE] para confirmar" at bounding box center [615, 160] width 256 height 11
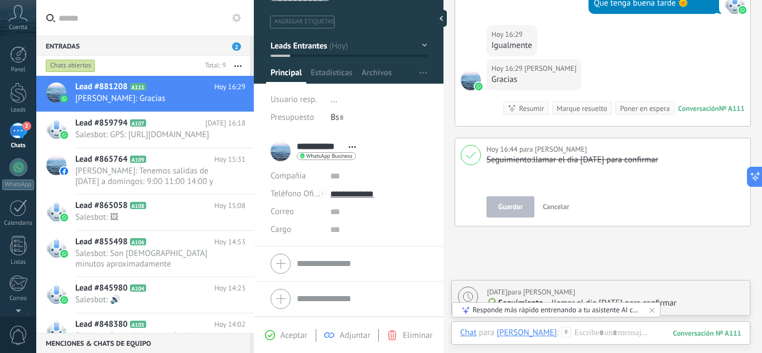
click at [651, 310] on icon at bounding box center [652, 310] width 9 height 9
click at [623, 304] on p "Seguimiento — llamar el dia [DATE] para confirmar" at bounding box center [615, 303] width 257 height 11
type textarea "**********"
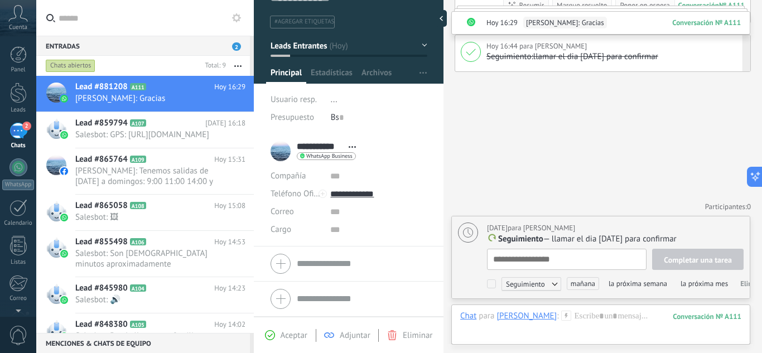
click at [622, 285] on span "la próxima semana" at bounding box center [638, 283] width 66 height 13
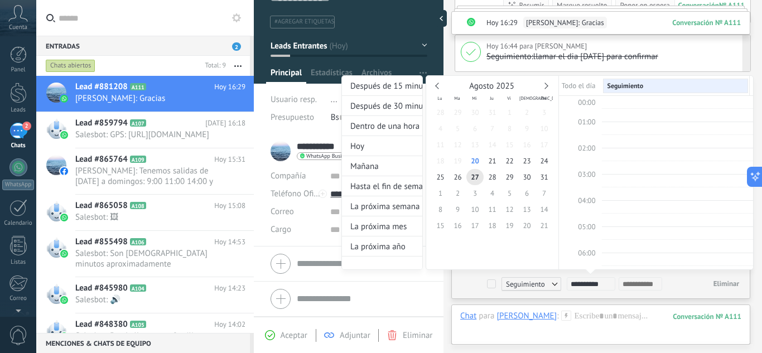
scroll to position [210, 0]
type input "**********"
click at [511, 177] on span "29" at bounding box center [509, 177] width 17 height 16
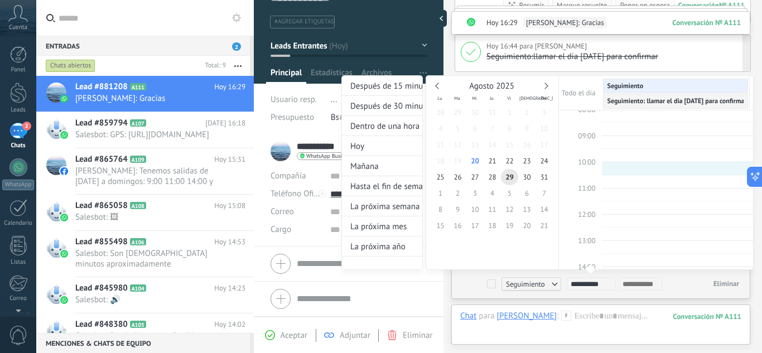
type input "**********"
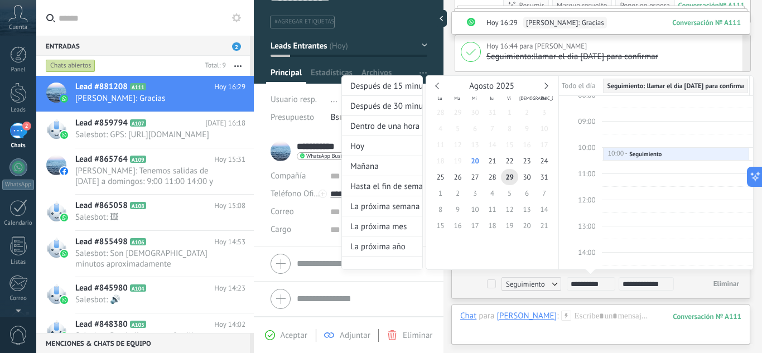
scroll to position [266, 0]
type input "**********"
click at [530, 176] on span "30" at bounding box center [526, 177] width 17 height 16
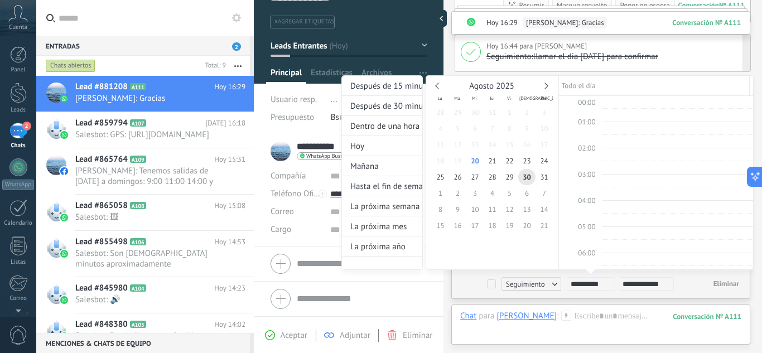
scroll to position [210, 0]
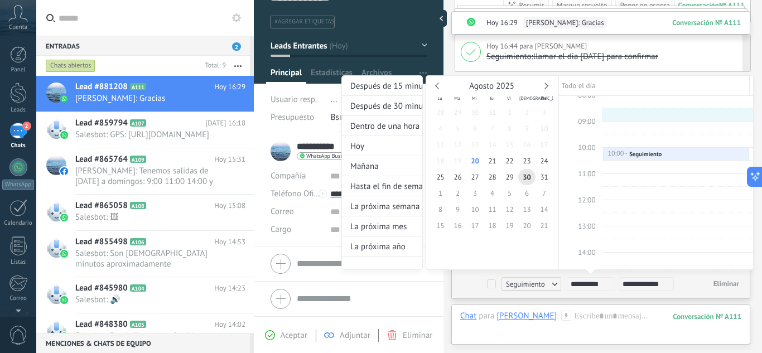
click at [612, 121] on td at bounding box center [678, 127] width 152 height 13
type input "**********"
click at [564, 276] on div "**********" at bounding box center [646, 182] width 412 height 215
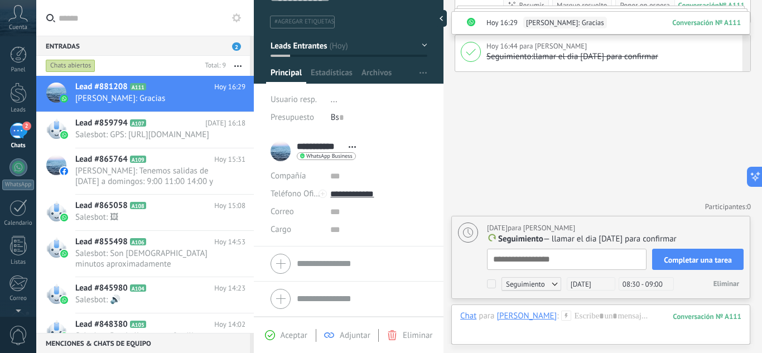
click at [680, 286] on div "Eliminar" at bounding box center [709, 284] width 70 height 17
click at [600, 233] on div "[DATE] para [PERSON_NAME]" at bounding box center [615, 228] width 257 height 11
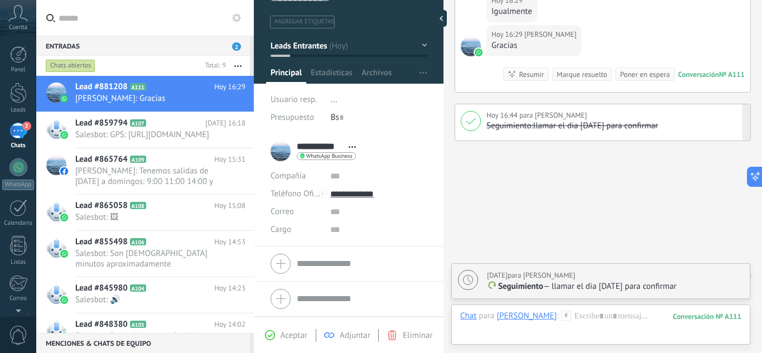
scroll to position [482, 0]
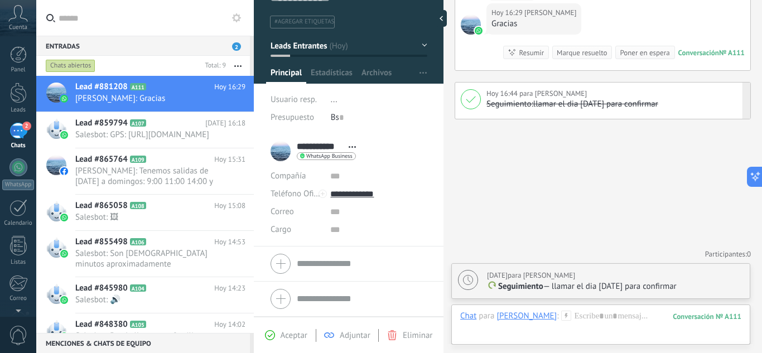
click at [342, 337] on span "Adjuntar" at bounding box center [355, 335] width 31 height 11
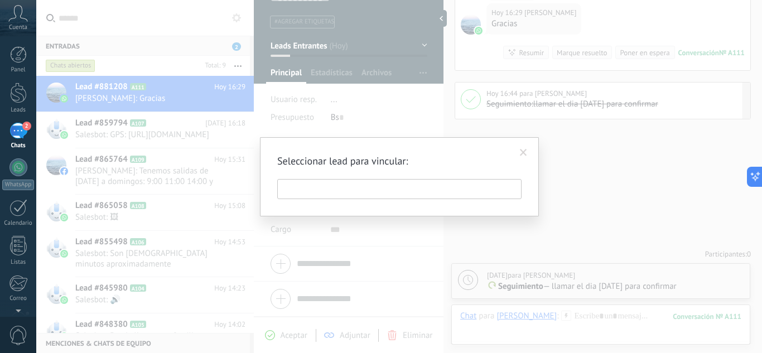
click at [348, 186] on input "text" at bounding box center [399, 189] width 244 height 20
click at [525, 150] on span at bounding box center [523, 153] width 7 height 8
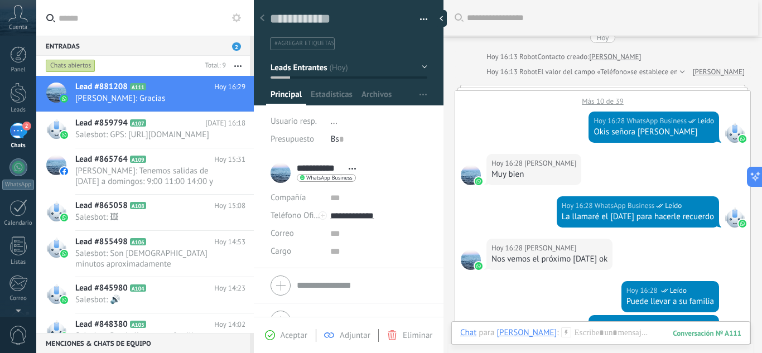
scroll to position [0, 0]
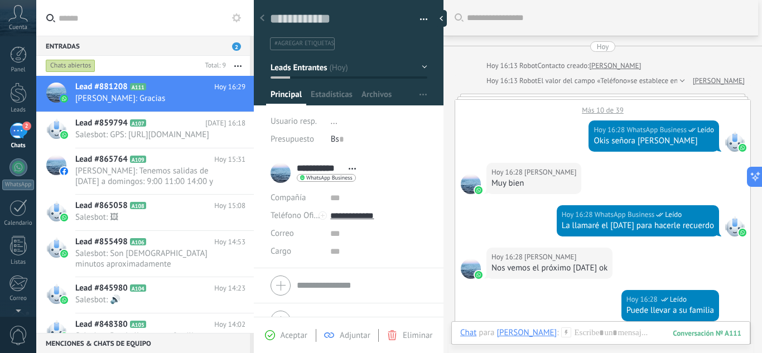
click at [601, 110] on div "Más 10 de 39" at bounding box center [602, 107] width 295 height 15
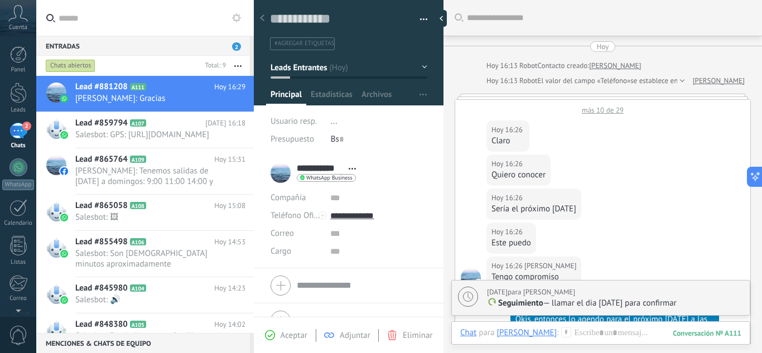
scroll to position [405, 0]
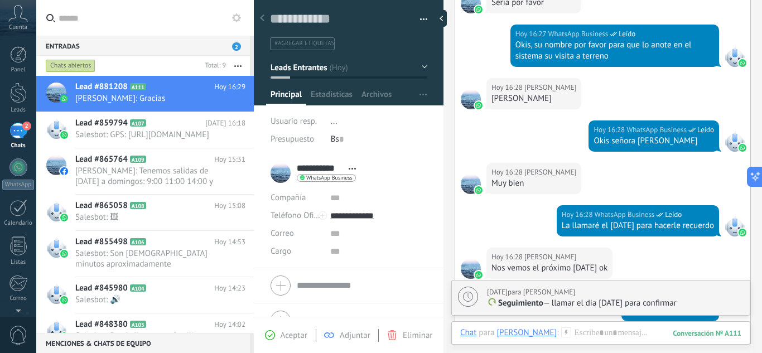
drag, startPoint x: 545, startPoint y: 99, endPoint x: 489, endPoint y: 98, distance: 55.8
click at [489, 98] on div "[DATE] 16:28 [PERSON_NAME] [PERSON_NAME]" at bounding box center [534, 93] width 95 height 31
copy div "[PERSON_NAME]"
click at [342, 168] on input "**********" at bounding box center [320, 168] width 46 height 11
click at [333, 170] on input "**********" at bounding box center [362, 167] width 130 height 11
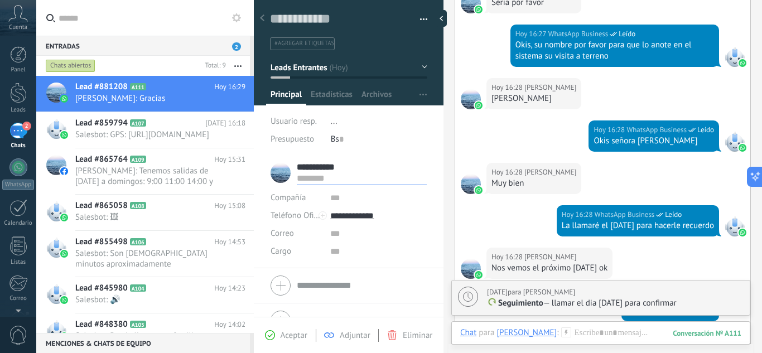
click at [299, 170] on input "**********" at bounding box center [362, 167] width 130 height 11
click at [350, 174] on input "text" at bounding box center [362, 178] width 130 height 11
drag, startPoint x: 345, startPoint y: 167, endPoint x: 296, endPoint y: 166, distance: 49.1
click at [296, 166] on div "**********" at bounding box center [349, 173] width 156 height 28
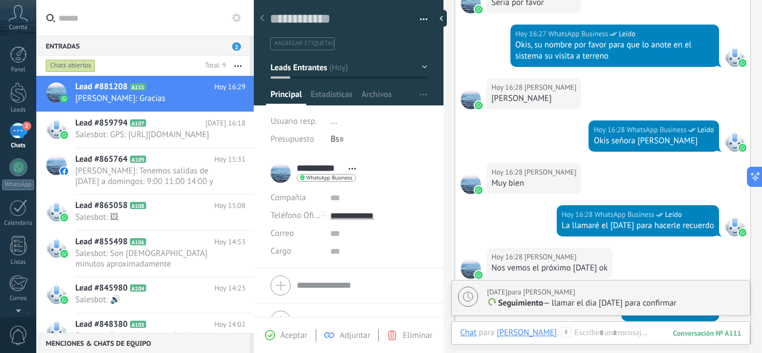
click at [296, 167] on div "**********" at bounding box center [316, 173] width 91 height 28
click at [298, 167] on input "**********" at bounding box center [320, 168] width 46 height 11
click at [297, 167] on input "**********" at bounding box center [362, 167] width 130 height 11
paste input "**********"
type input "**********"
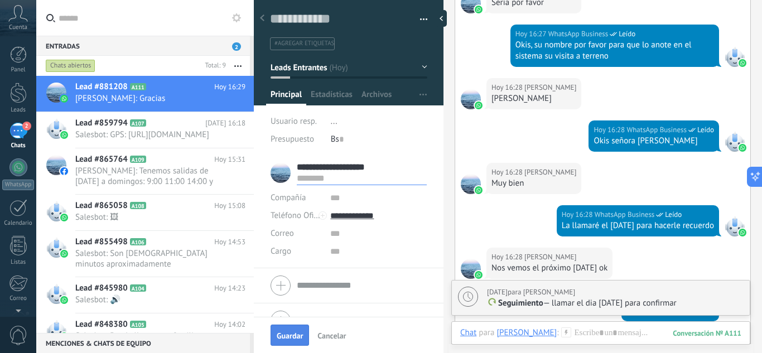
click at [289, 337] on span "Guardar" at bounding box center [290, 336] width 26 height 8
type input "**********"
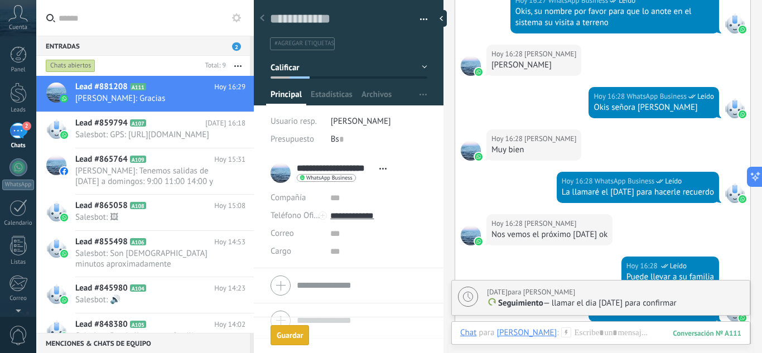
scroll to position [468, 0]
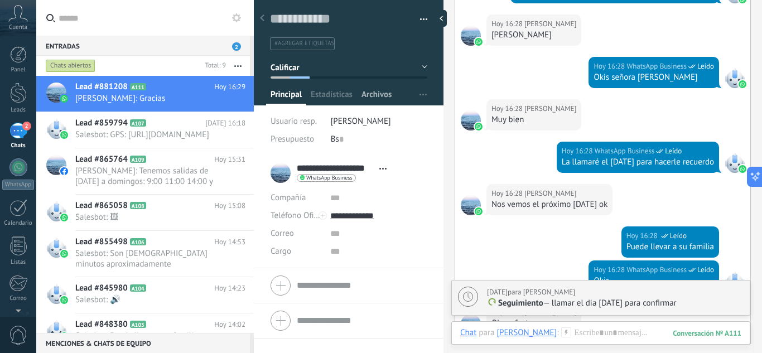
click at [368, 95] on span "Archivos" at bounding box center [377, 97] width 30 height 16
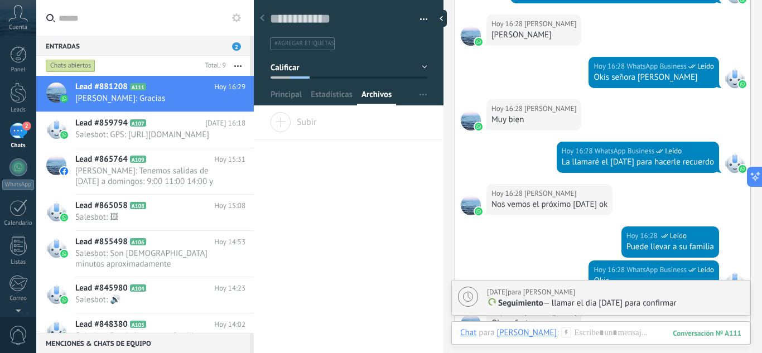
click at [304, 124] on span "Subir" at bounding box center [293, 120] width 47 height 16
click at [0, 0] on input "Subir" at bounding box center [0, 0] width 0 height 0
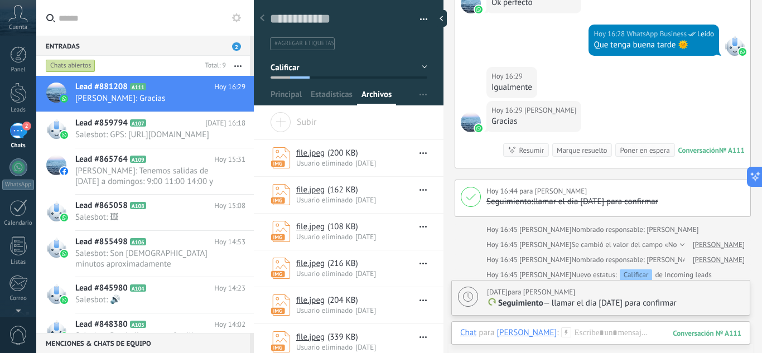
scroll to position [783, 0]
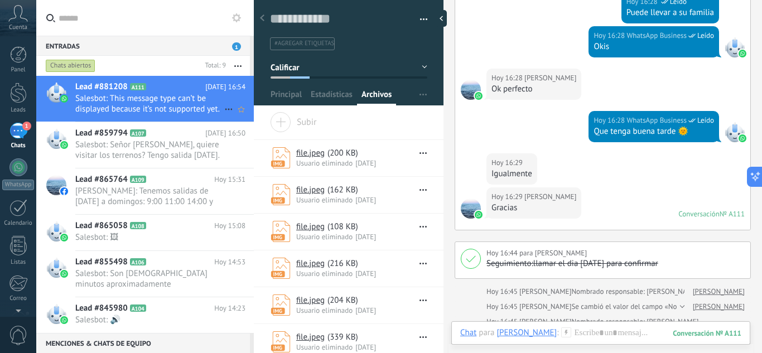
click at [177, 101] on span "Salesbot: This message type can’t be displayed because it’s not supported yet." at bounding box center [149, 103] width 149 height 21
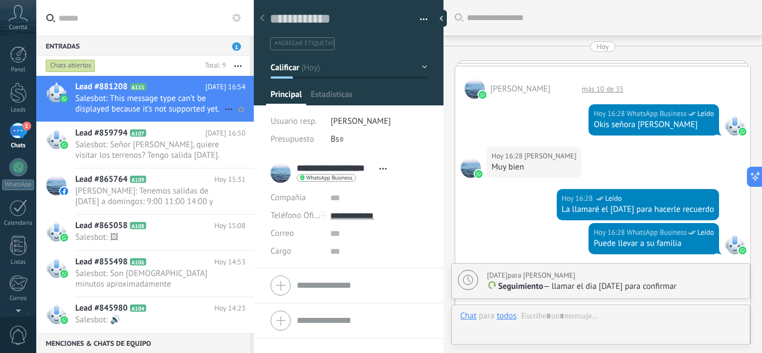
scroll to position [624, 0]
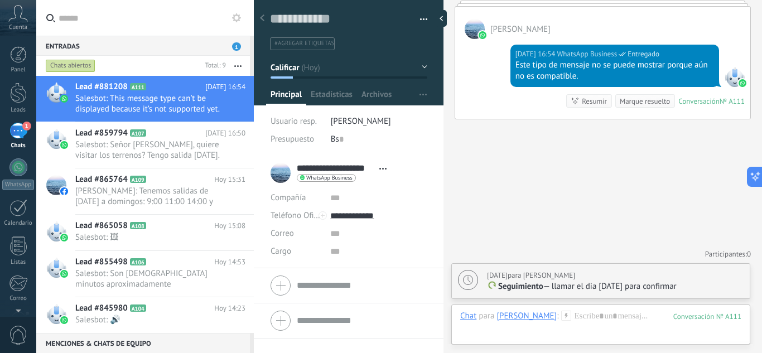
click at [312, 39] on li "#agregar etiquetas" at bounding box center [302, 43] width 65 height 13
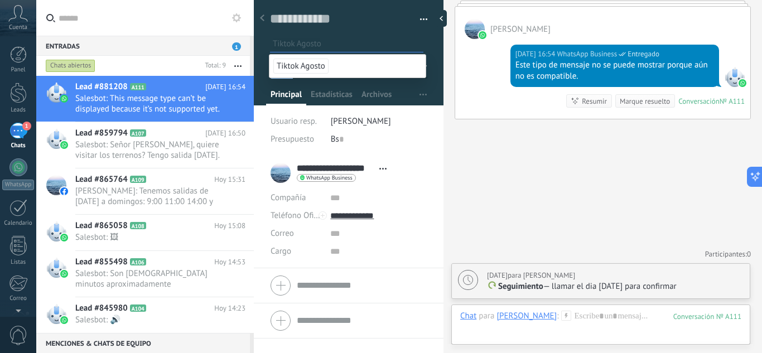
click at [312, 60] on span "Tiktok Agosto" at bounding box center [300, 66] width 55 height 15
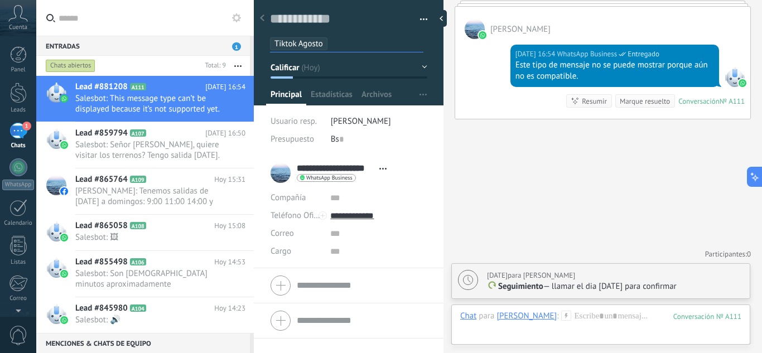
click at [310, 78] on button "Calificar" at bounding box center [349, 67] width 157 height 20
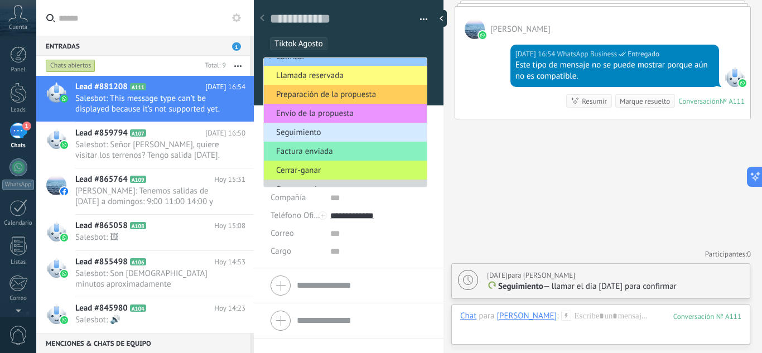
scroll to position [0, 0]
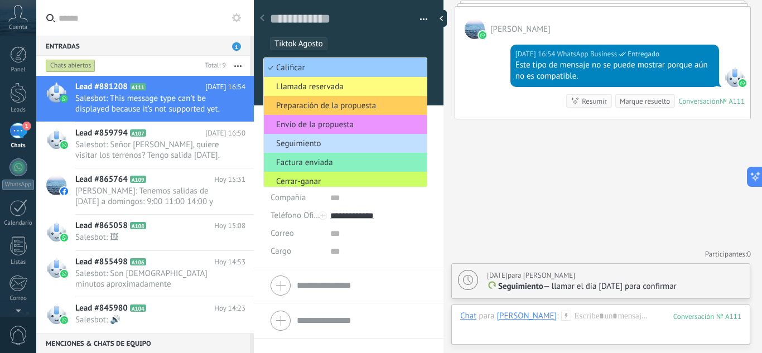
click at [422, 20] on span "button" at bounding box center [424, 21] width 8 height 2
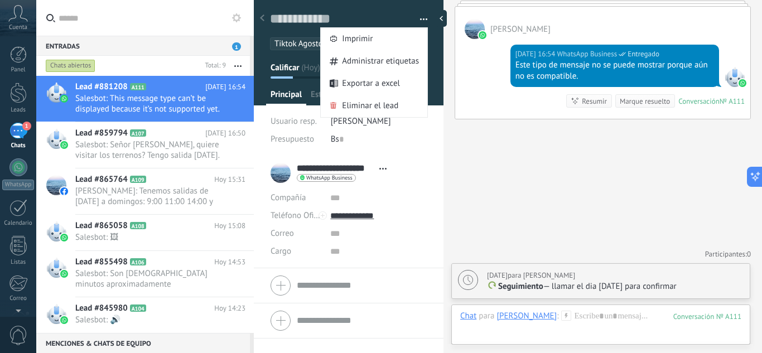
click at [422, 20] on span "button" at bounding box center [424, 21] width 8 height 2
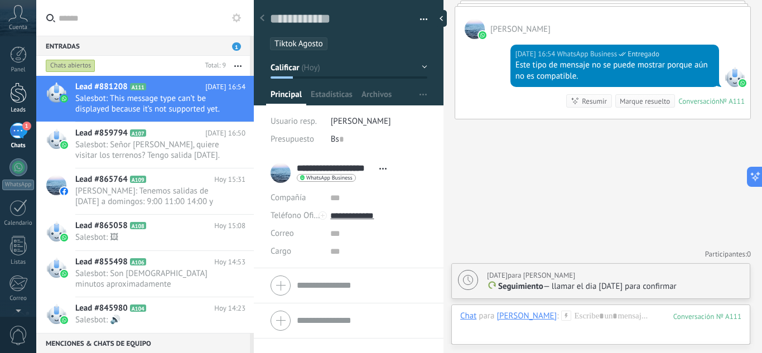
click at [16, 97] on div at bounding box center [18, 93] width 17 height 21
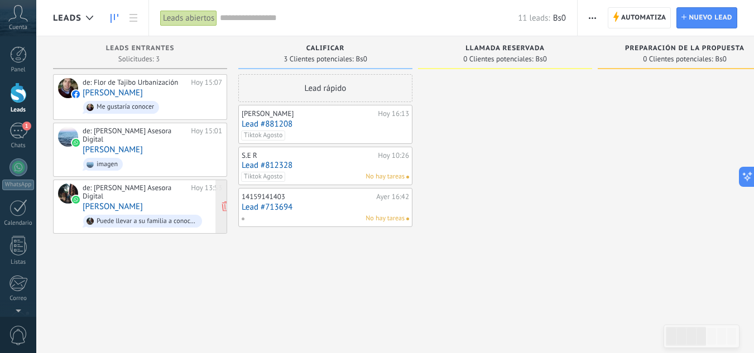
click at [142, 218] on div "Puede llevar a su familia a conocer si gusta" at bounding box center [147, 222] width 100 height 8
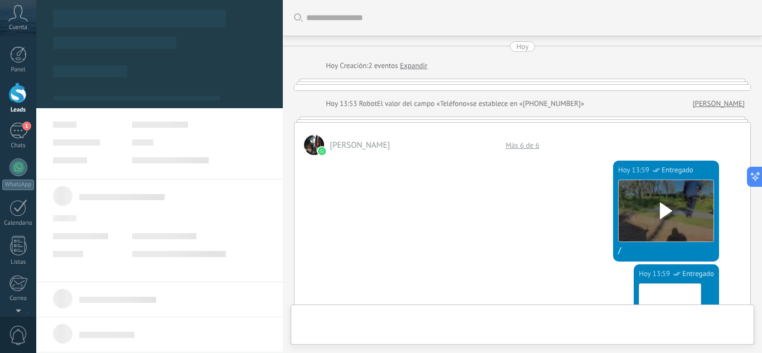
type textarea "**********"
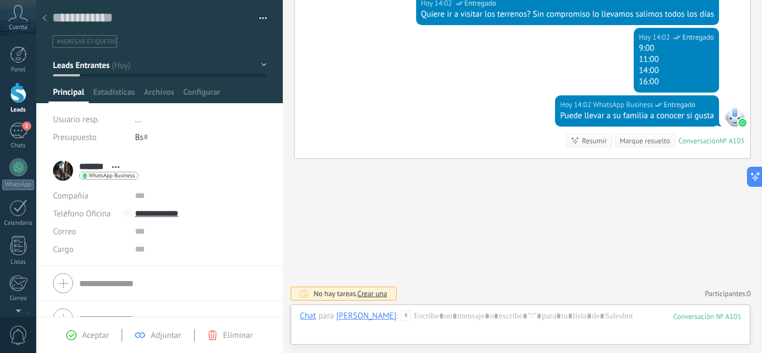
scroll to position [869, 0]
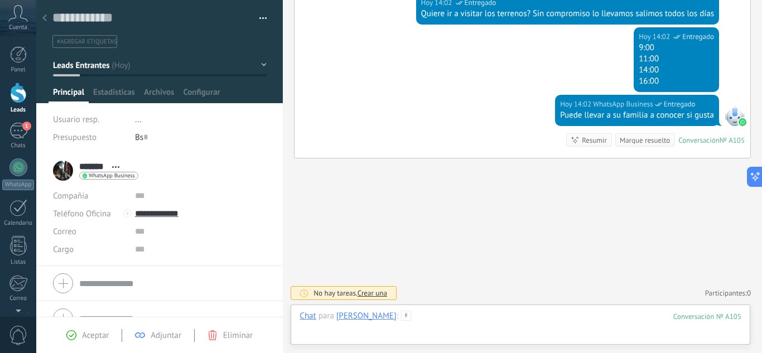
click at [423, 319] on div at bounding box center [521, 327] width 442 height 33
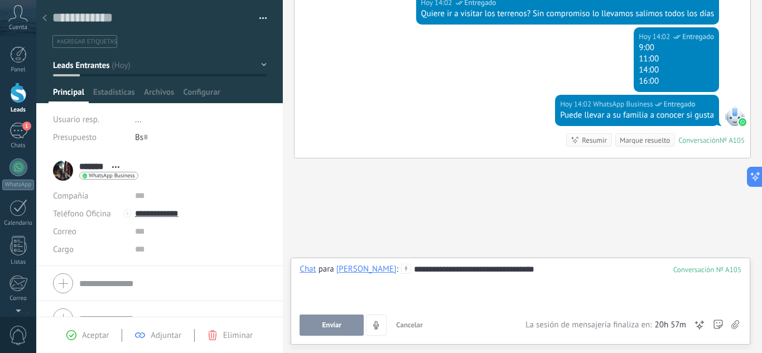
click at [348, 329] on button "Enviar" at bounding box center [332, 325] width 64 height 21
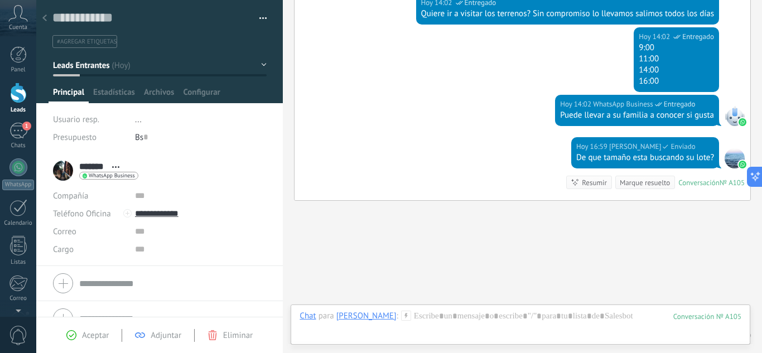
scroll to position [912, 0]
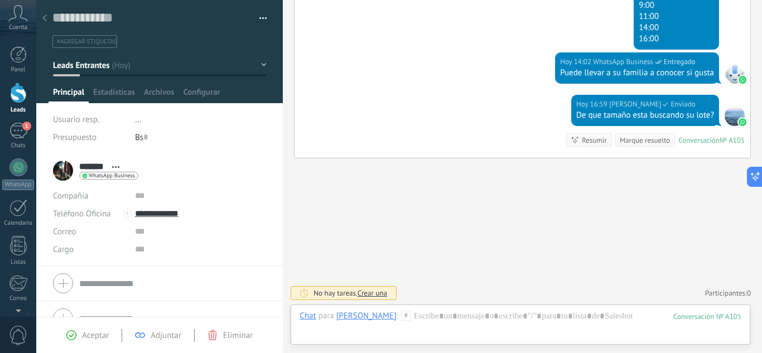
click at [88, 41] on span "#agregar etiquetas" at bounding box center [87, 42] width 60 height 8
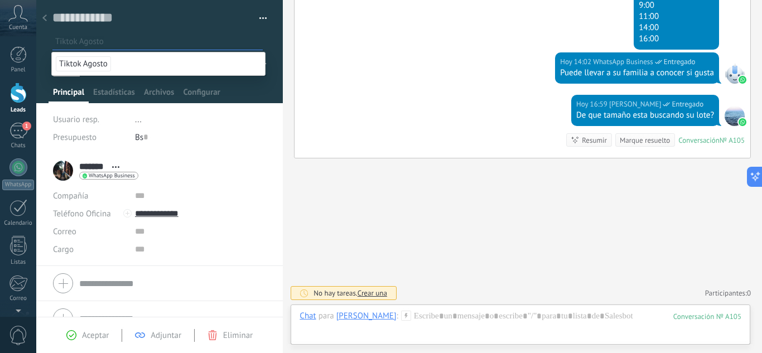
click at [94, 62] on span "Tiktok Agosto" at bounding box center [83, 63] width 55 height 15
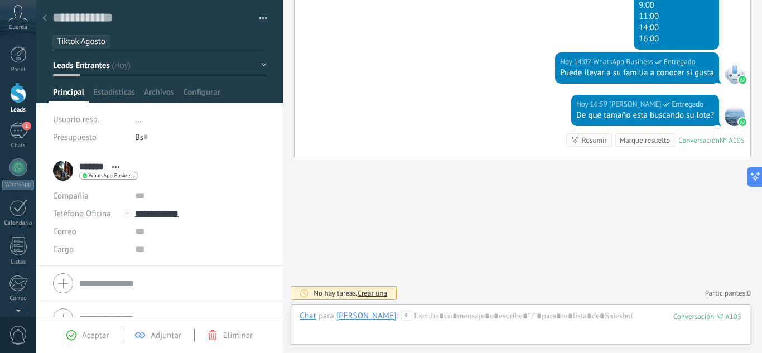
click at [46, 20] on icon at bounding box center [44, 18] width 4 height 7
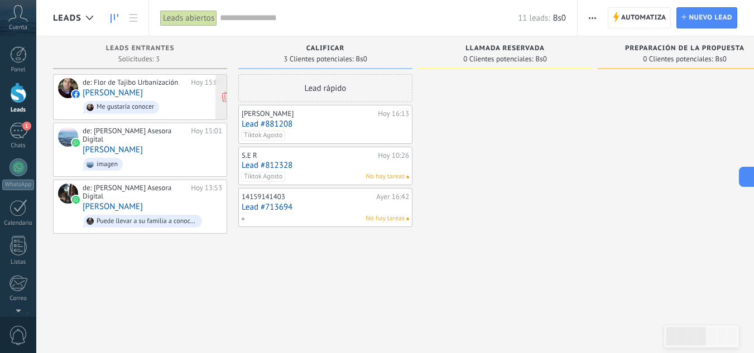
click at [139, 105] on div "Me gustaría conocer" at bounding box center [125, 107] width 57 height 8
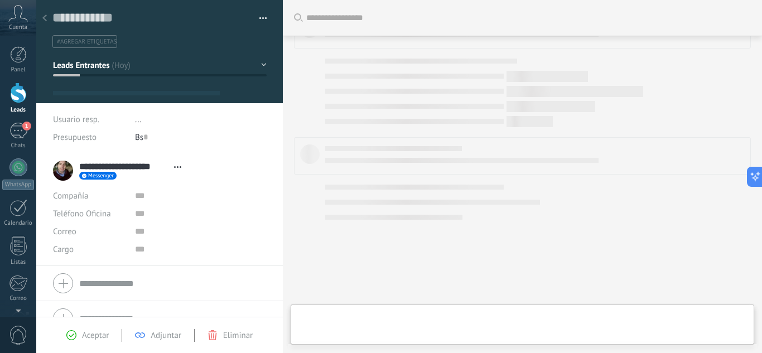
type textarea "**********"
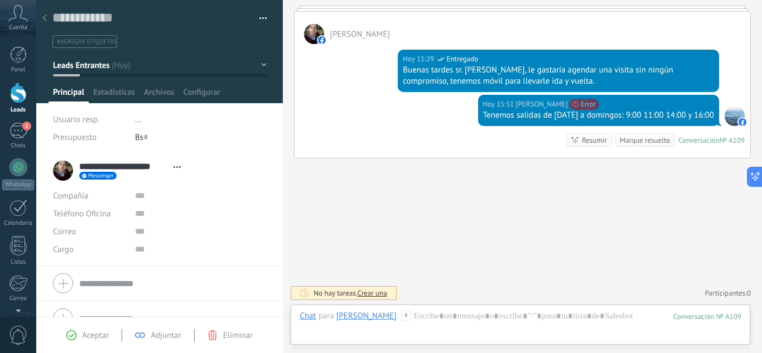
scroll to position [138, 0]
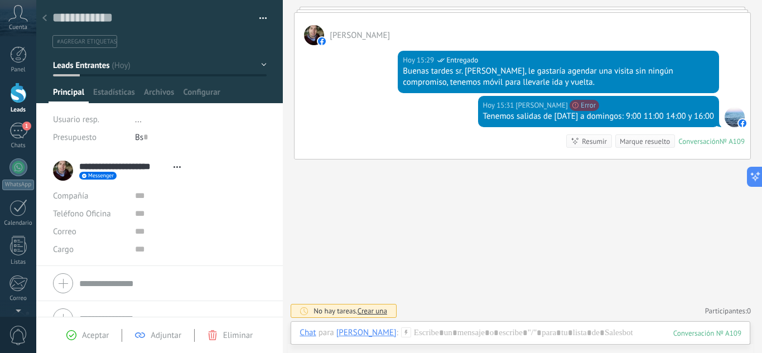
click at [78, 41] on span "#agregar etiquetas" at bounding box center [87, 42] width 60 height 8
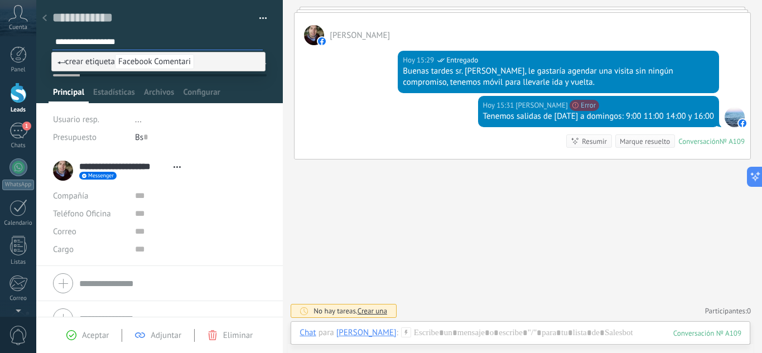
type input "**********"
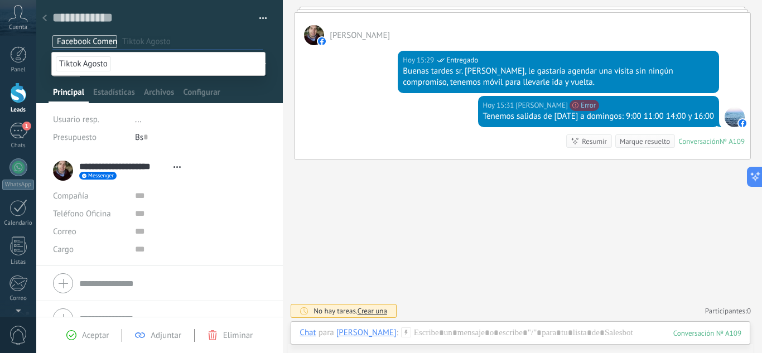
click at [109, 40] on span "Facebook Comentario" at bounding box center [95, 41] width 77 height 11
click at [103, 39] on input "text" at bounding box center [158, 42] width 207 height 12
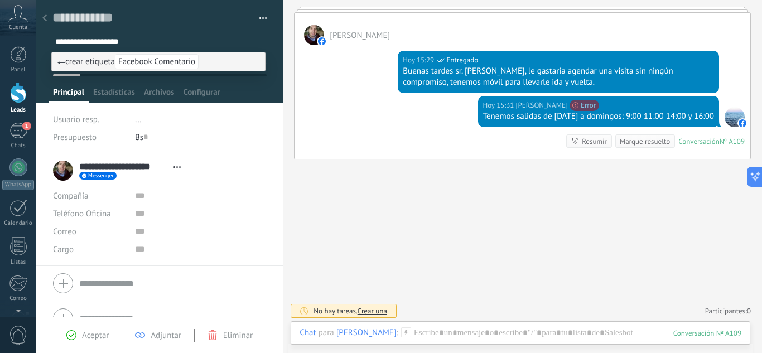
type input "**********"
click at [141, 57] on span "Facebook Comentario" at bounding box center [157, 61] width 84 height 15
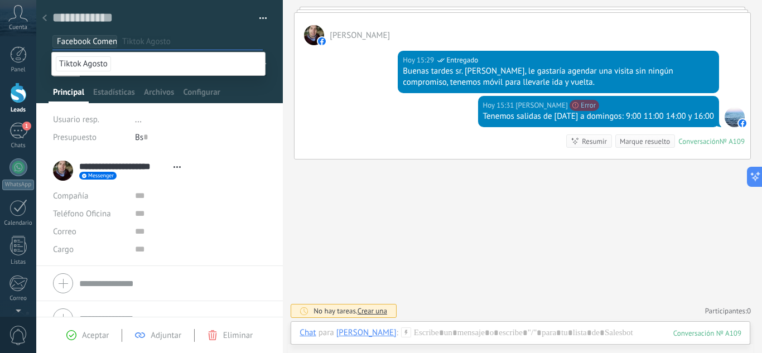
click at [162, 41] on input "text" at bounding box center [192, 42] width 140 height 12
click at [157, 33] on div "Facebook Comentario Tiktok Agosto" at bounding box center [157, 41] width 215 height 17
click at [243, 90] on div "Principal Estadísticas Archivos Configurar" at bounding box center [160, 95] width 223 height 16
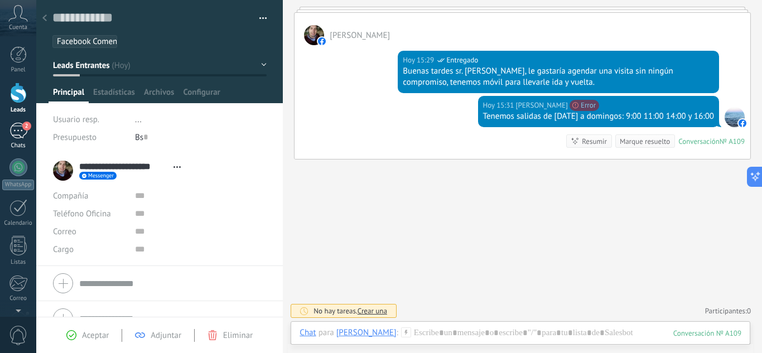
click at [18, 127] on div "2" at bounding box center [18, 131] width 18 height 16
